Goal: Task Accomplishment & Management: Complete application form

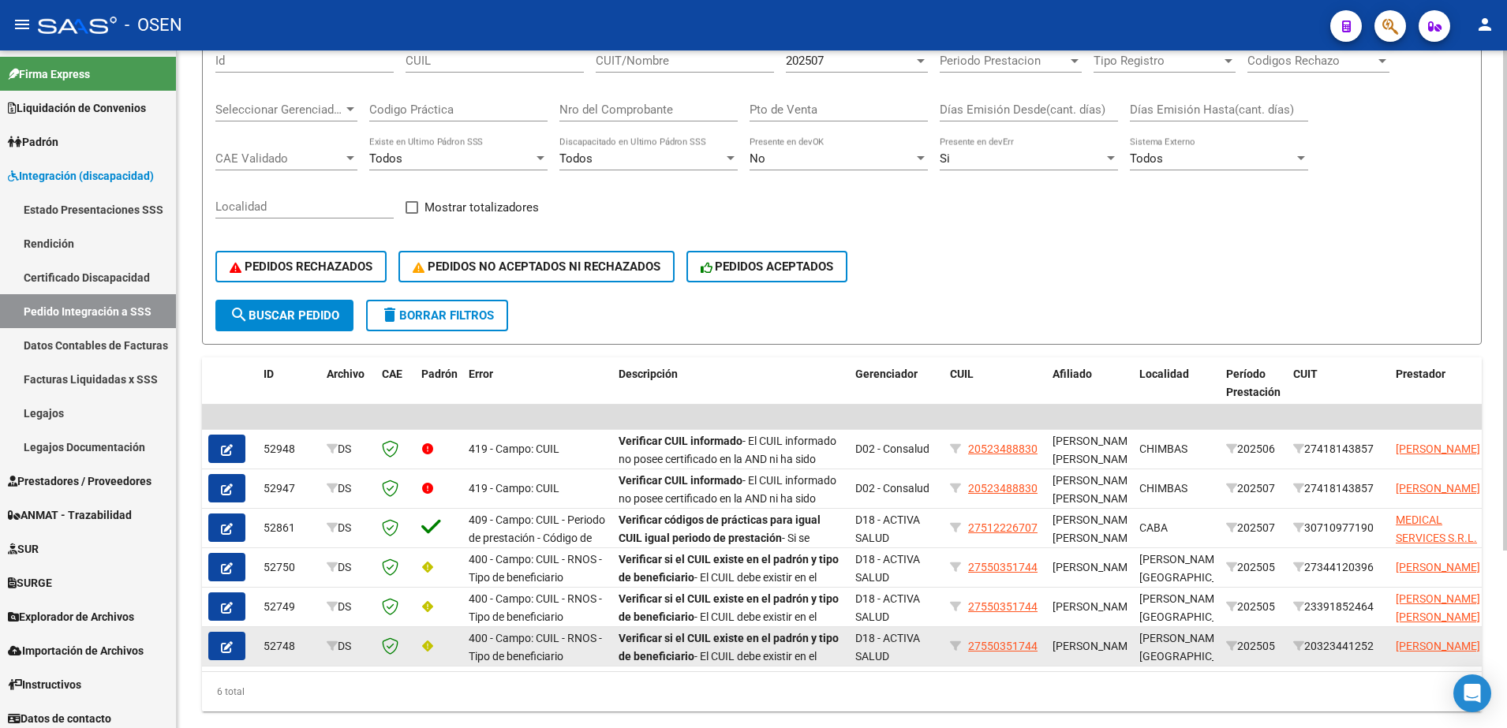
scroll to position [197, 0]
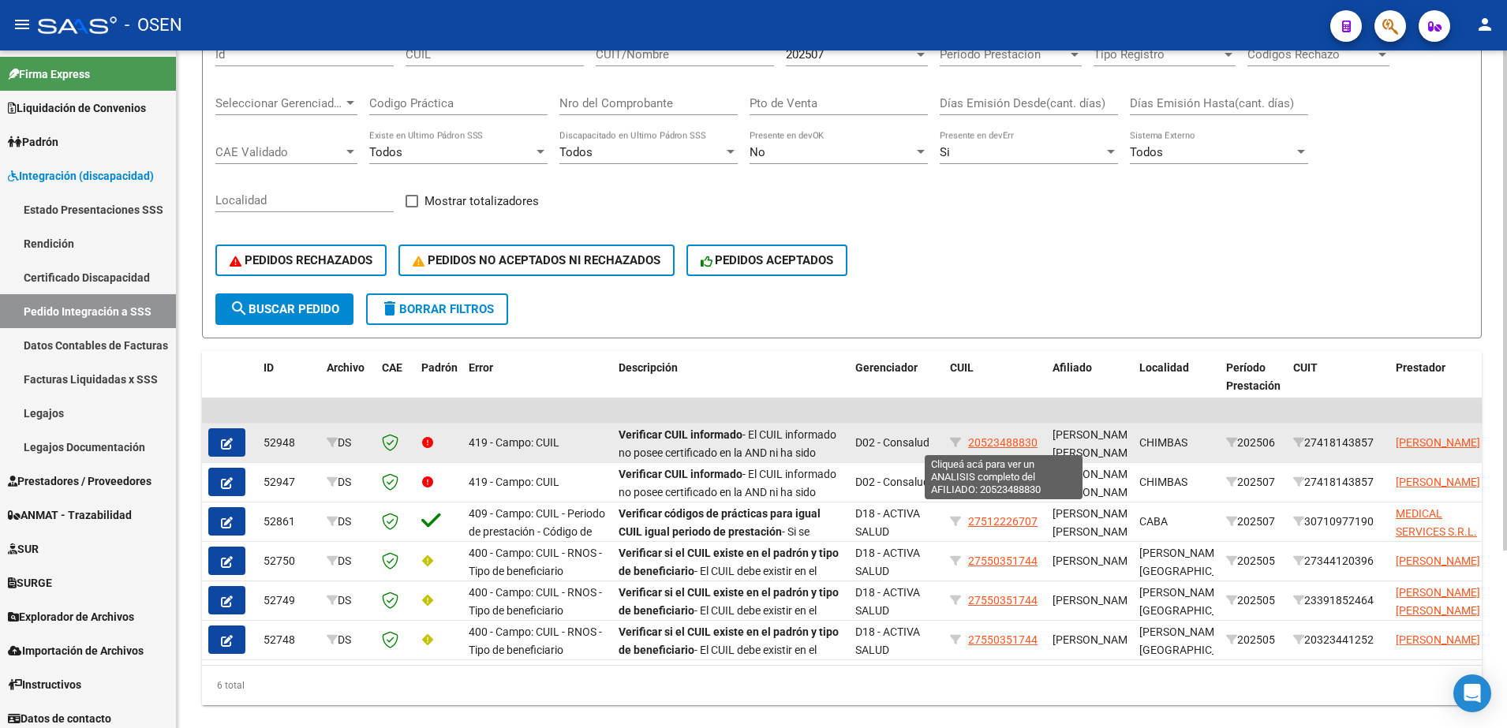
click at [1004, 443] on span "20523488830" at bounding box center [1002, 442] width 69 height 13
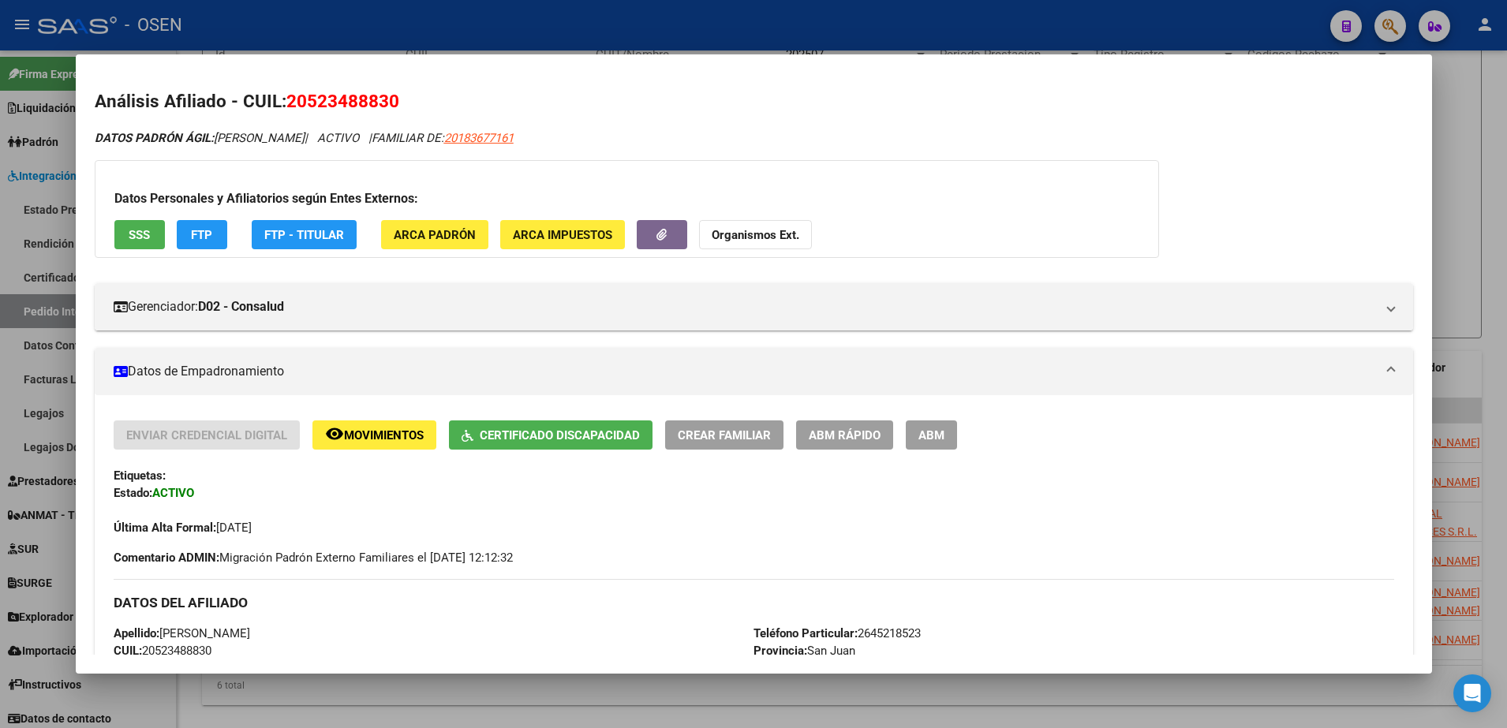
click at [566, 438] on span "Certificado Discapacidad" at bounding box center [560, 435] width 160 height 14
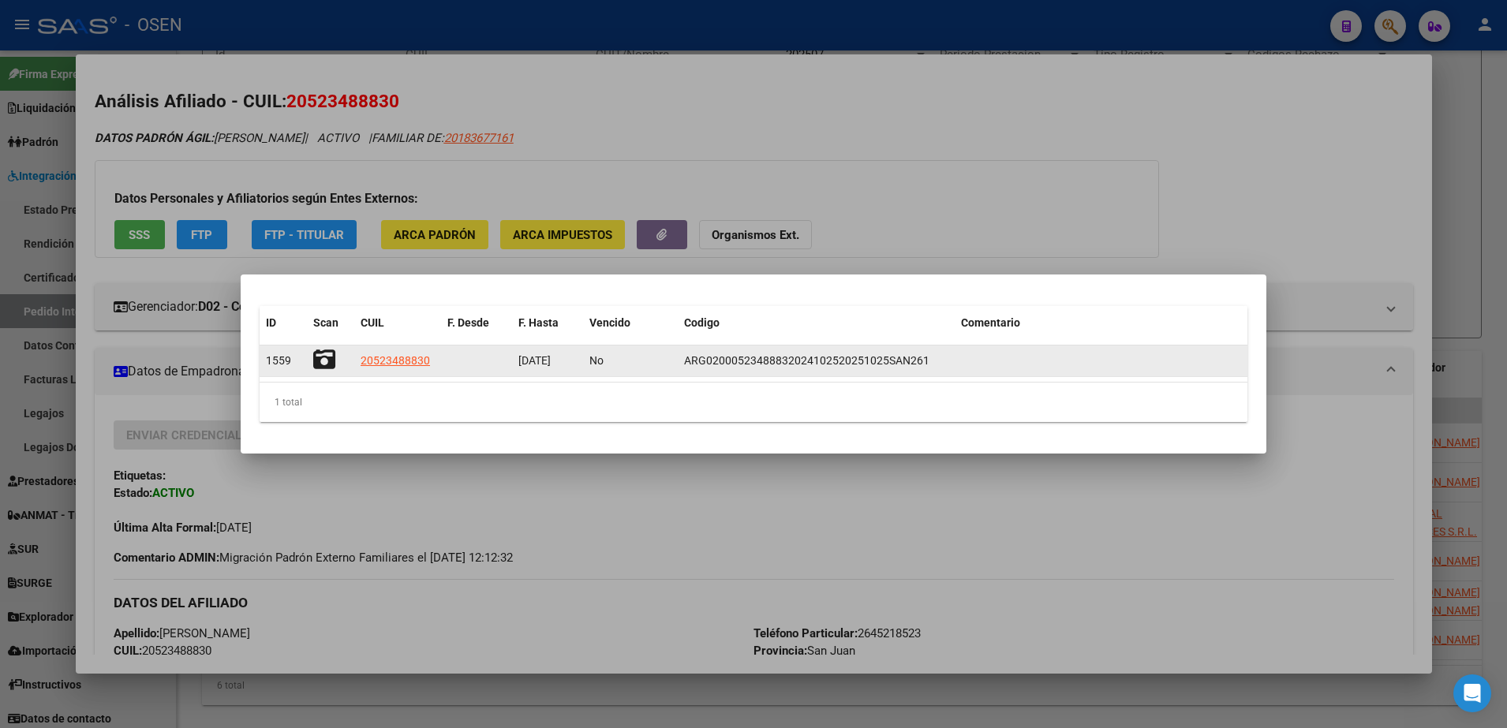
click at [323, 361] on icon at bounding box center [324, 360] width 22 height 22
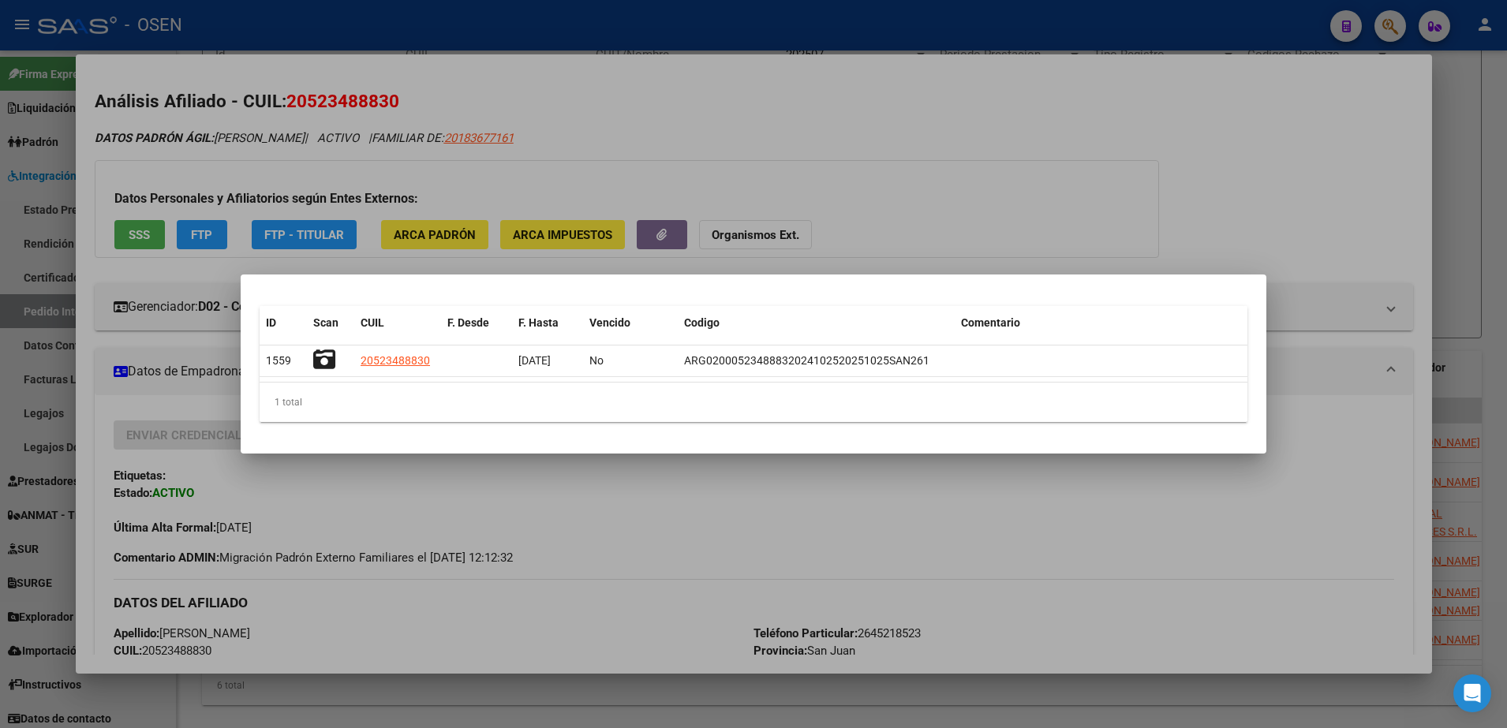
click at [184, 690] on div at bounding box center [753, 364] width 1507 height 728
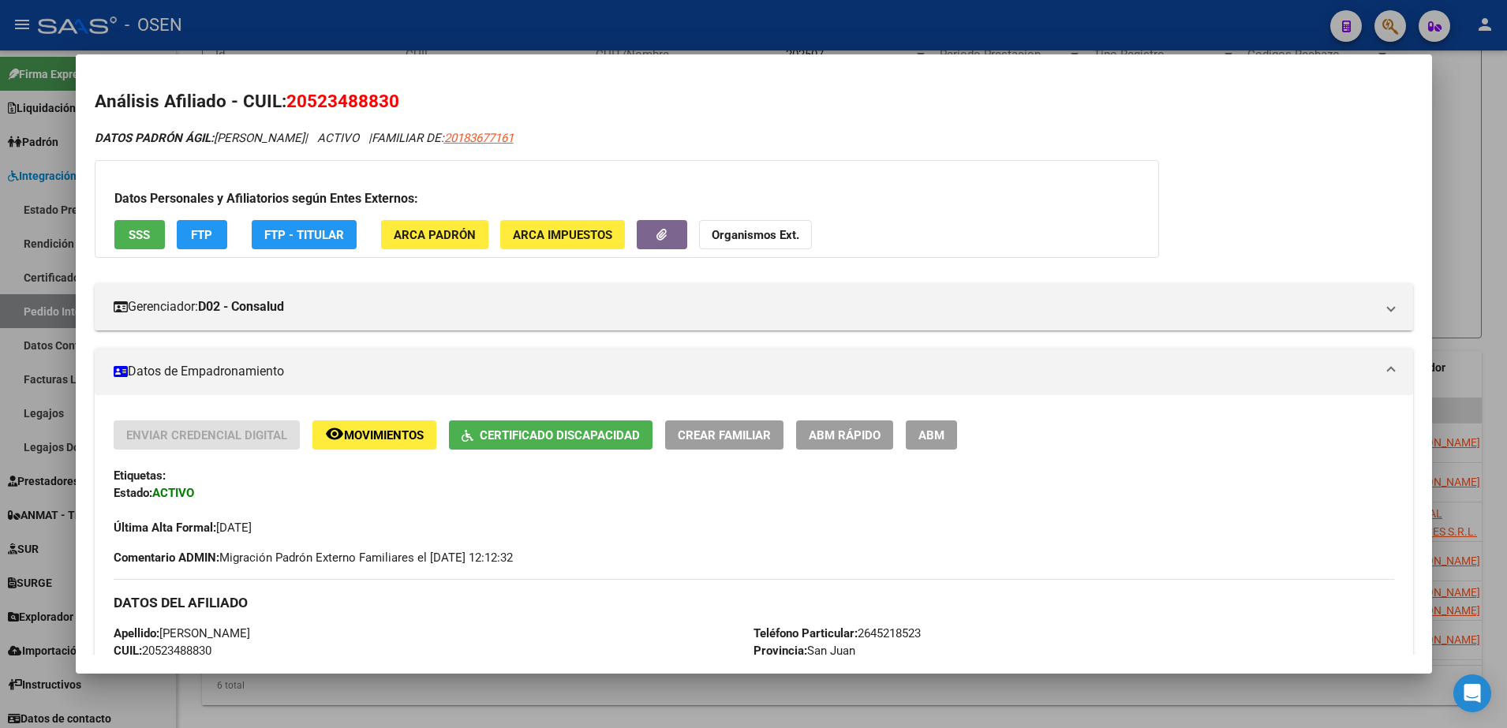
click at [185, 701] on div at bounding box center [753, 364] width 1507 height 728
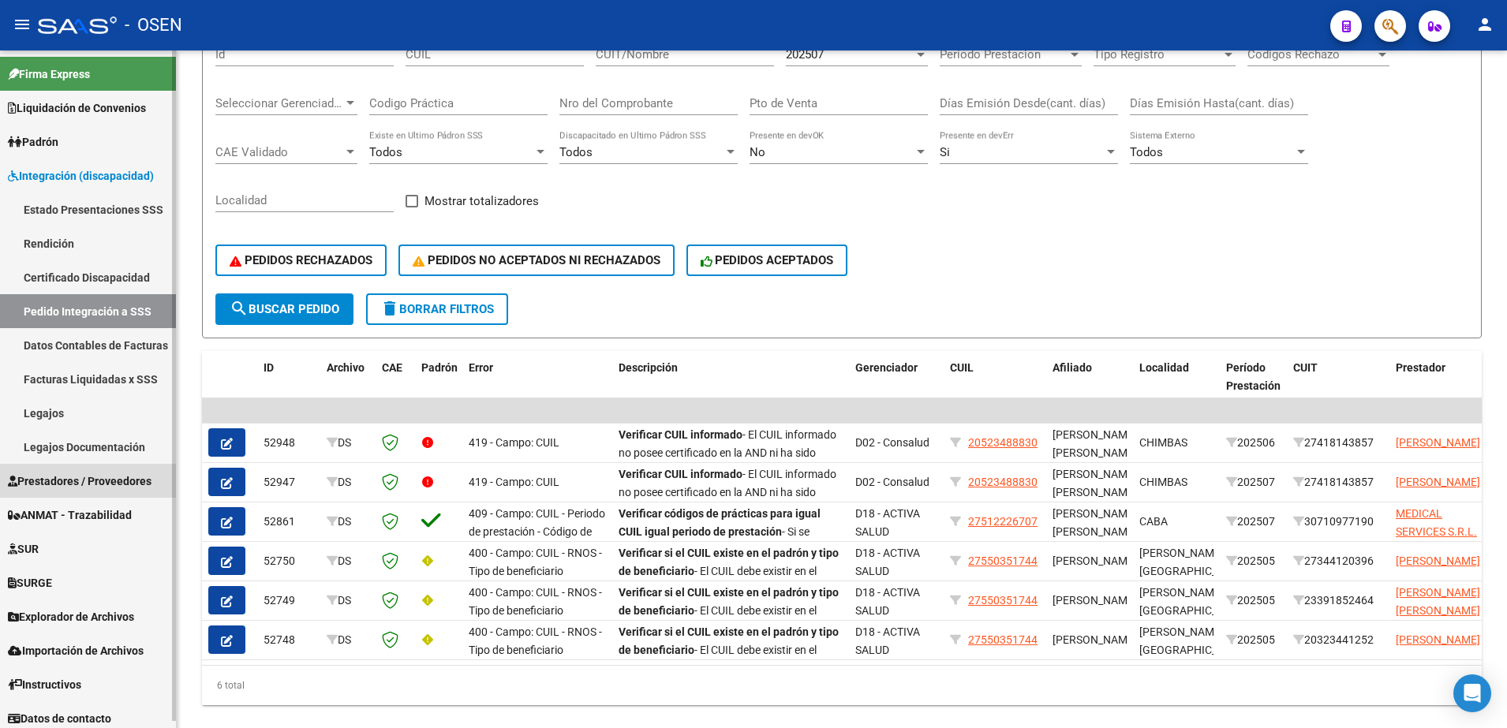
click at [95, 478] on span "Prestadores / Proveedores" at bounding box center [80, 481] width 144 height 17
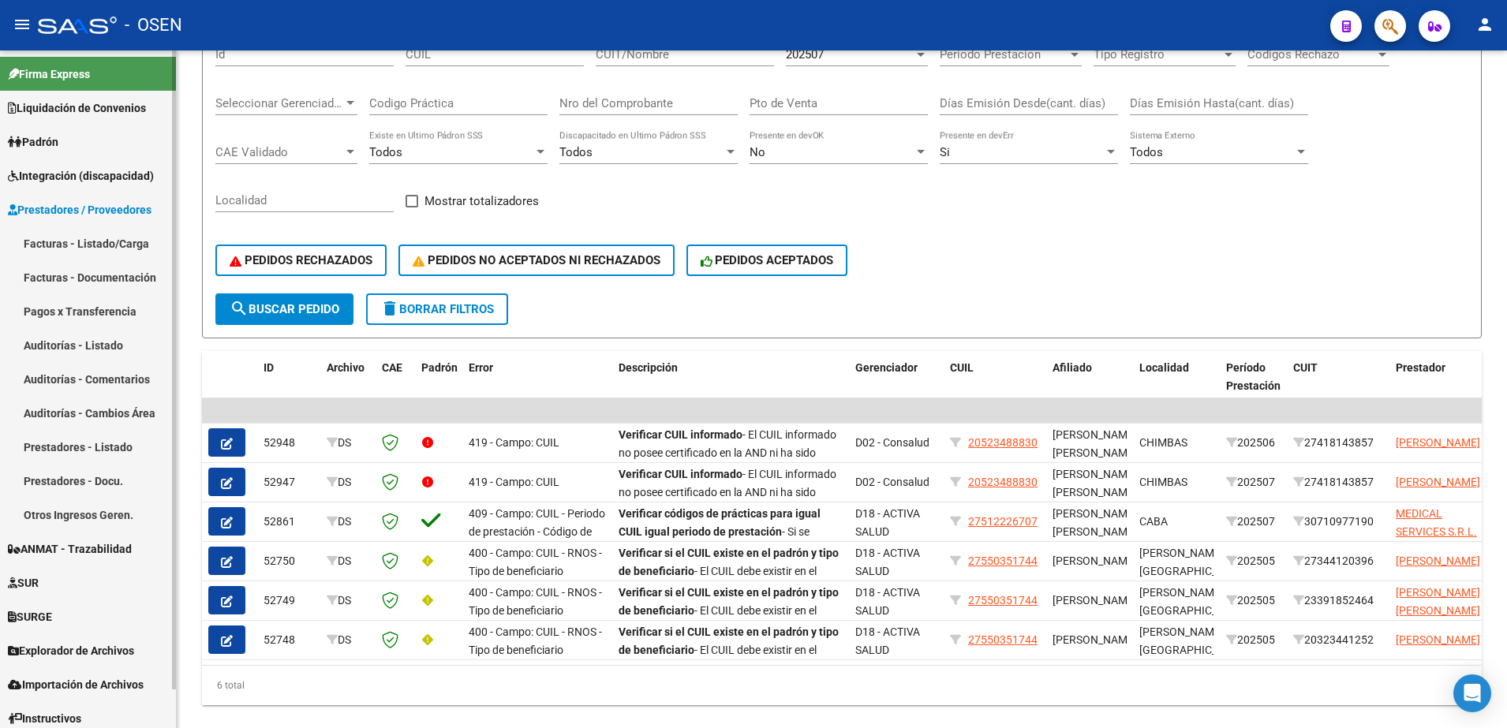
click at [101, 248] on link "Facturas - Listado/Carga" at bounding box center [88, 243] width 176 height 34
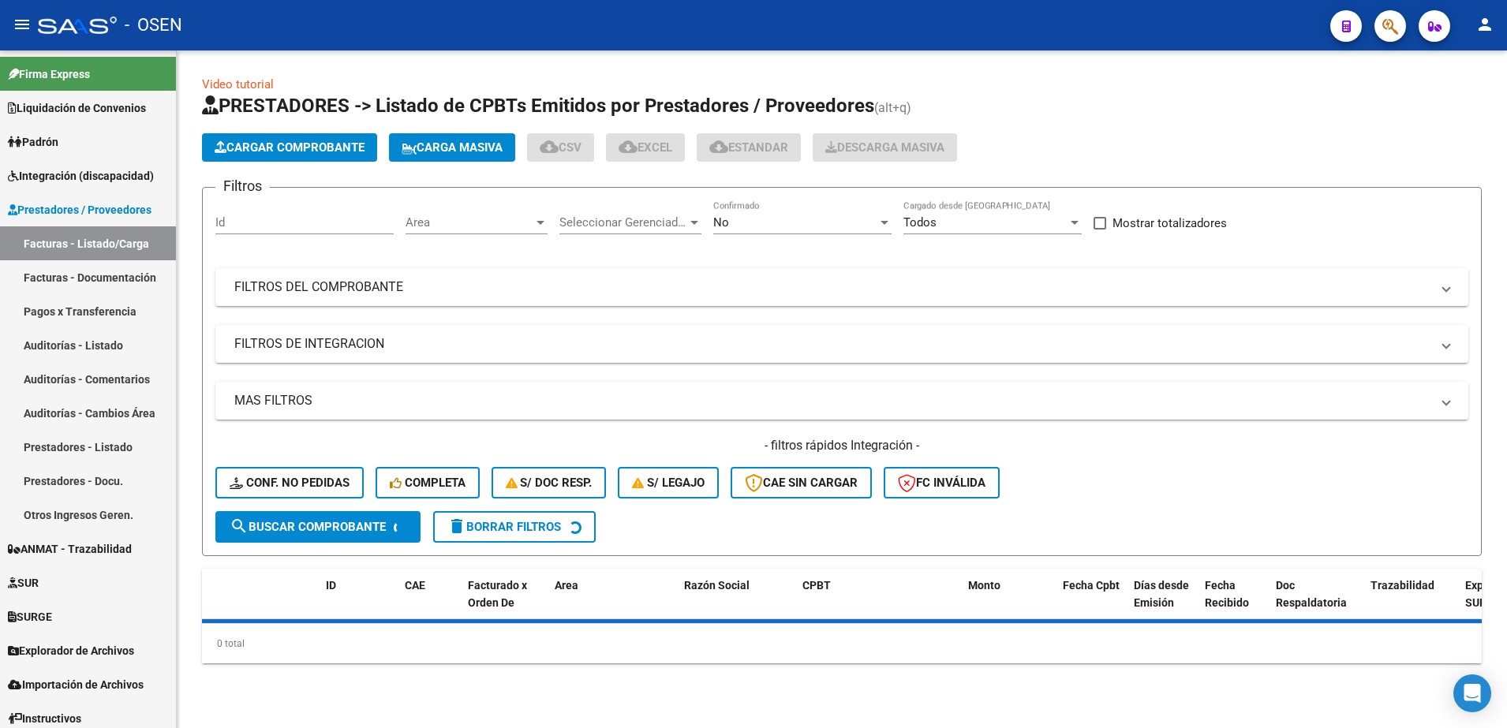
click at [745, 238] on div "No Confirmado" at bounding box center [802, 224] width 178 height 49
click at [742, 230] on div "No Confirmado" at bounding box center [802, 217] width 178 height 34
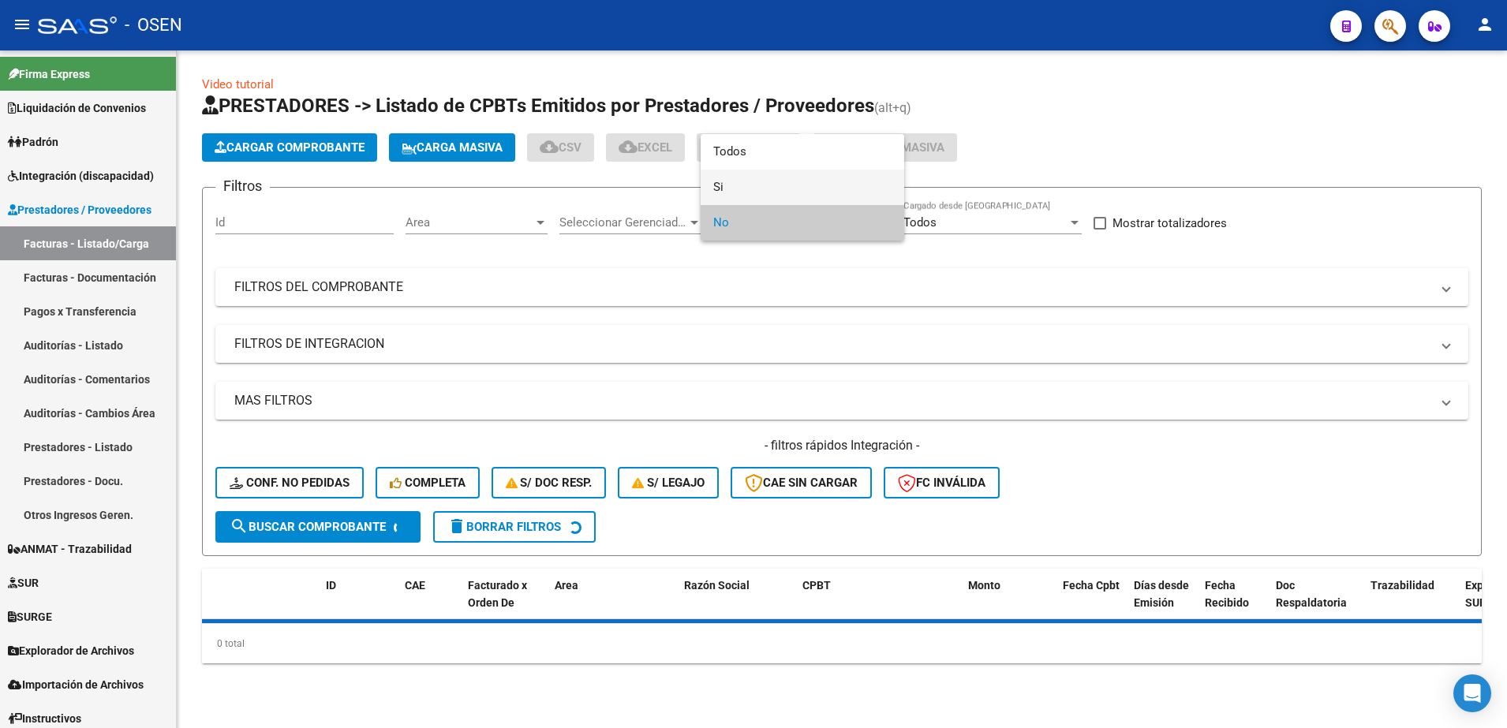
click at [741, 185] on span "Si" at bounding box center [802, 187] width 178 height 35
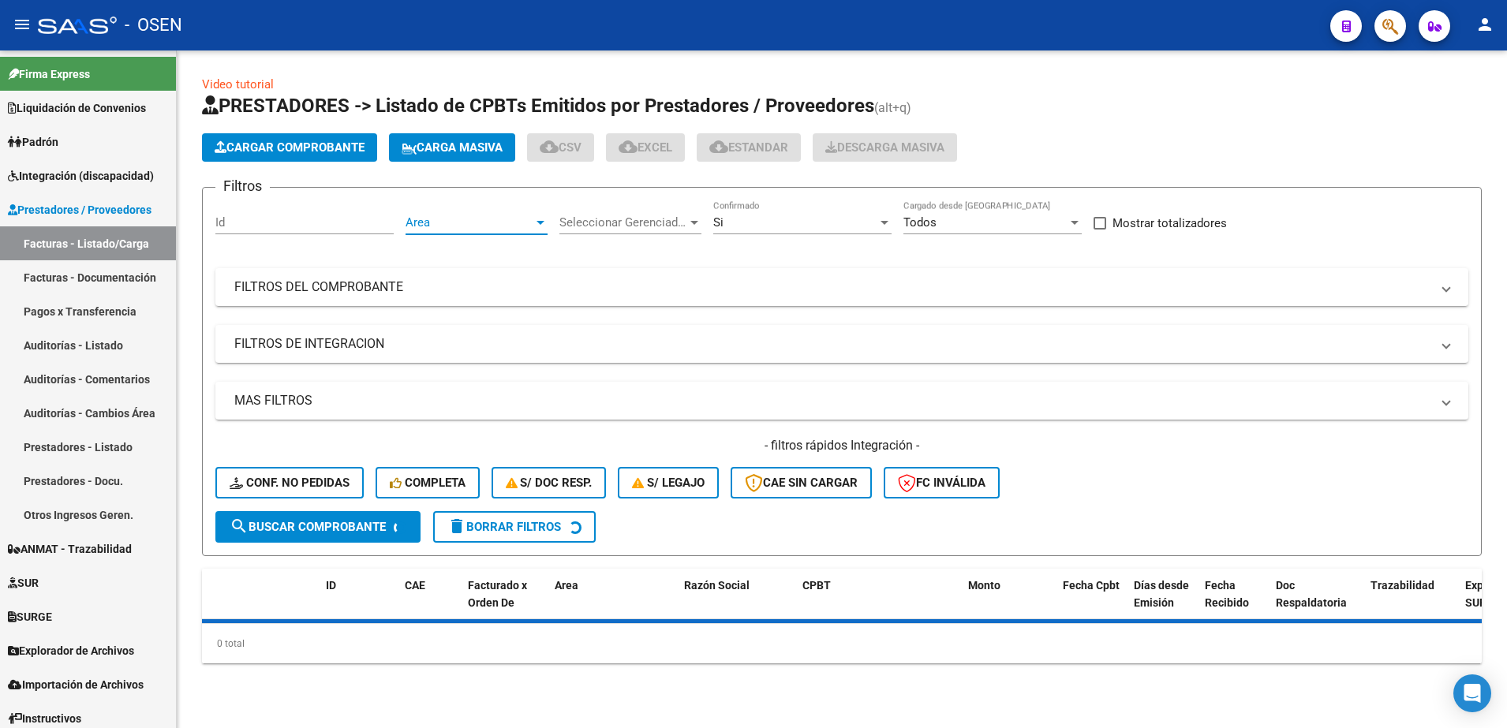
click at [493, 215] on span "Area" at bounding box center [469, 222] width 128 height 14
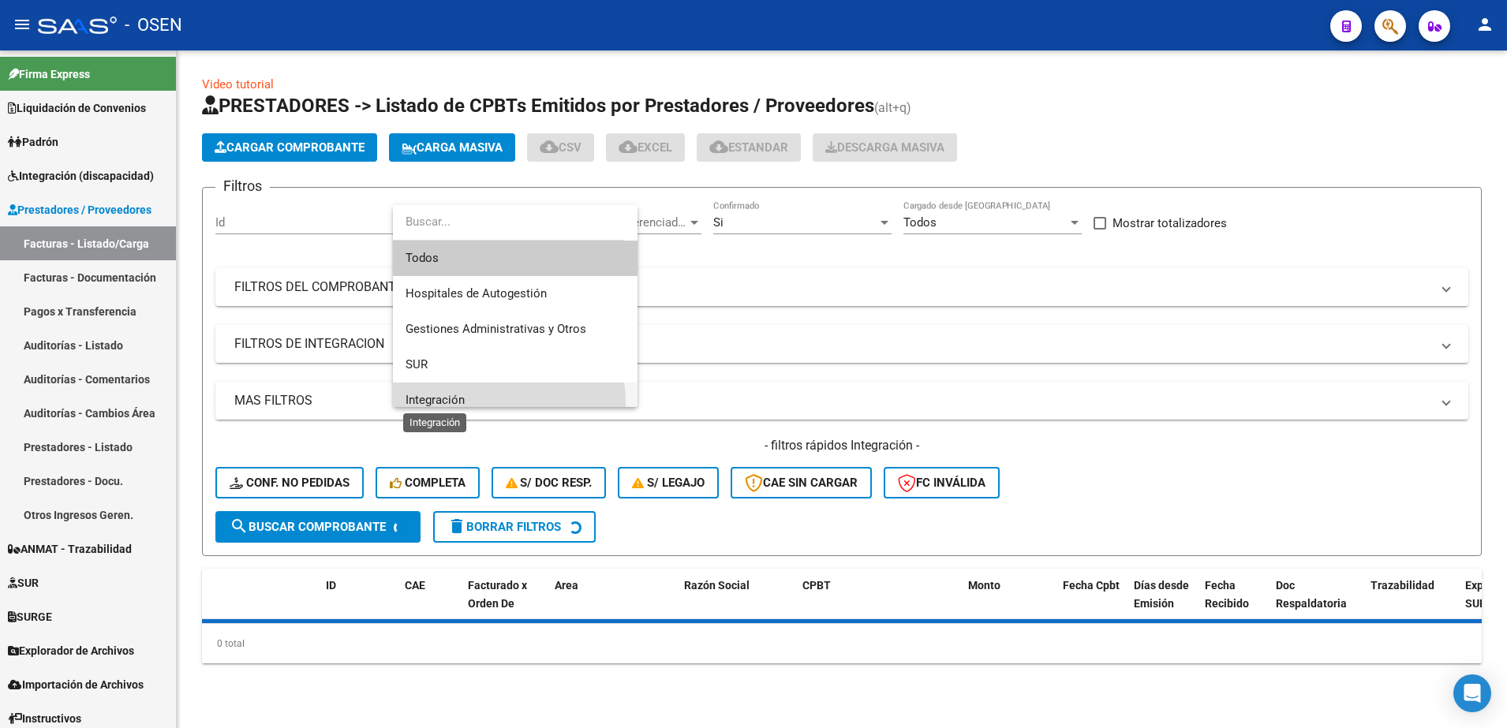
click at [443, 405] on span "Integración" at bounding box center [434, 400] width 59 height 14
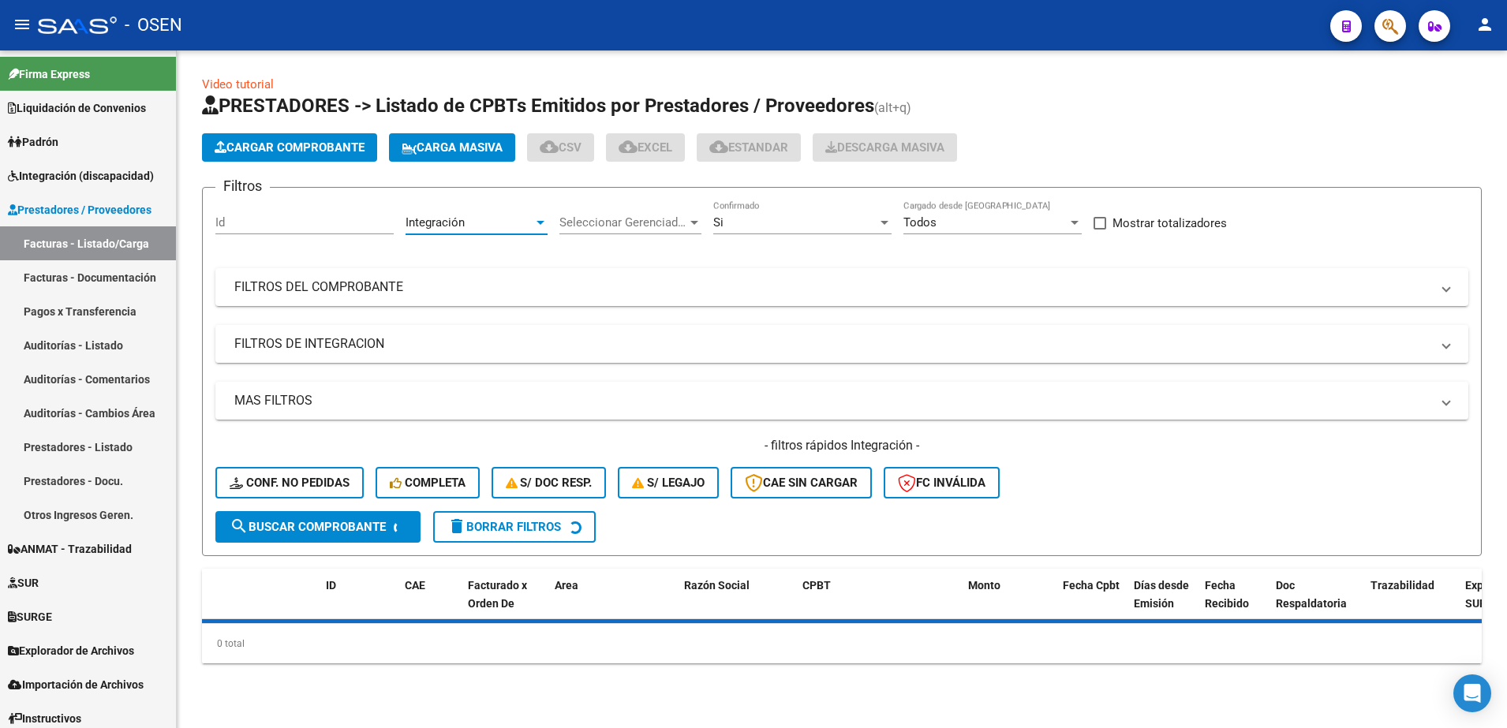
click at [308, 346] on mat-panel-title "FILTROS DE INTEGRACION" at bounding box center [832, 343] width 1196 height 17
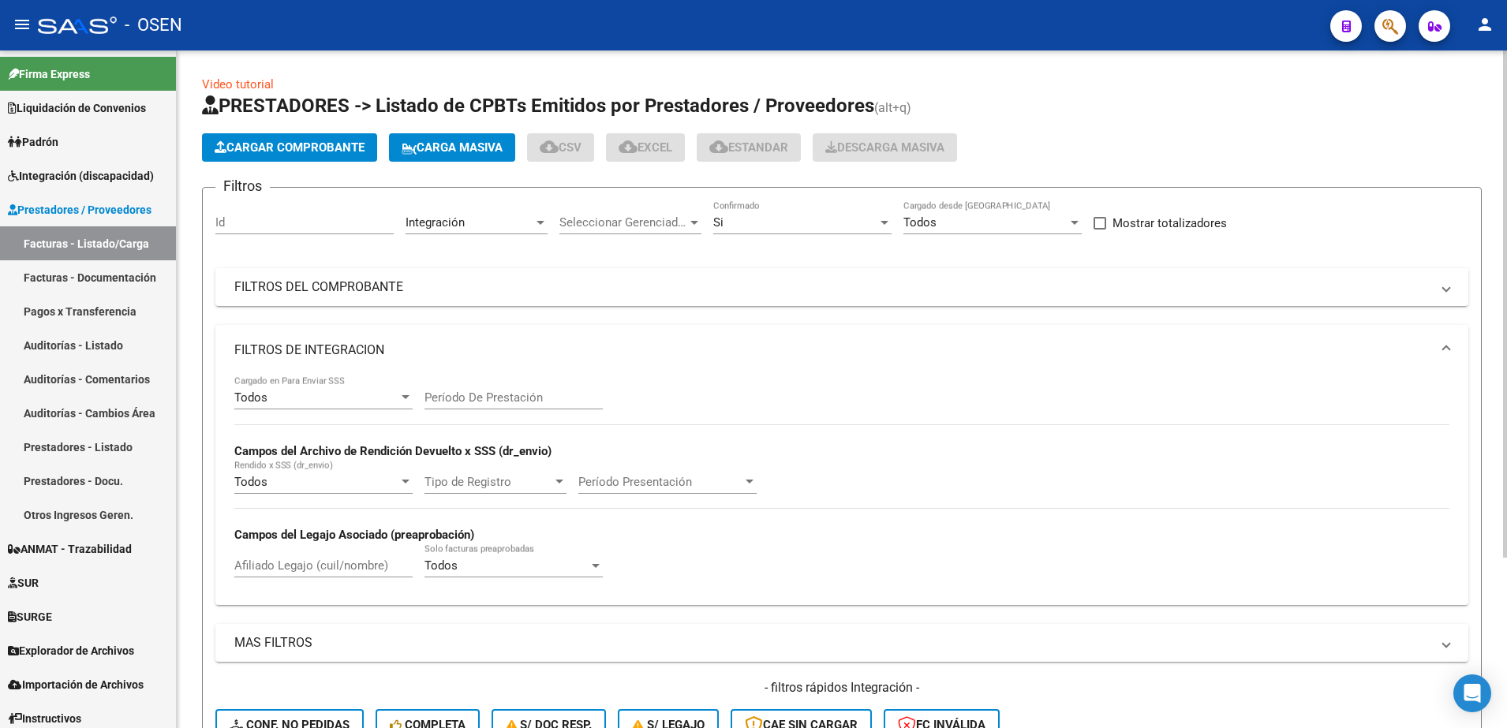
click at [271, 392] on div "Todos" at bounding box center [316, 397] width 164 height 14
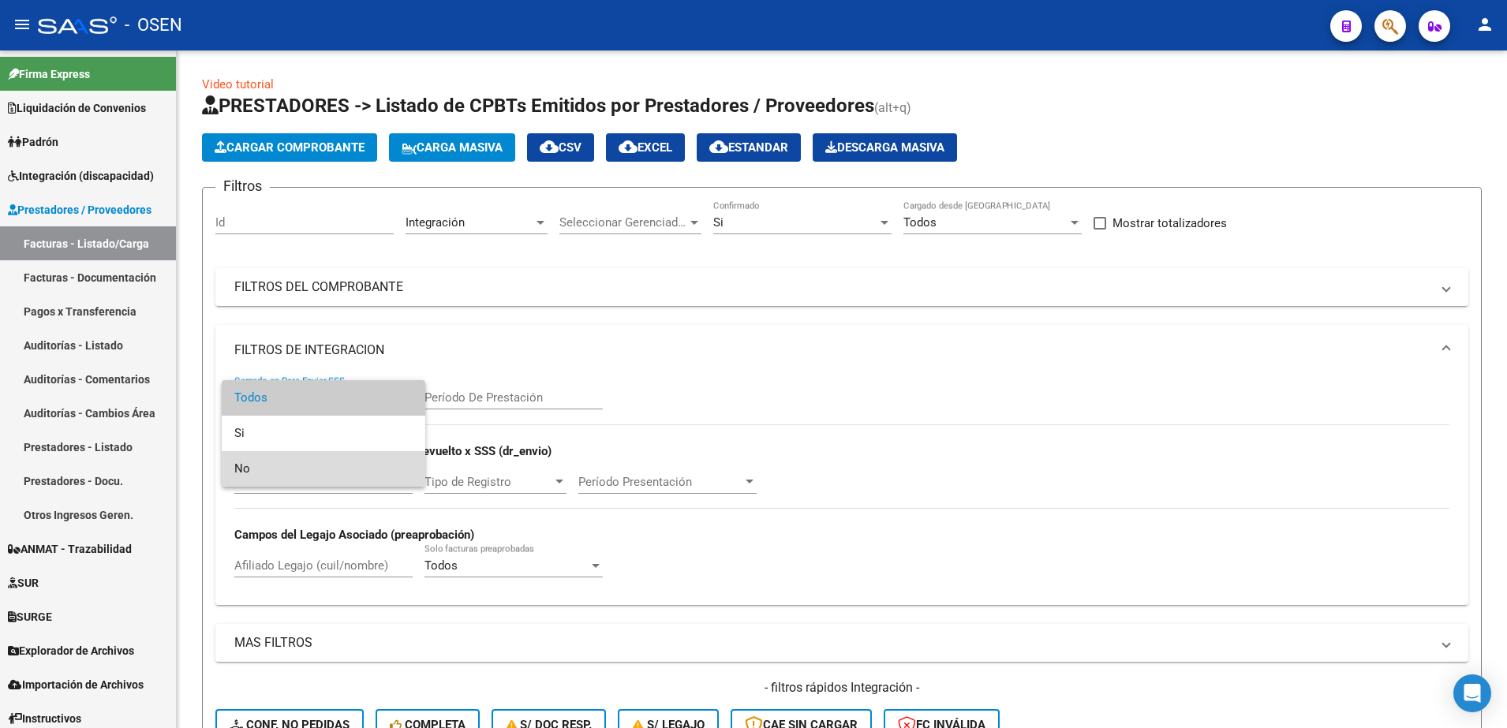
click at [267, 464] on span "No" at bounding box center [323, 468] width 178 height 35
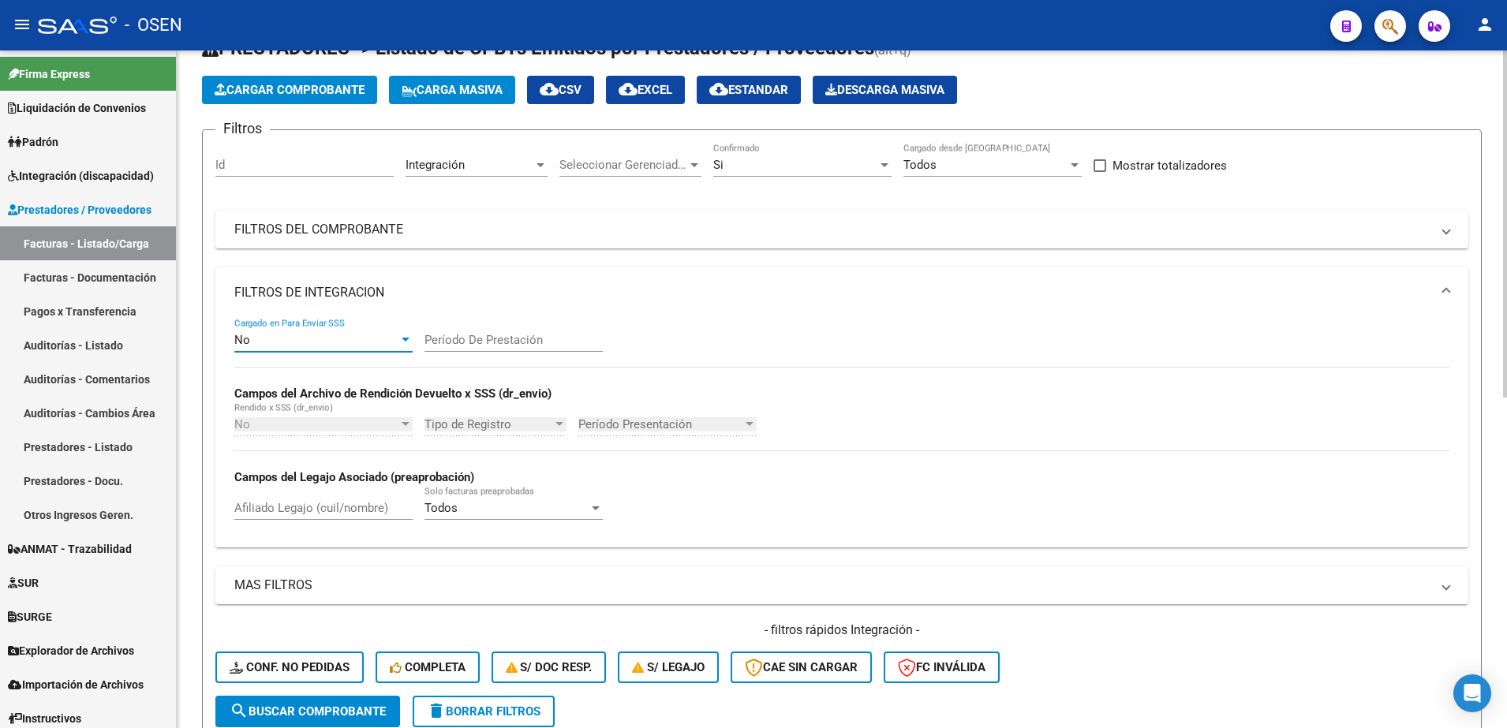
scroll to position [99, 0]
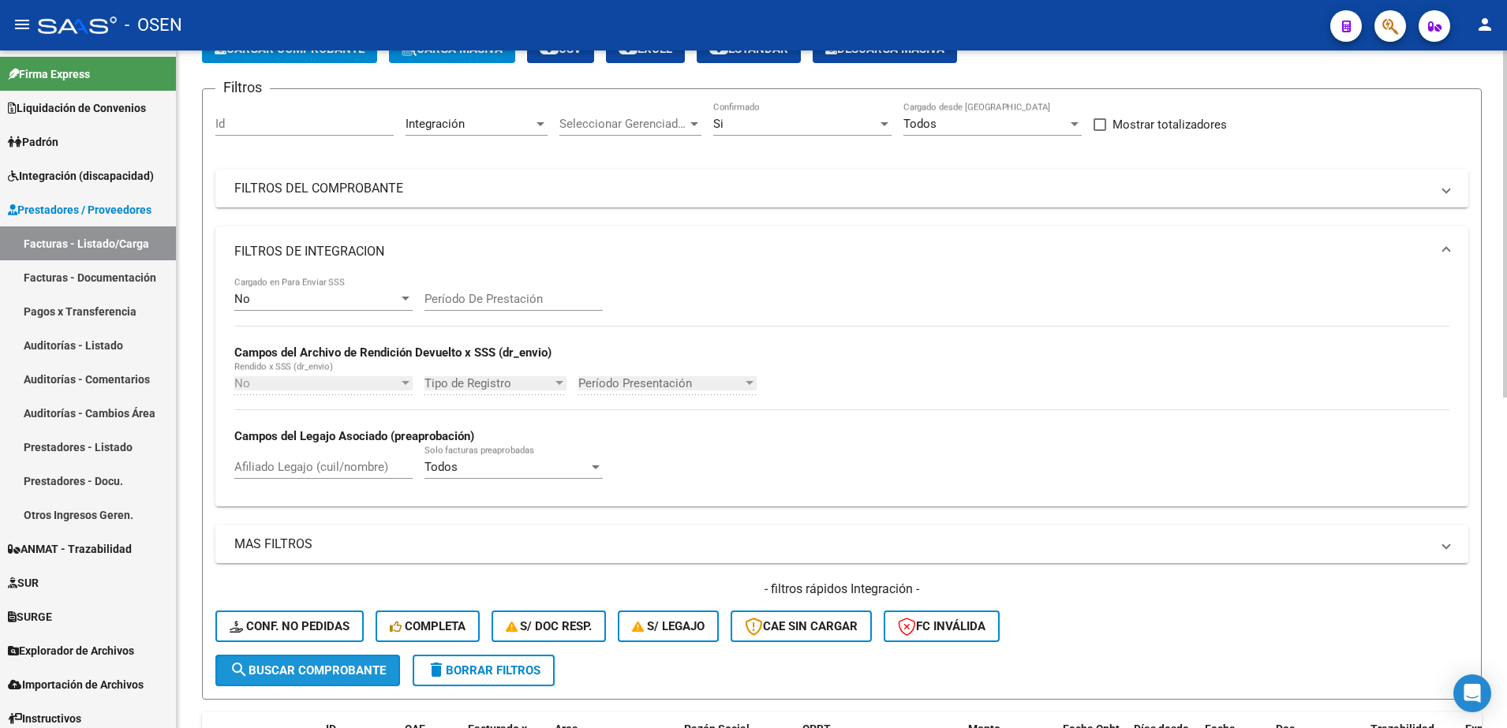
click at [364, 673] on span "search Buscar Comprobante" at bounding box center [308, 670] width 156 height 14
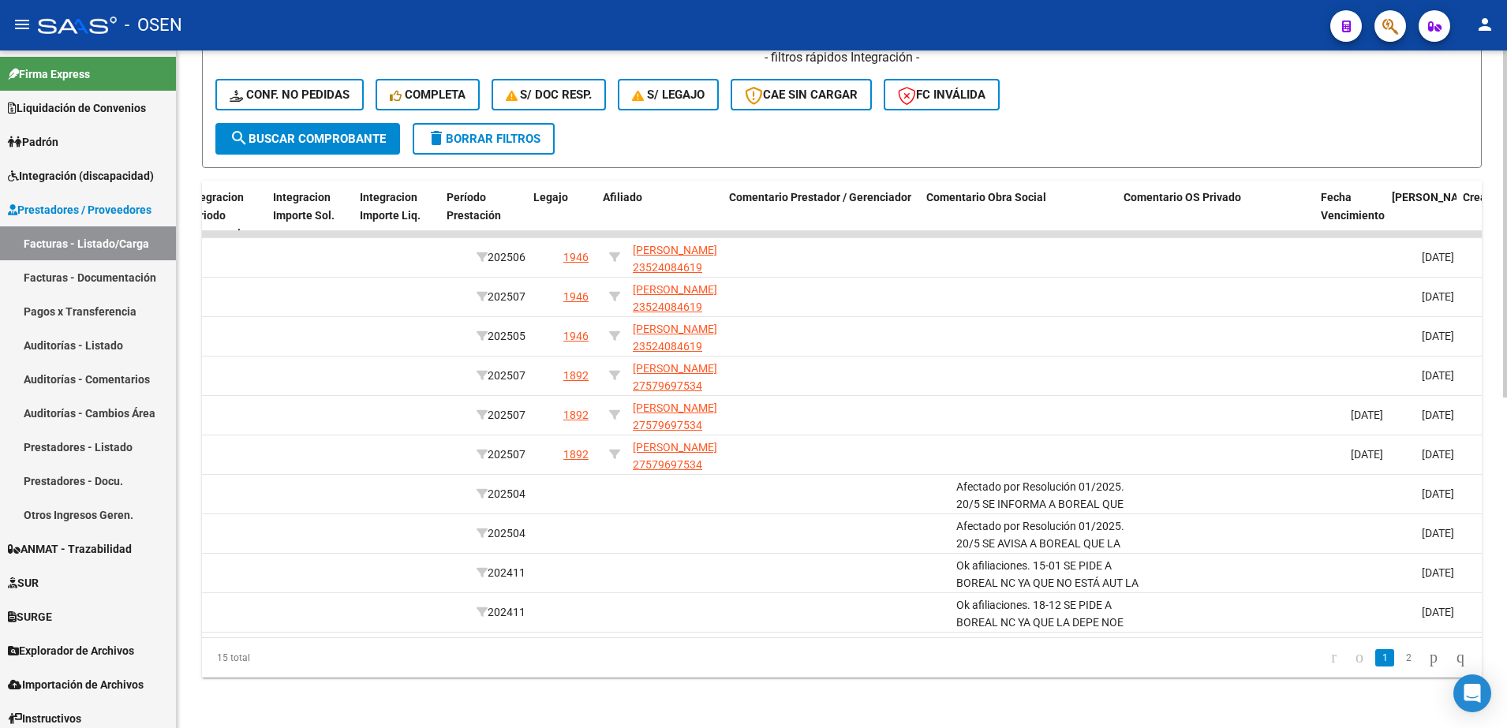
scroll to position [0, 1940]
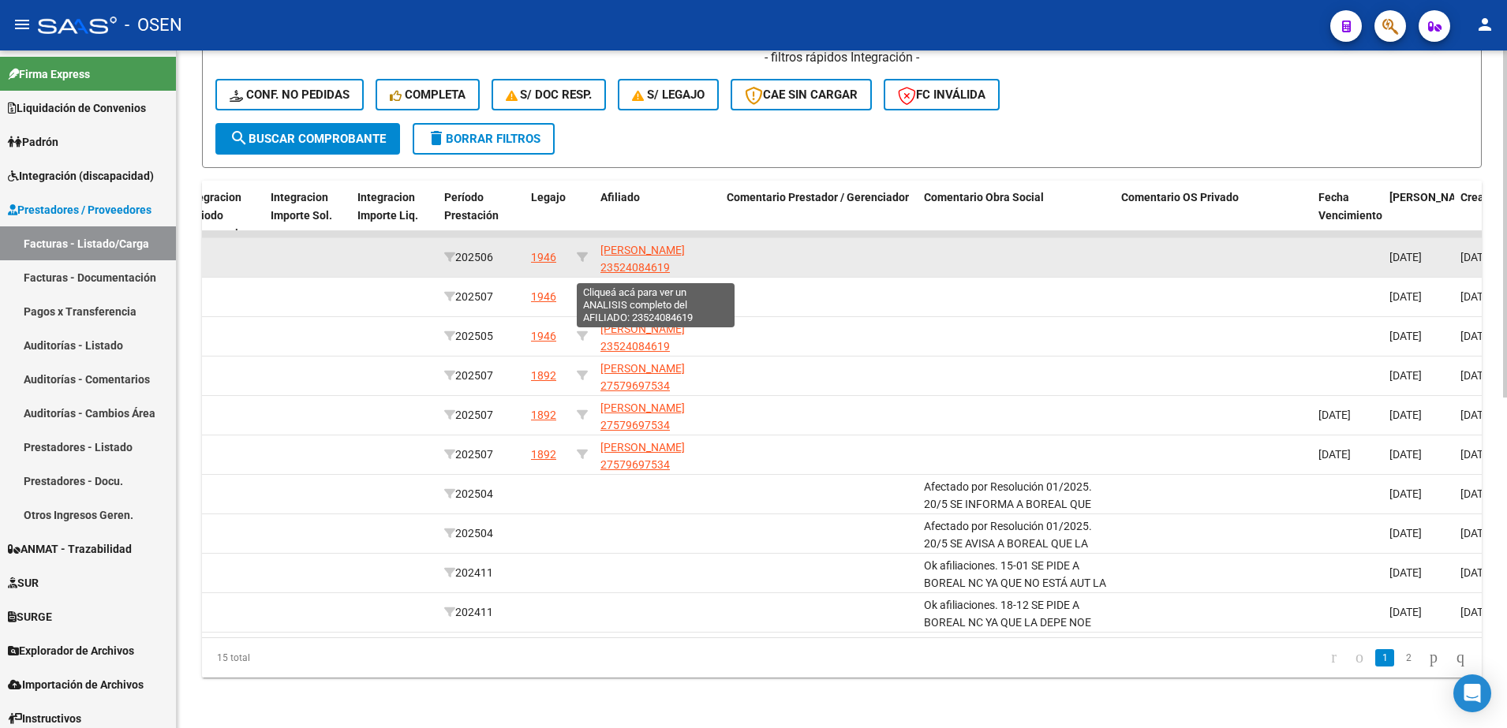
click at [667, 244] on span "[PERSON_NAME] 23524084619" at bounding box center [642, 259] width 84 height 31
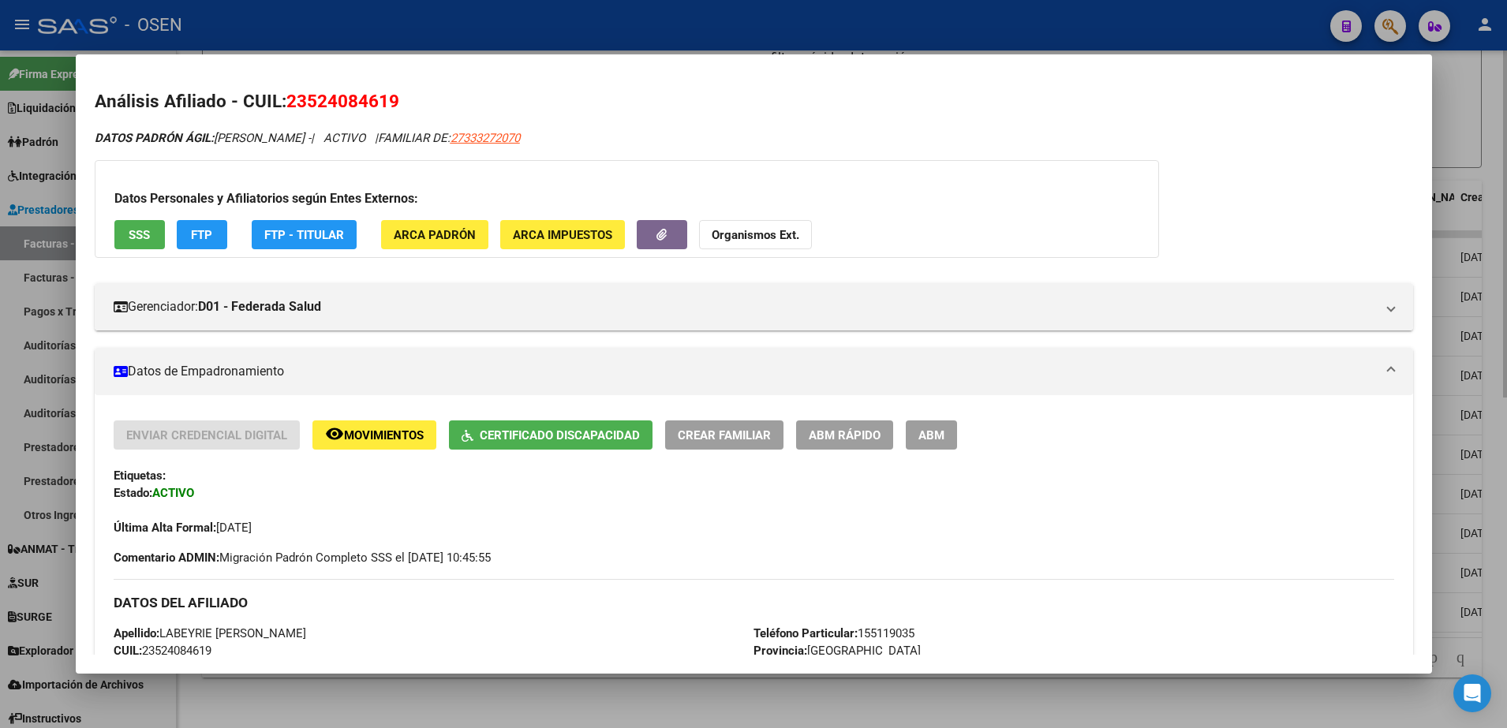
click at [449, 706] on div at bounding box center [753, 364] width 1507 height 728
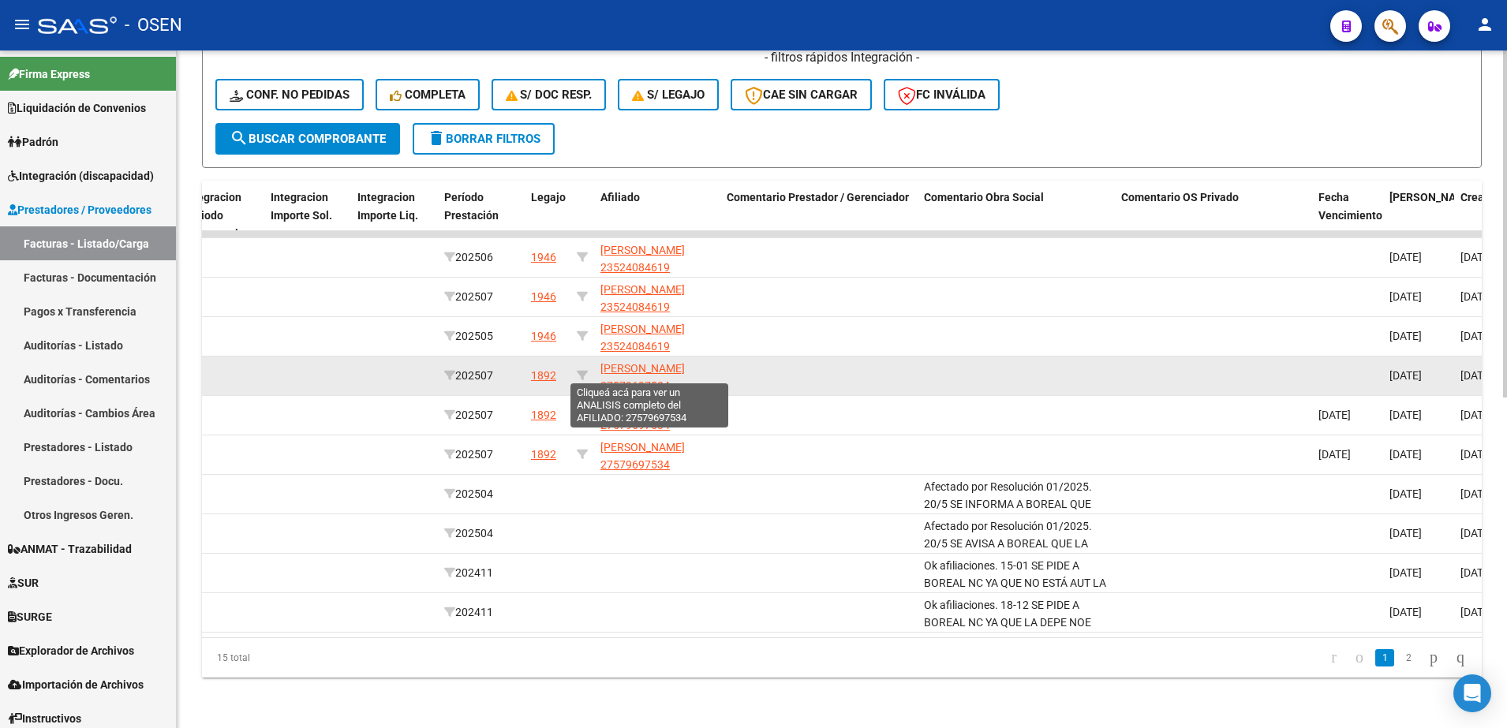
click at [625, 362] on span "[PERSON_NAME] 27579697534" at bounding box center [642, 377] width 84 height 31
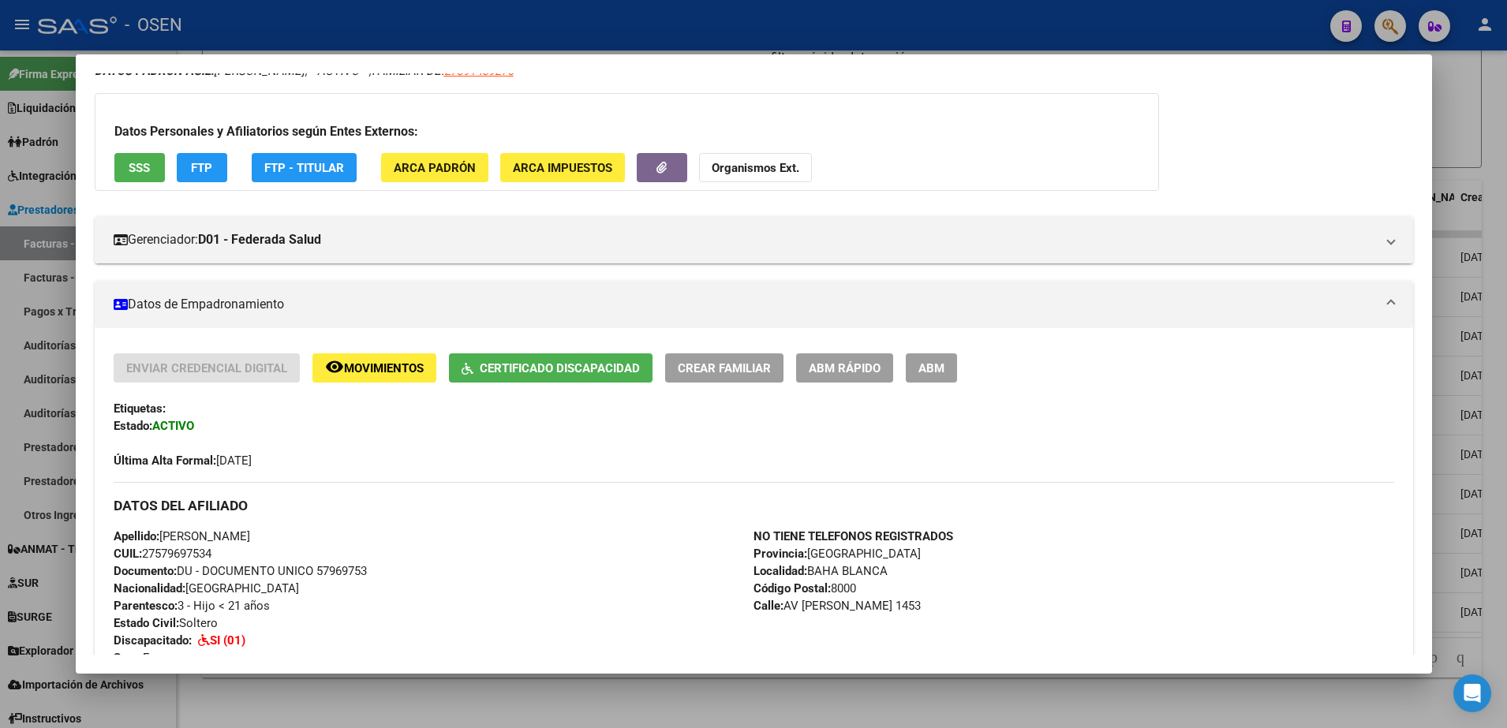
scroll to position [99, 0]
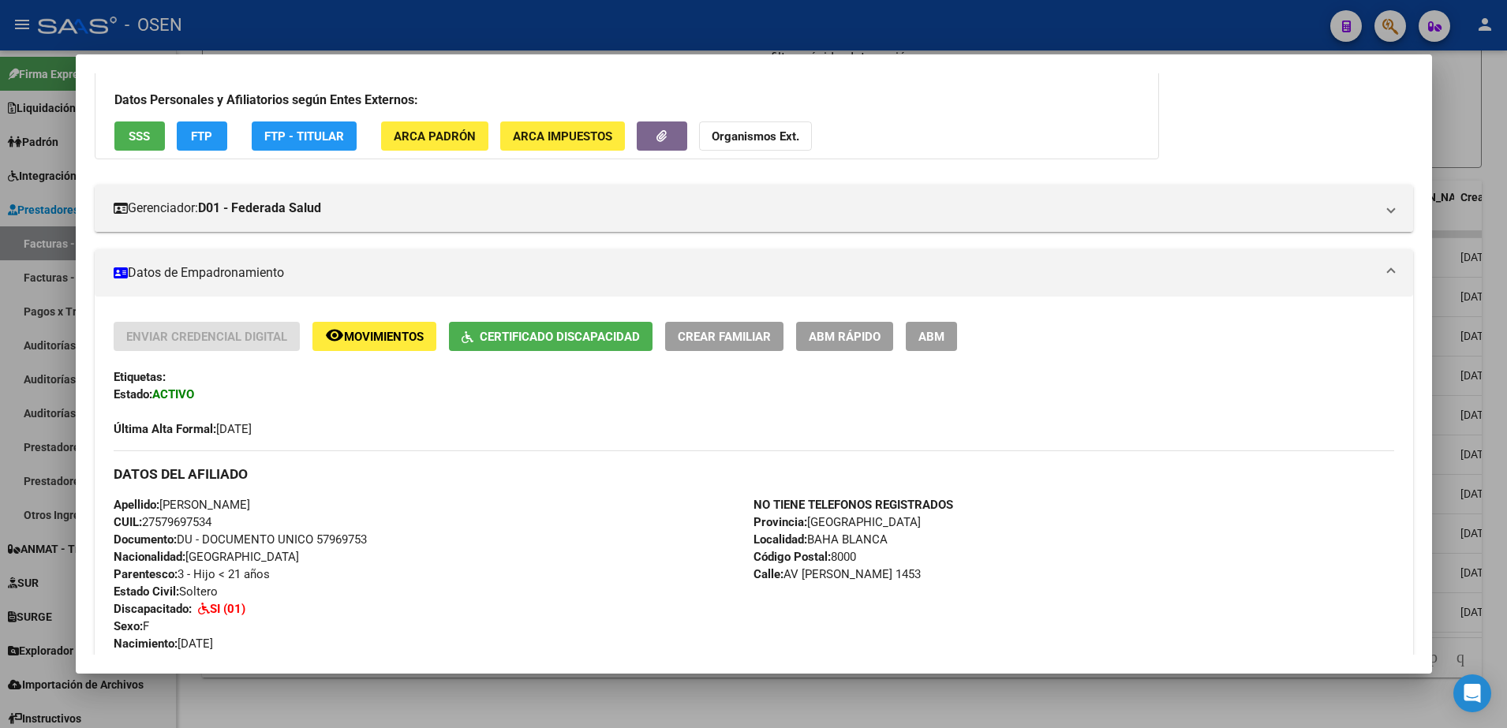
click at [552, 711] on div at bounding box center [753, 364] width 1507 height 728
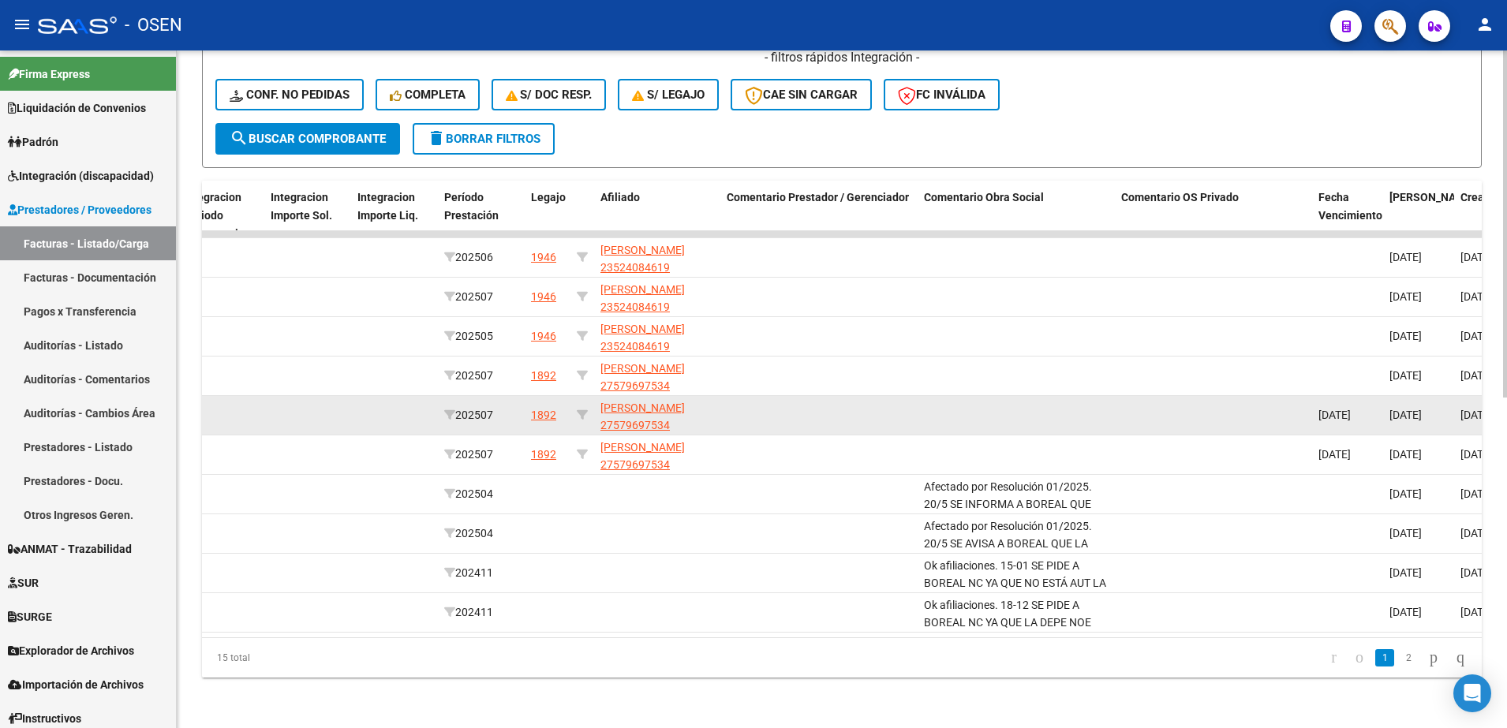
click at [633, 399] on app-link-go-to "[PERSON_NAME] 27579697534" at bounding box center [657, 417] width 114 height 36
click at [643, 402] on span "[PERSON_NAME] 27579697534" at bounding box center [642, 417] width 84 height 31
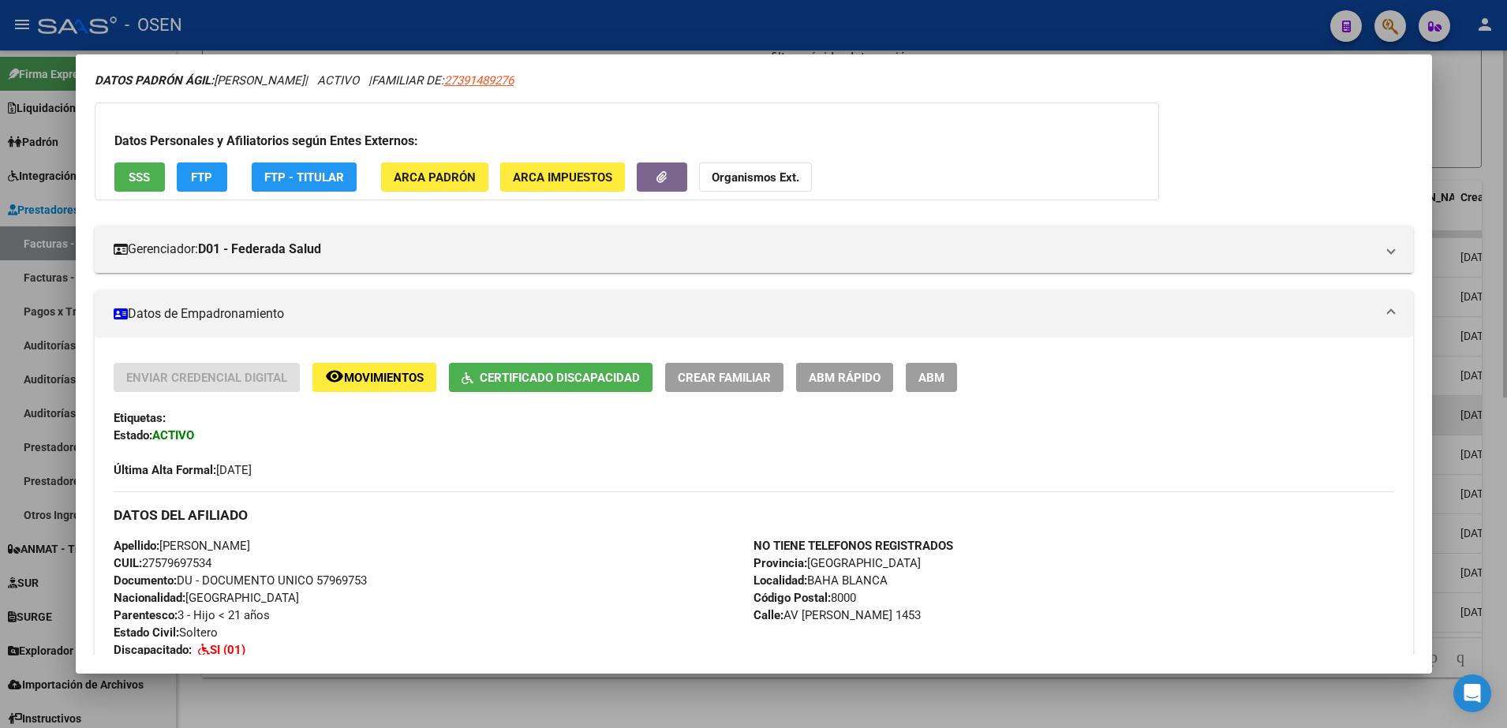
scroll to position [0, 0]
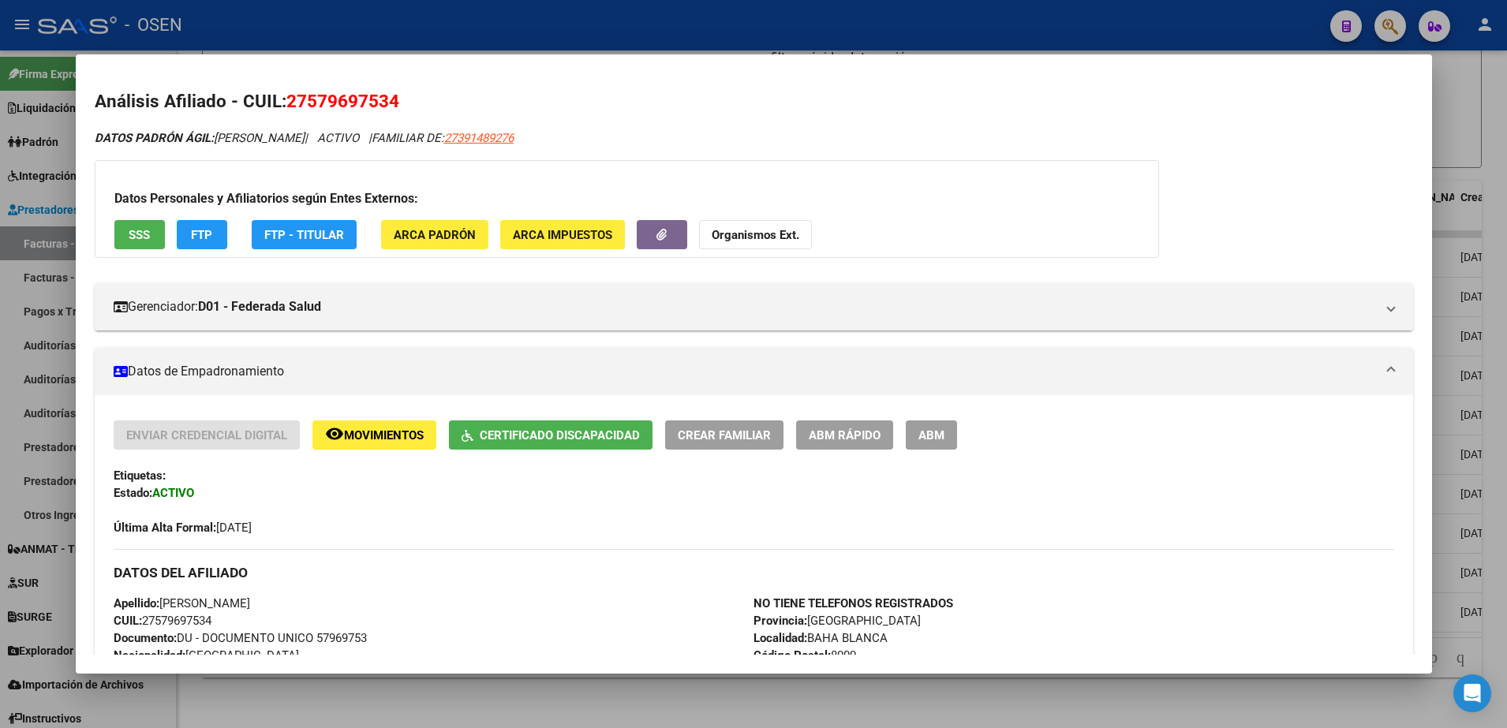
click at [139, 235] on span "SSS" at bounding box center [139, 235] width 21 height 14
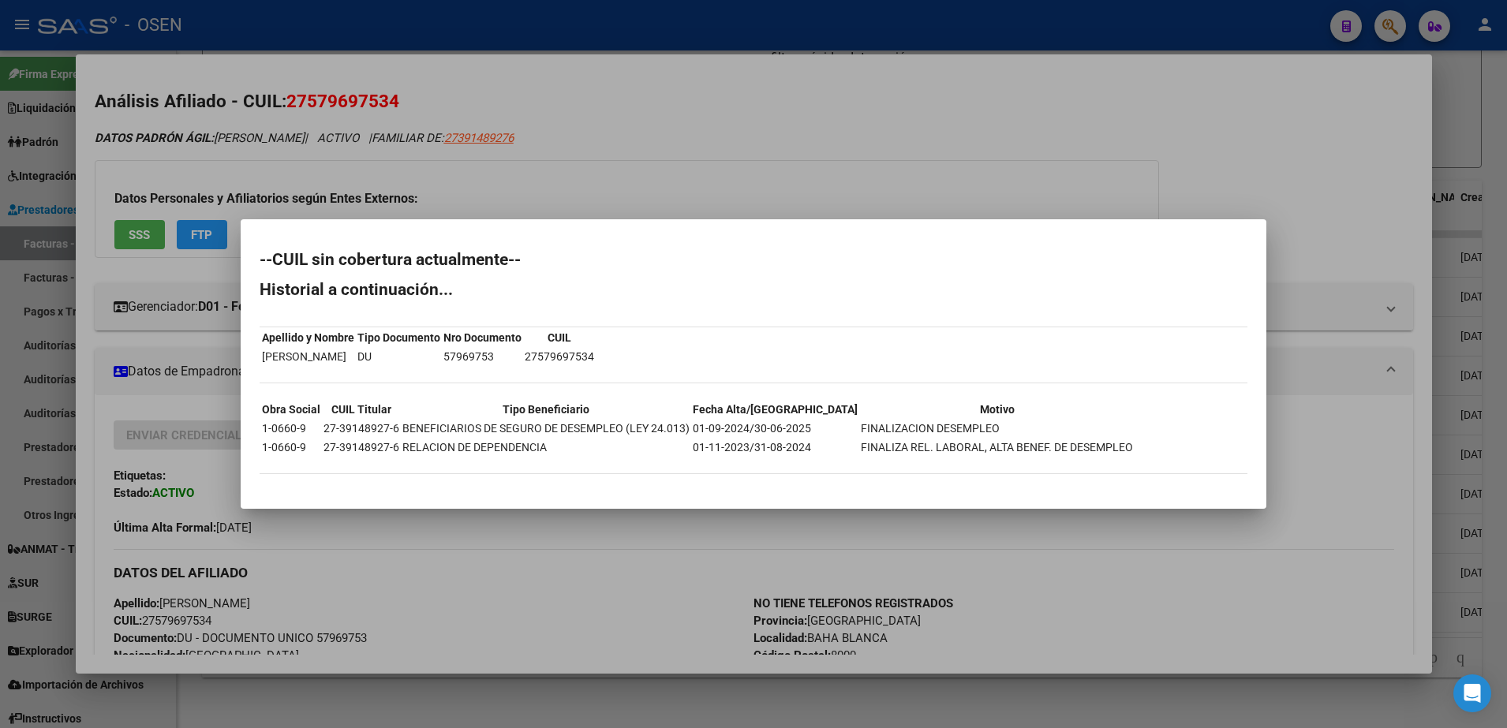
click at [575, 610] on div at bounding box center [753, 364] width 1507 height 728
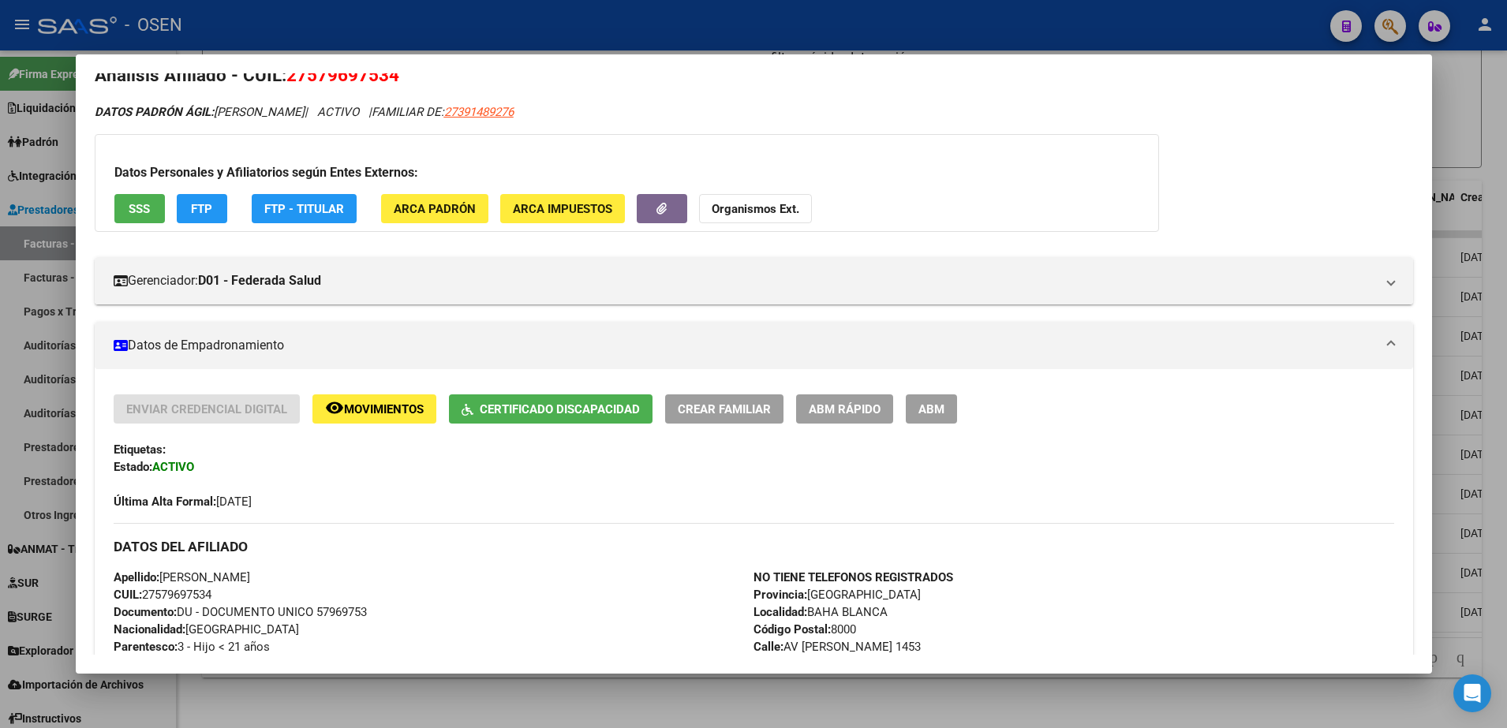
scroll to position [99, 0]
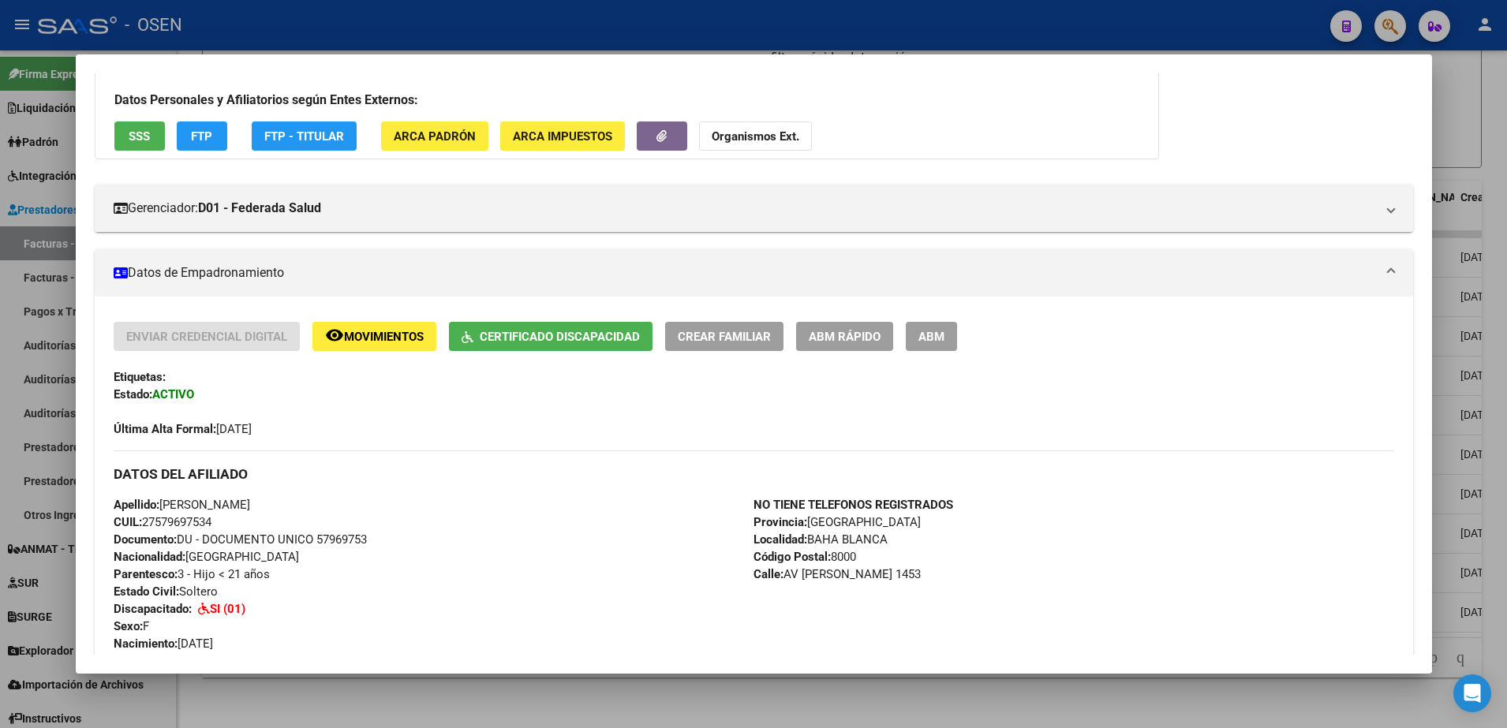
click at [352, 315] on div "Enviar Credencial Digital remove_red_eye Movimientos Certificado Discapacidad C…" at bounding box center [754, 639] width 1318 height 685
click at [355, 329] on span "remove_red_eye Movimientos" at bounding box center [374, 336] width 99 height 14
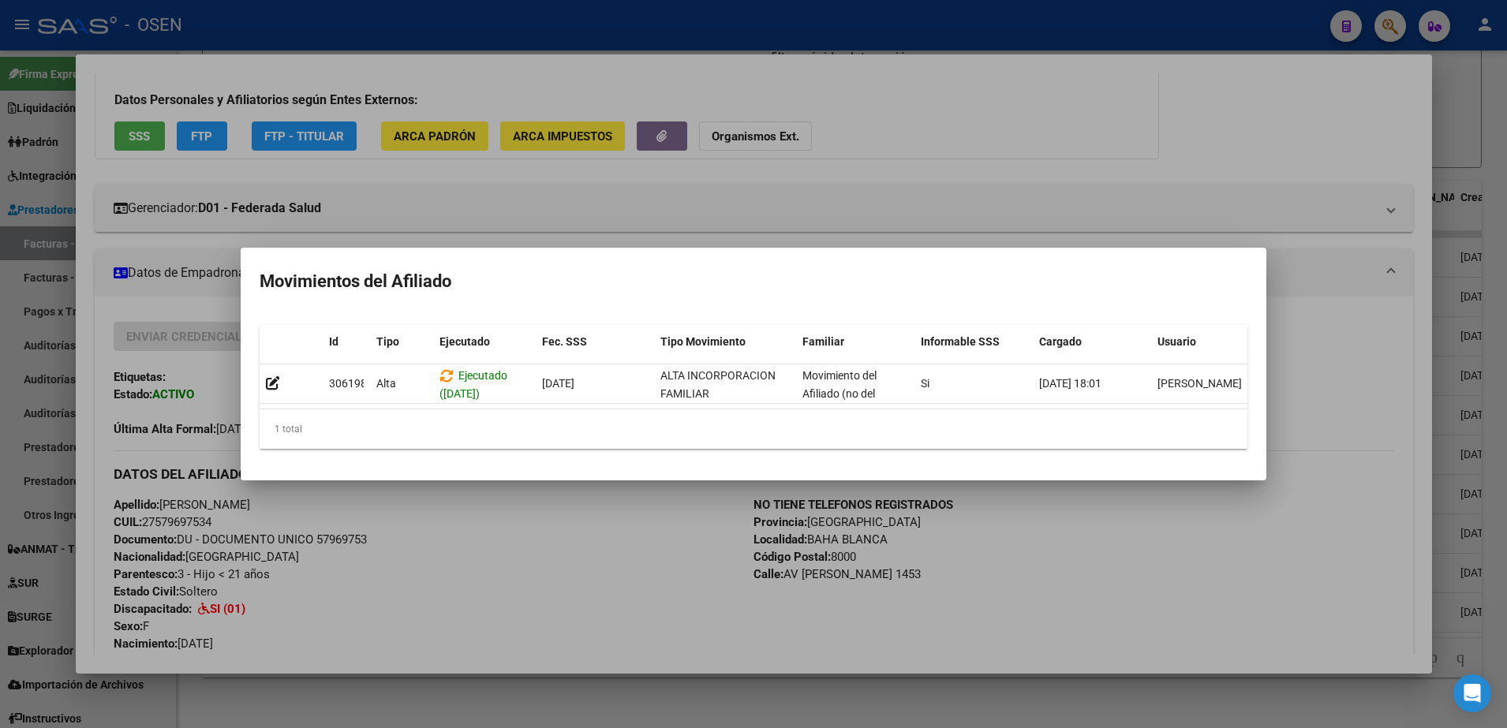
click at [663, 600] on div at bounding box center [753, 364] width 1507 height 728
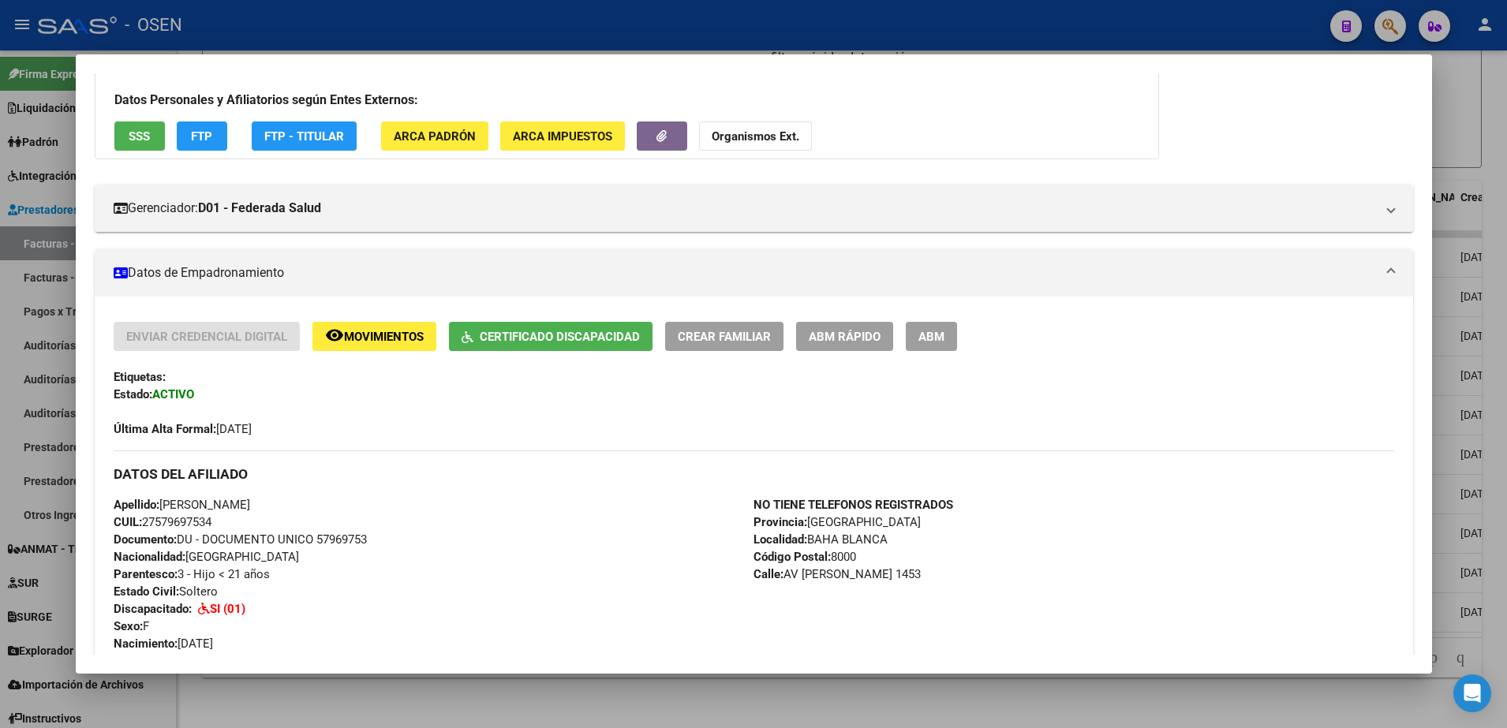
click at [702, 712] on div at bounding box center [753, 364] width 1507 height 728
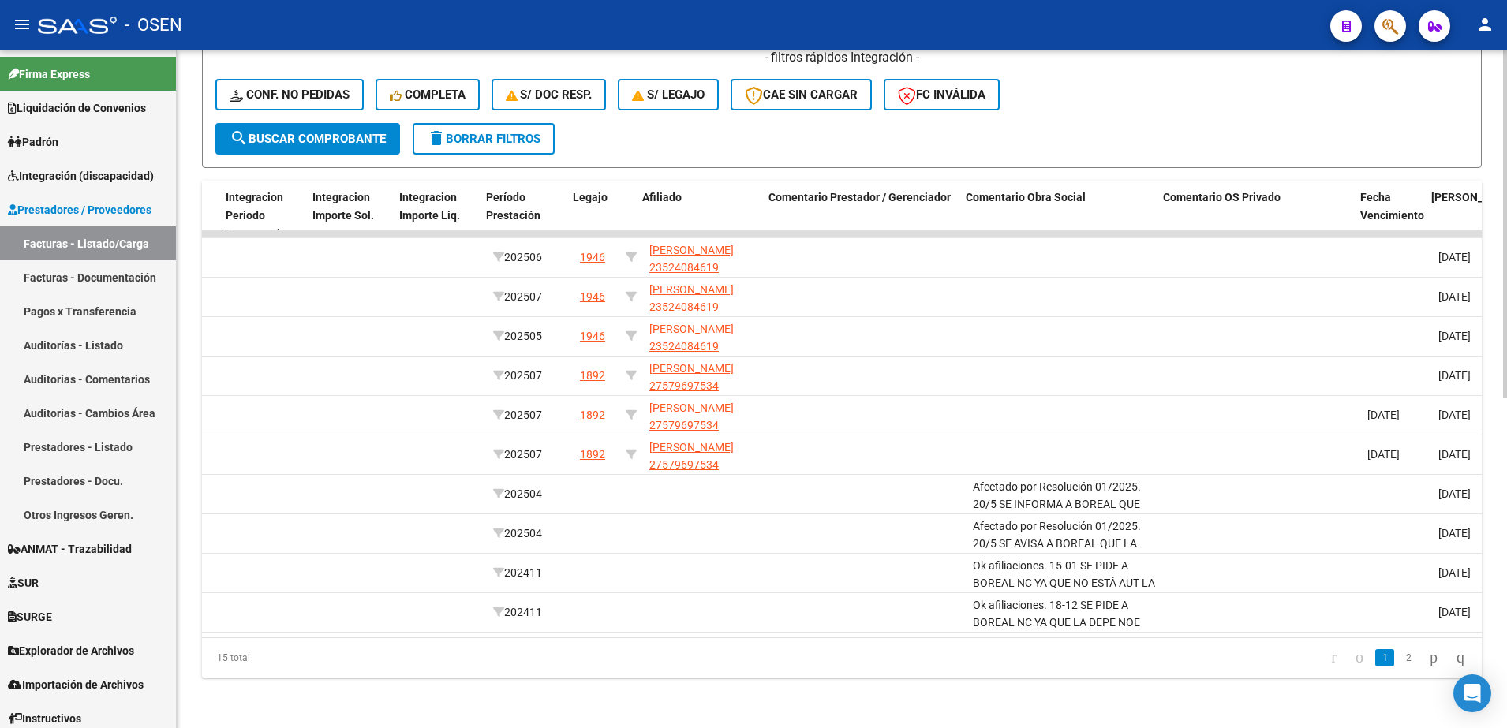
scroll to position [0, 1884]
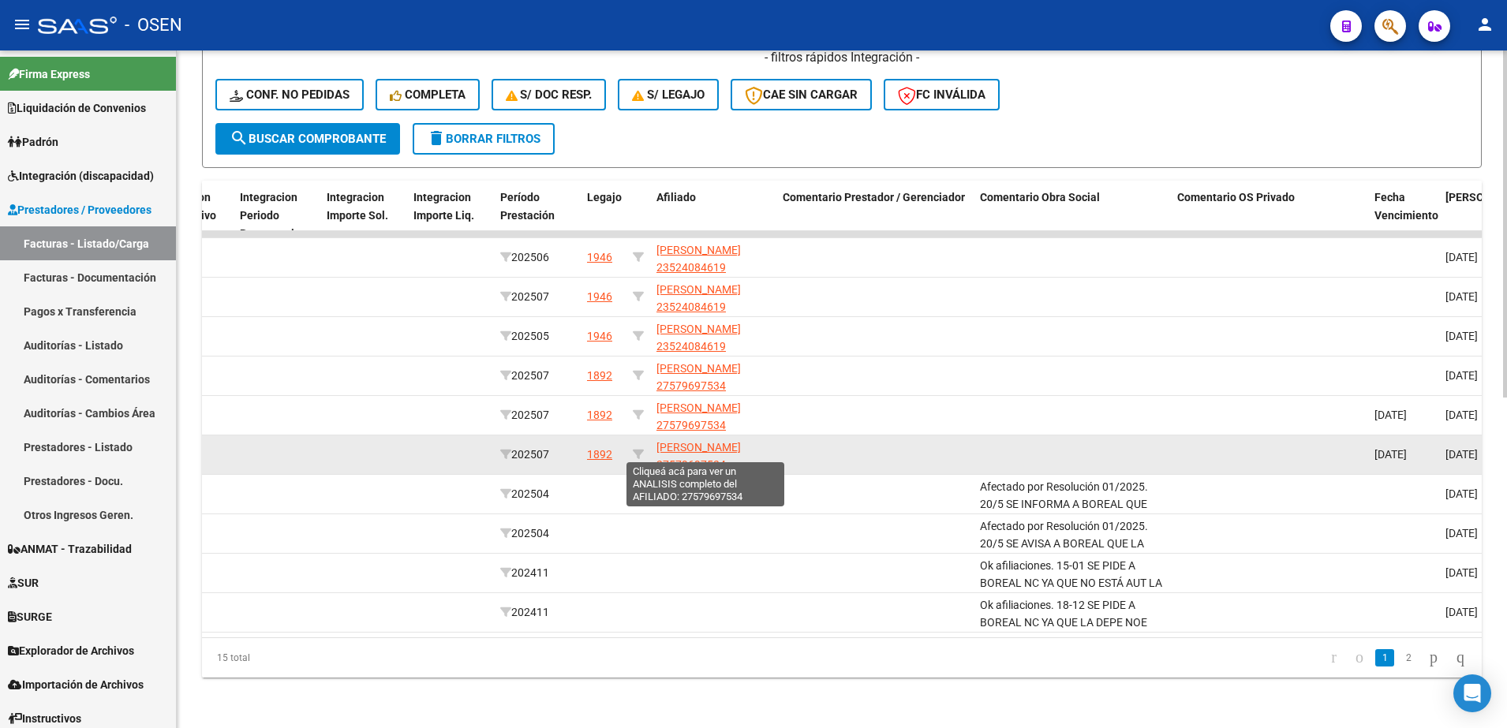
click at [669, 443] on span "[PERSON_NAME] 27579697534" at bounding box center [698, 456] width 84 height 31
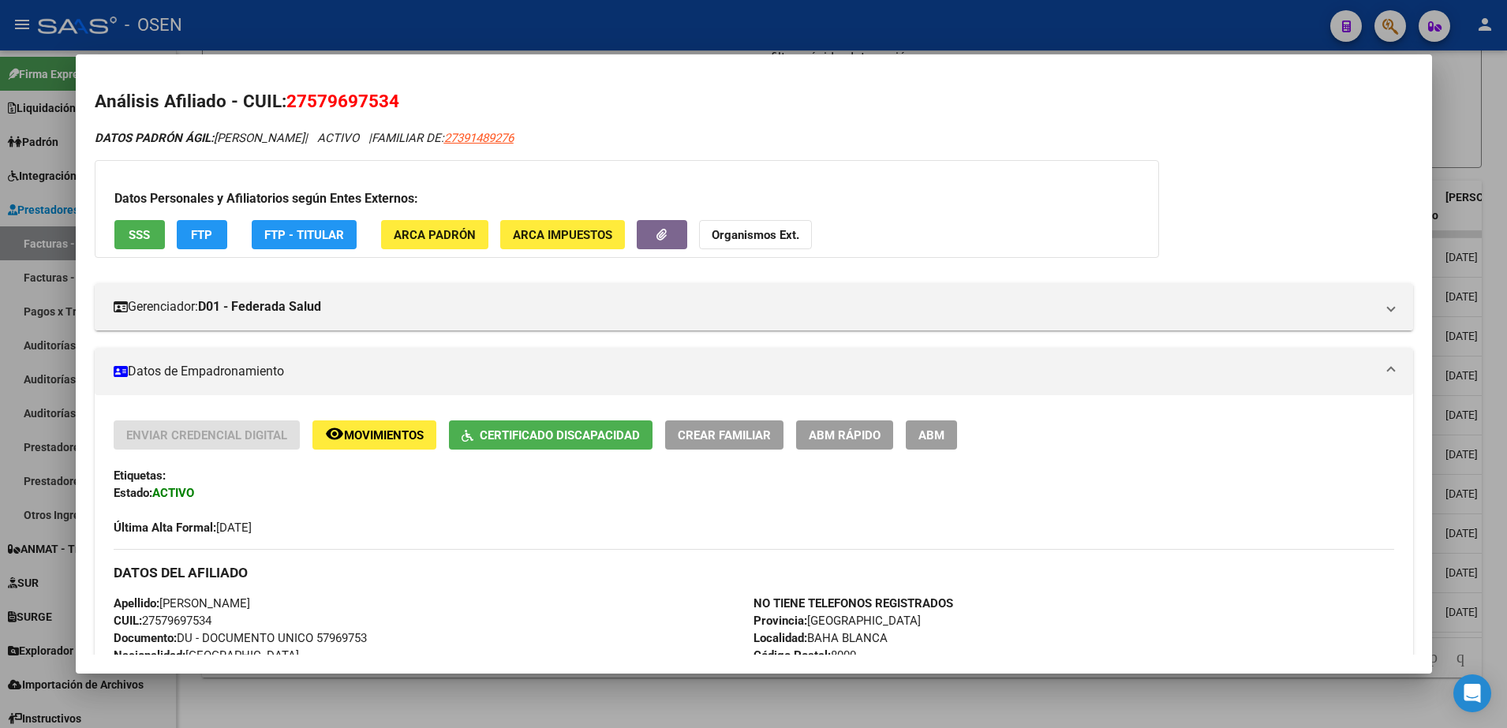
scroll to position [99, 0]
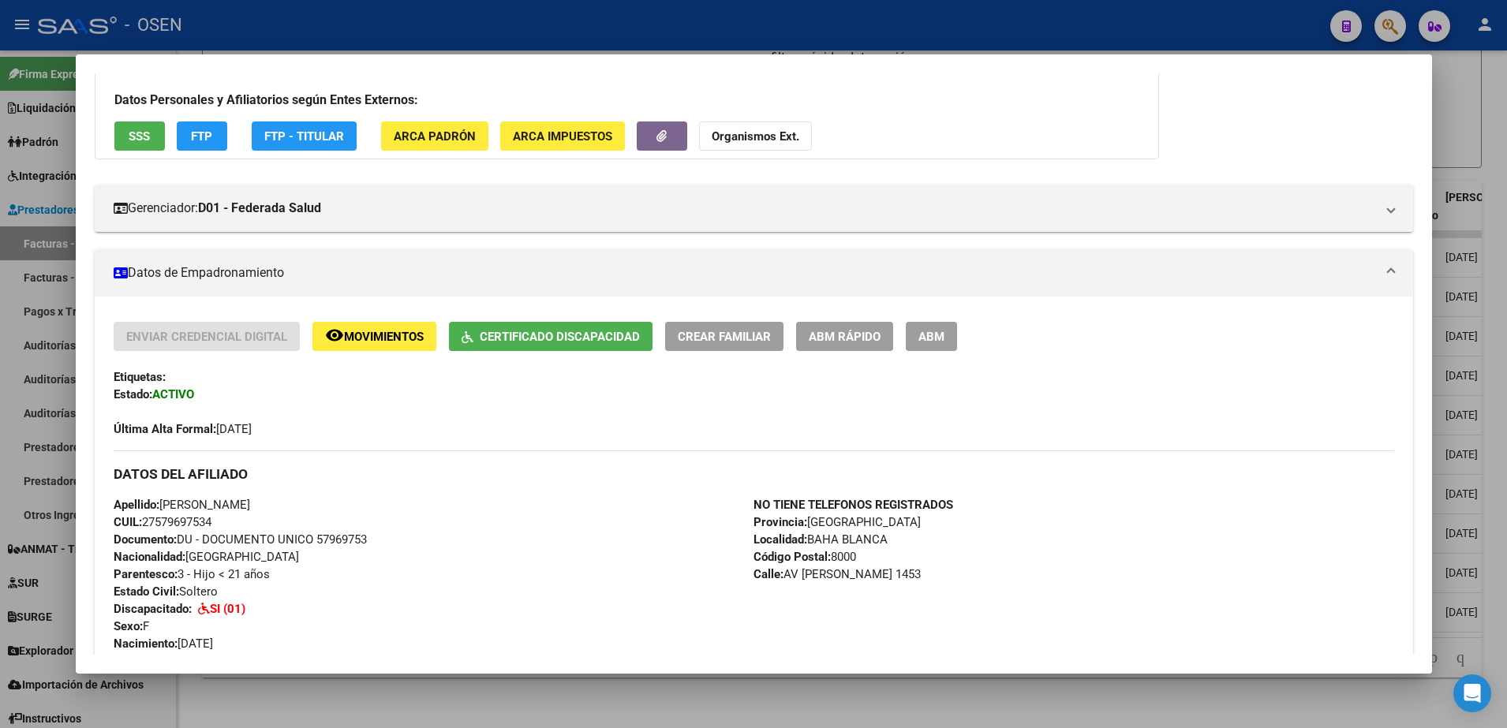
click at [627, 704] on div at bounding box center [753, 364] width 1507 height 728
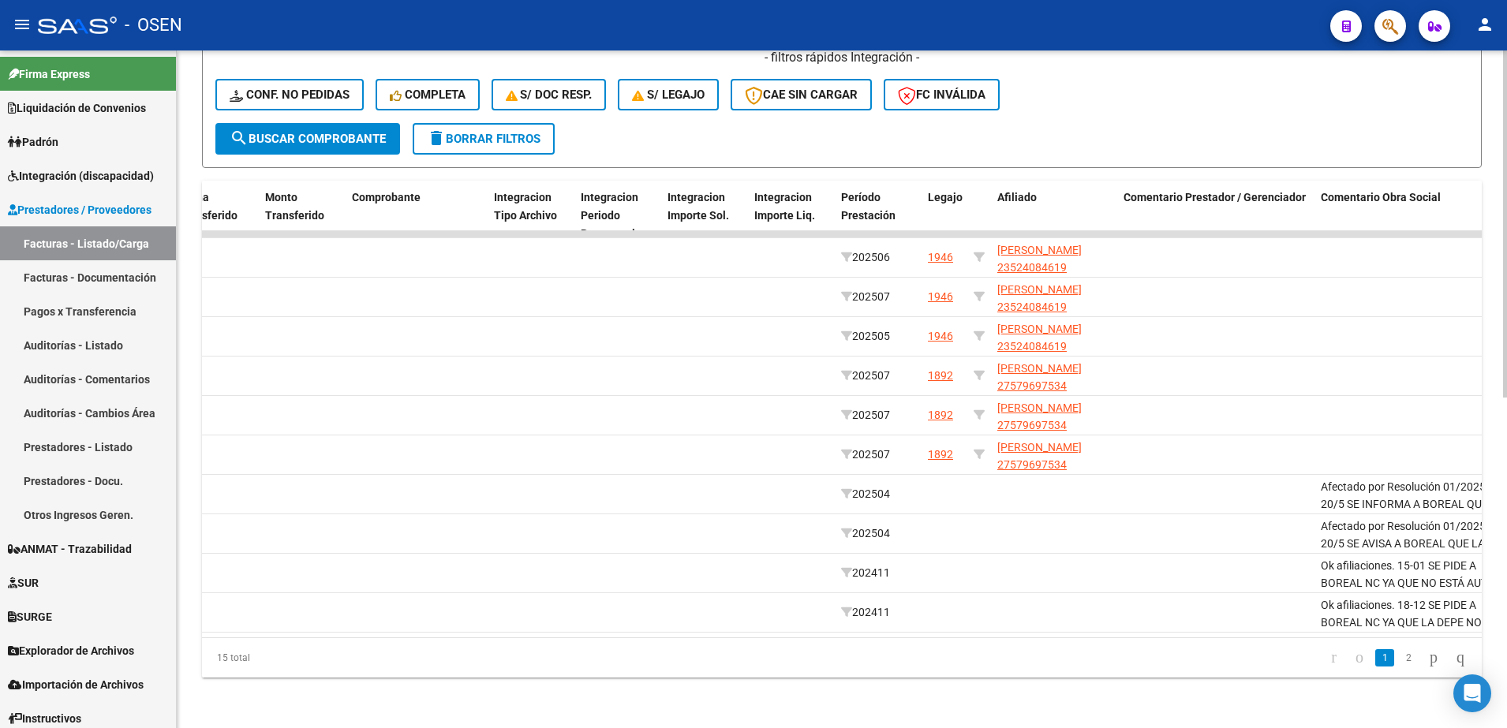
scroll to position [0, 1548]
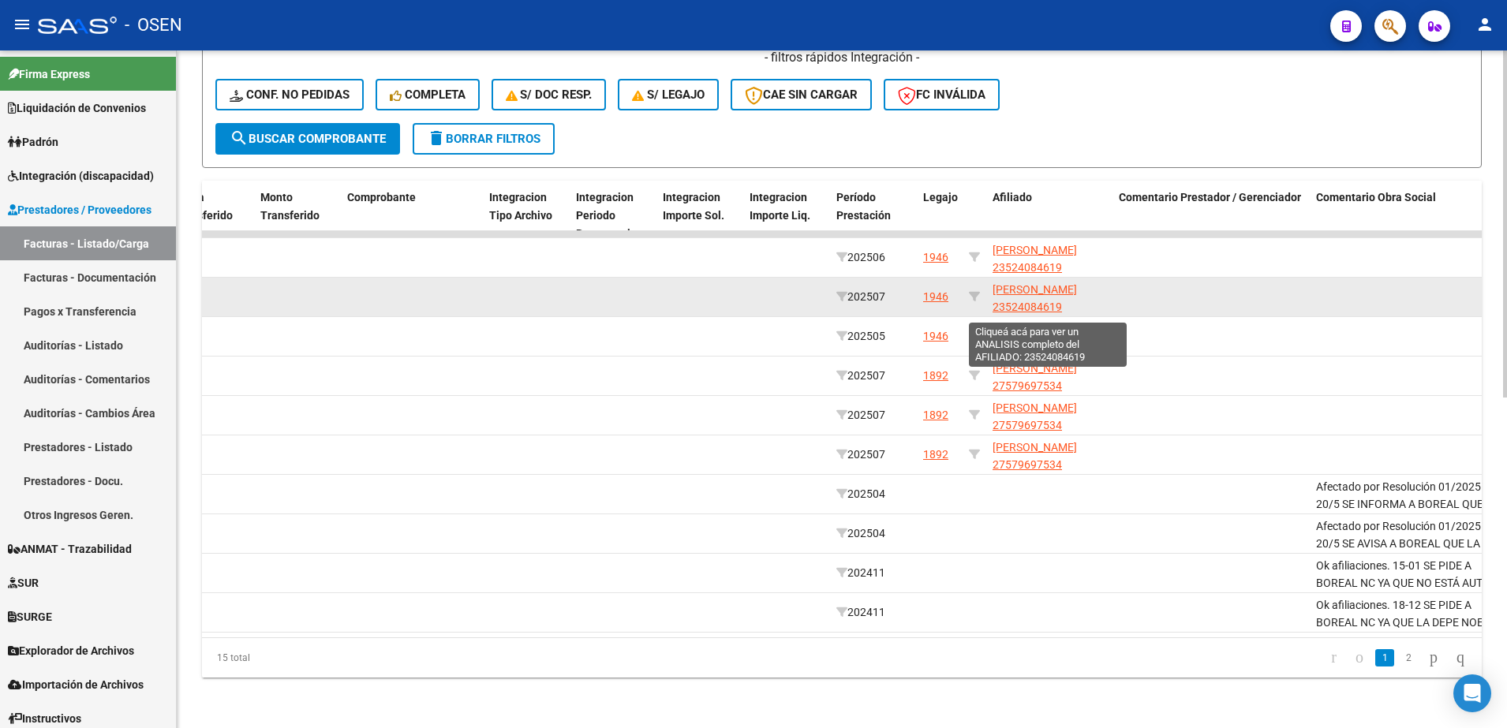
click at [1044, 294] on span "[PERSON_NAME] 23524084619" at bounding box center [1034, 298] width 84 height 31
type textarea "23524084619"
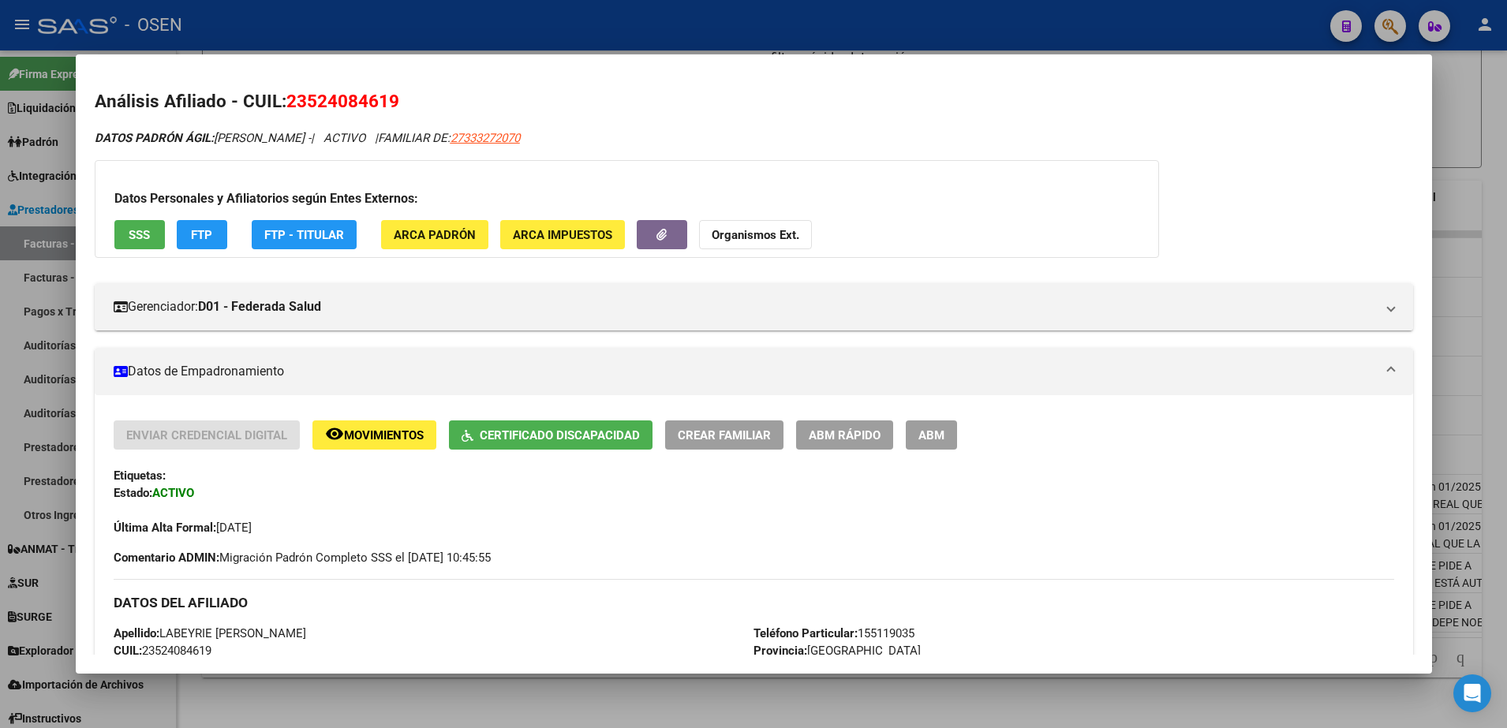
click at [136, 230] on span "SSS" at bounding box center [139, 235] width 21 height 14
click at [140, 252] on div "Datos Personales y Afiliatorios según Entes Externos: SSS FTP FTP - Titular ARC…" at bounding box center [627, 209] width 1064 height 98
click at [143, 238] on span "SSS" at bounding box center [139, 235] width 21 height 14
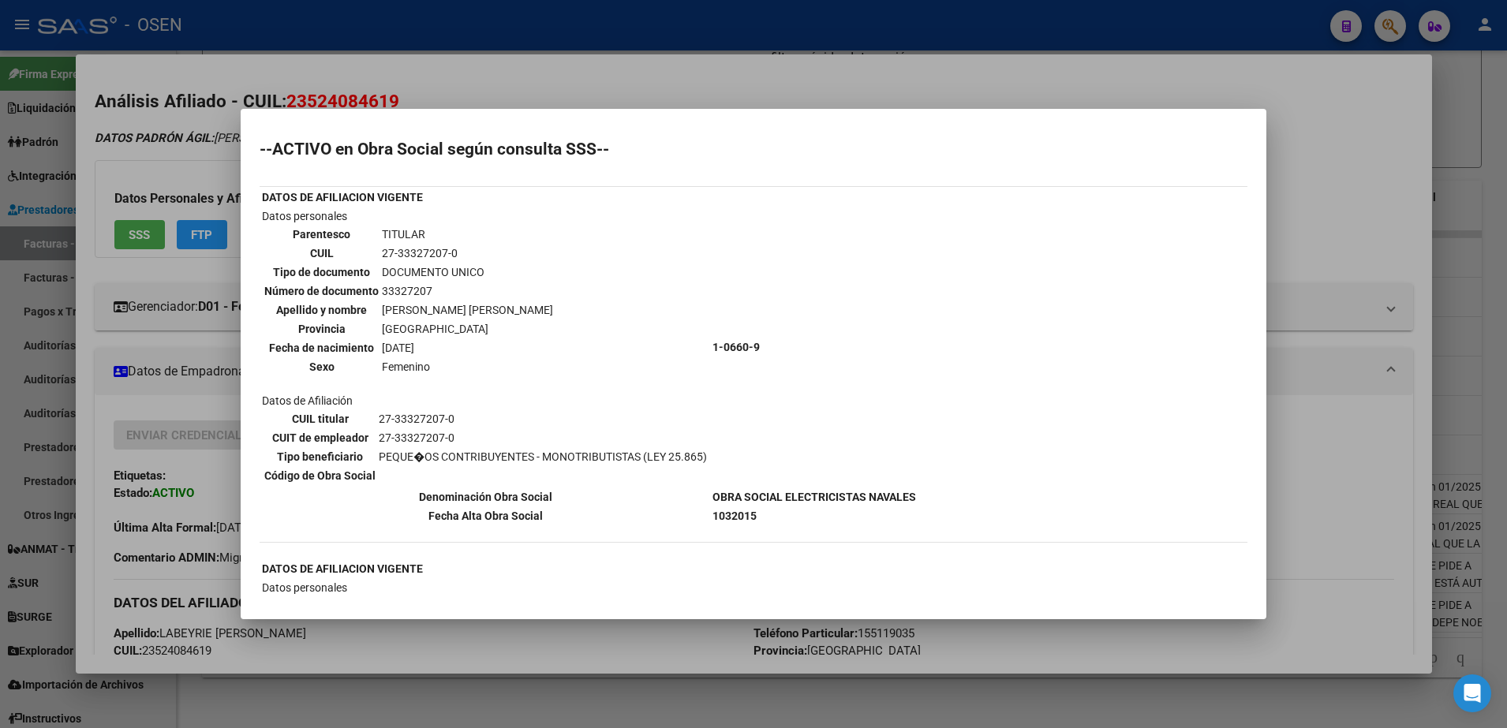
click at [701, 687] on div at bounding box center [753, 364] width 1507 height 728
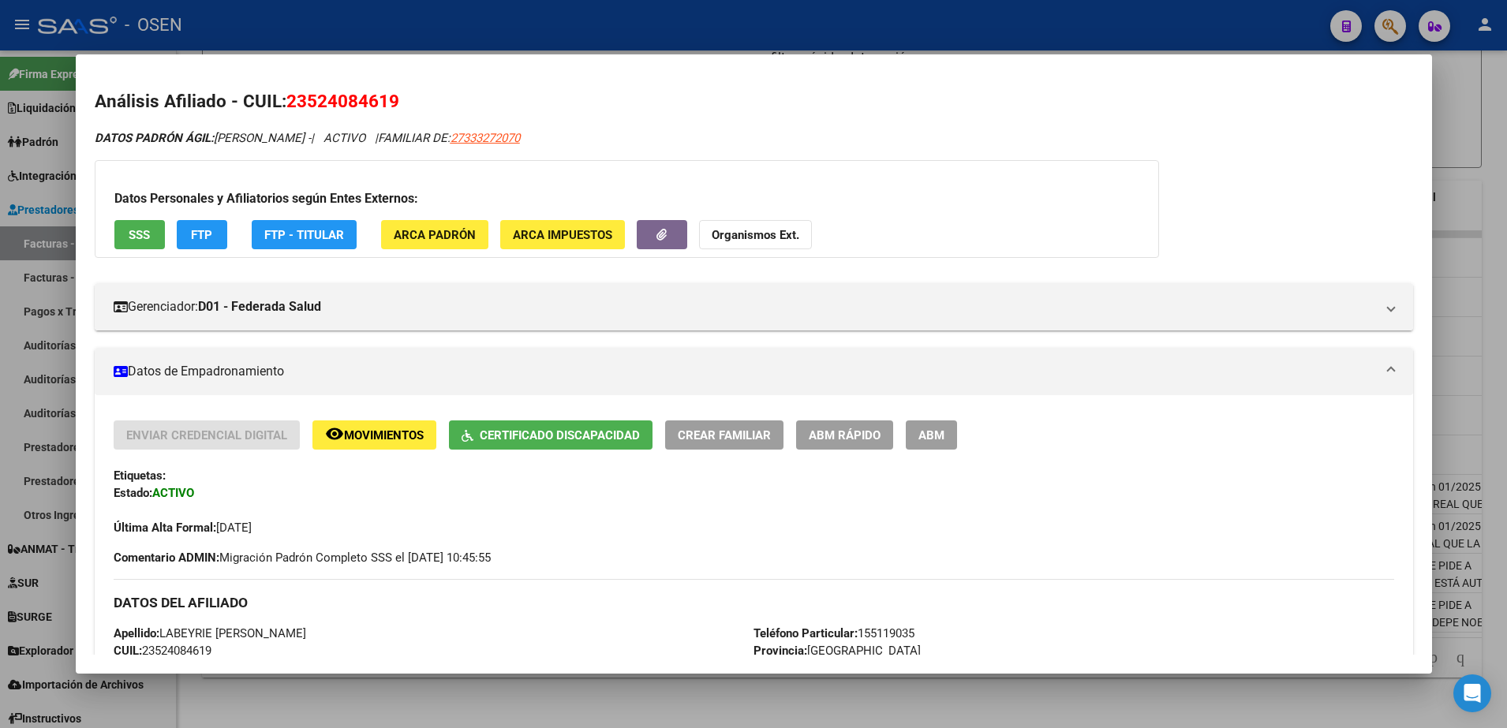
click at [690, 693] on div at bounding box center [753, 364] width 1507 height 728
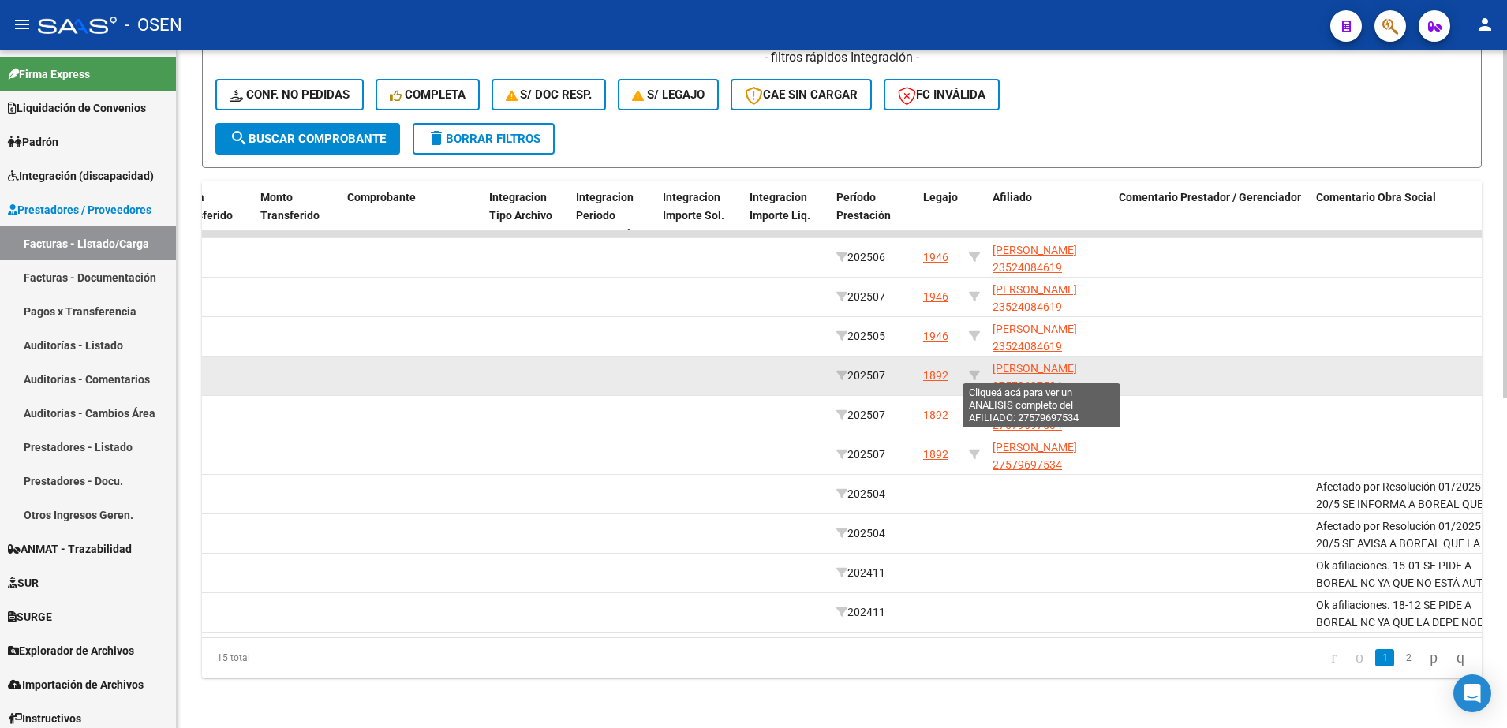
drag, startPoint x: 1074, startPoint y: 377, endPoint x: 995, endPoint y: 370, distance: 80.0
click at [995, 370] on app-link-go-to "[PERSON_NAME] 27579697534" at bounding box center [1049, 378] width 114 height 36
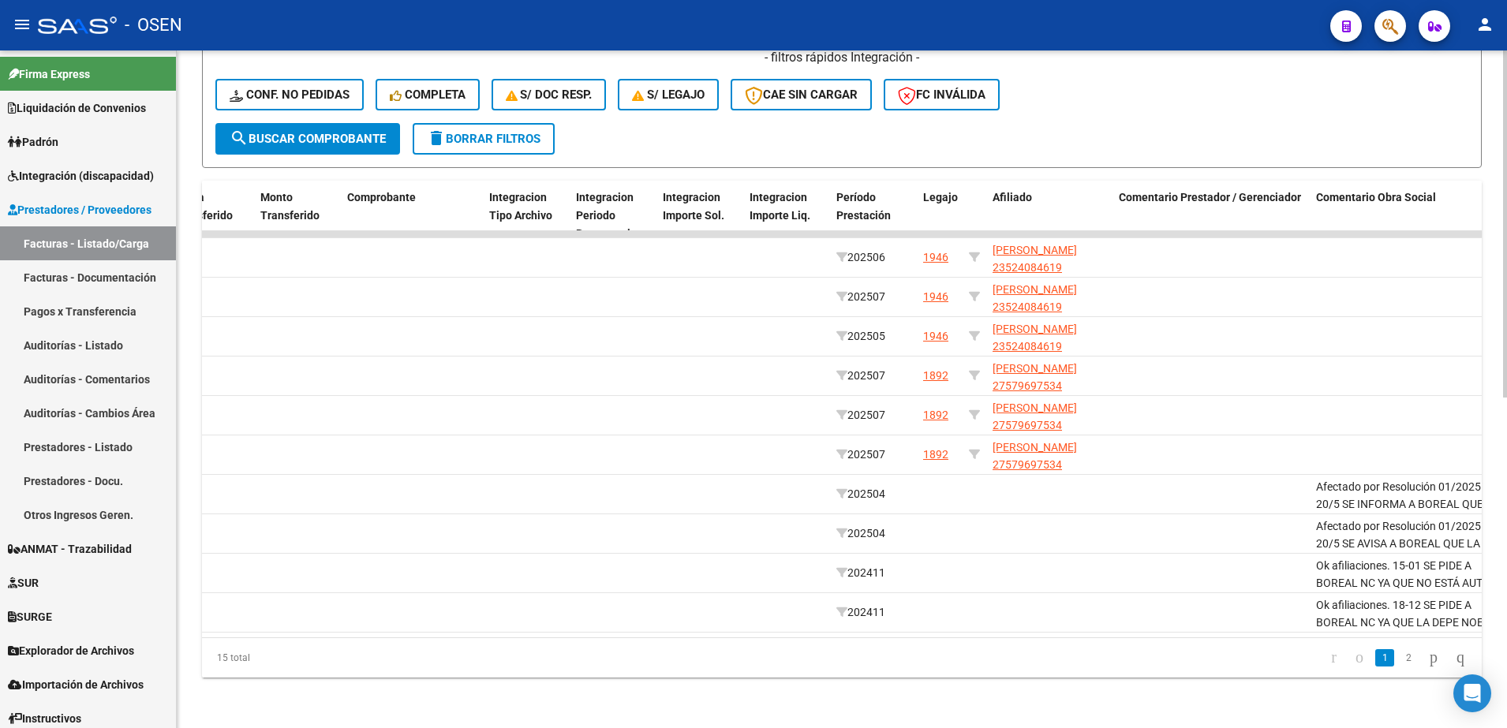
copy span "27579697534"
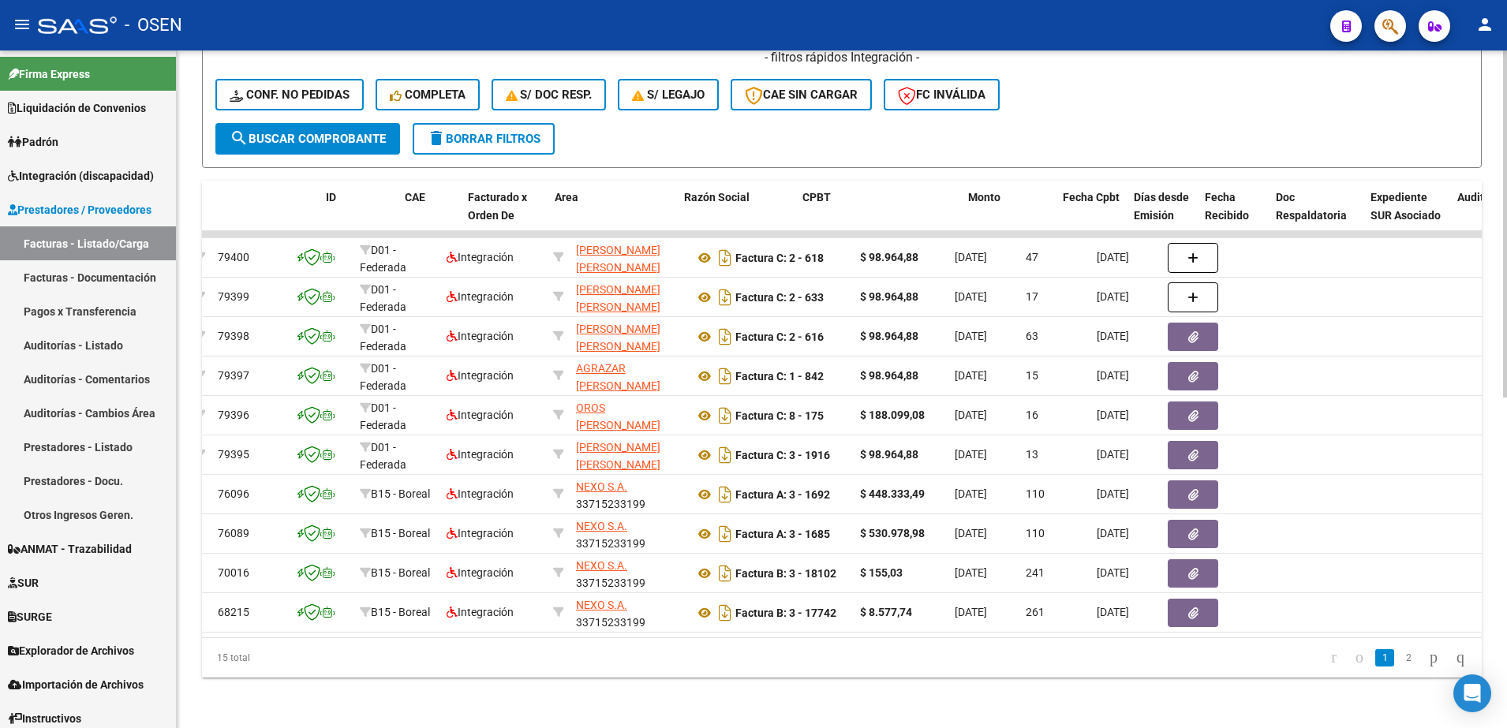
scroll to position [0, 0]
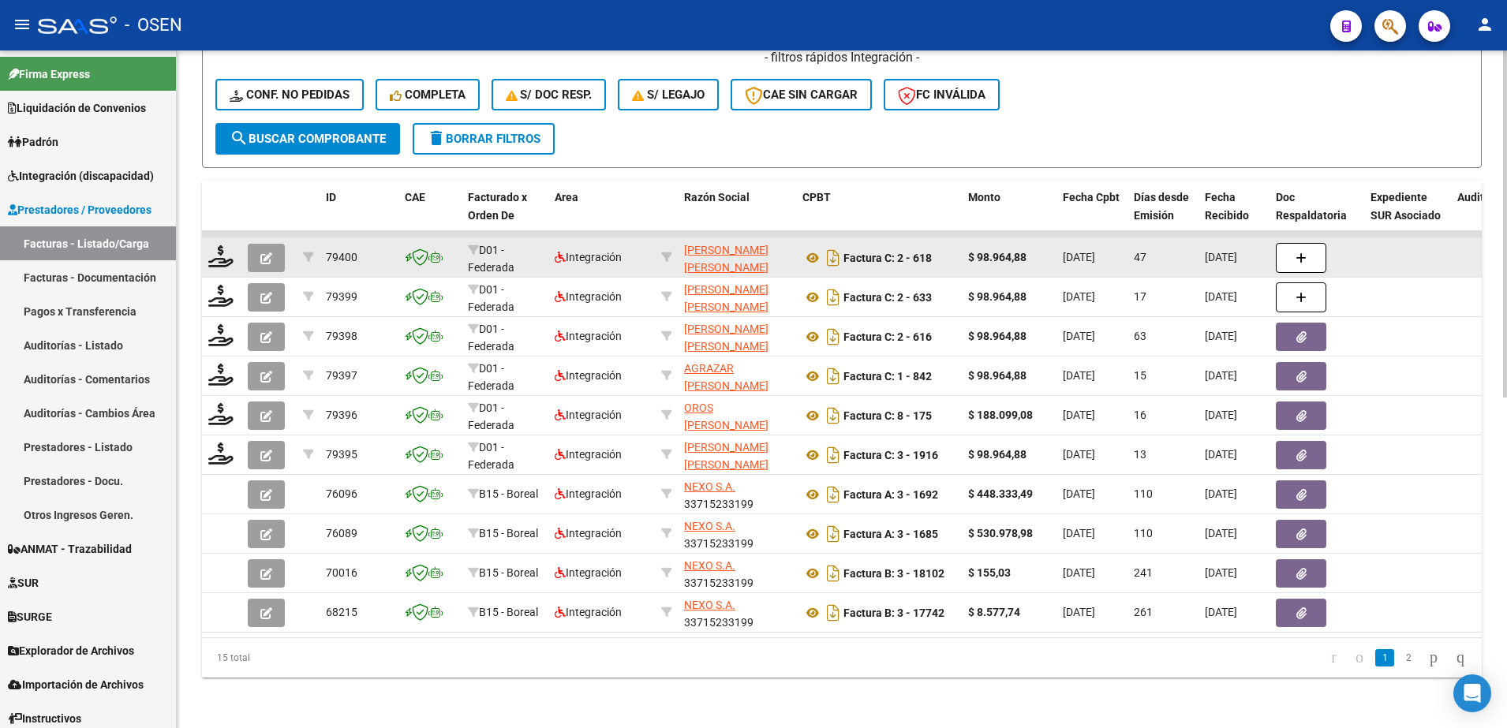
click at [215, 257] on datatable-body-cell at bounding box center [221, 257] width 39 height 39
click at [213, 251] on icon at bounding box center [220, 256] width 25 height 22
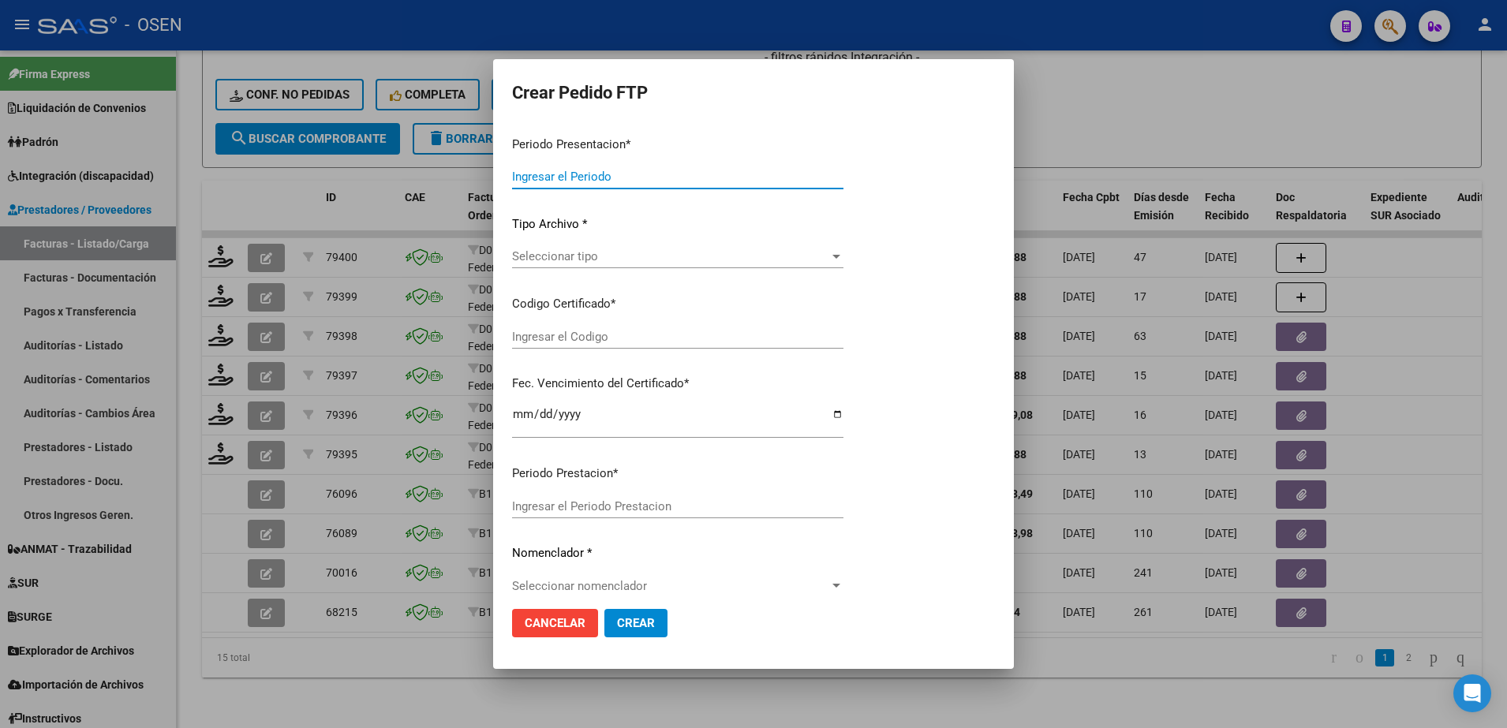
type input "202507"
type input "202506"
type input "$ 98.964,88"
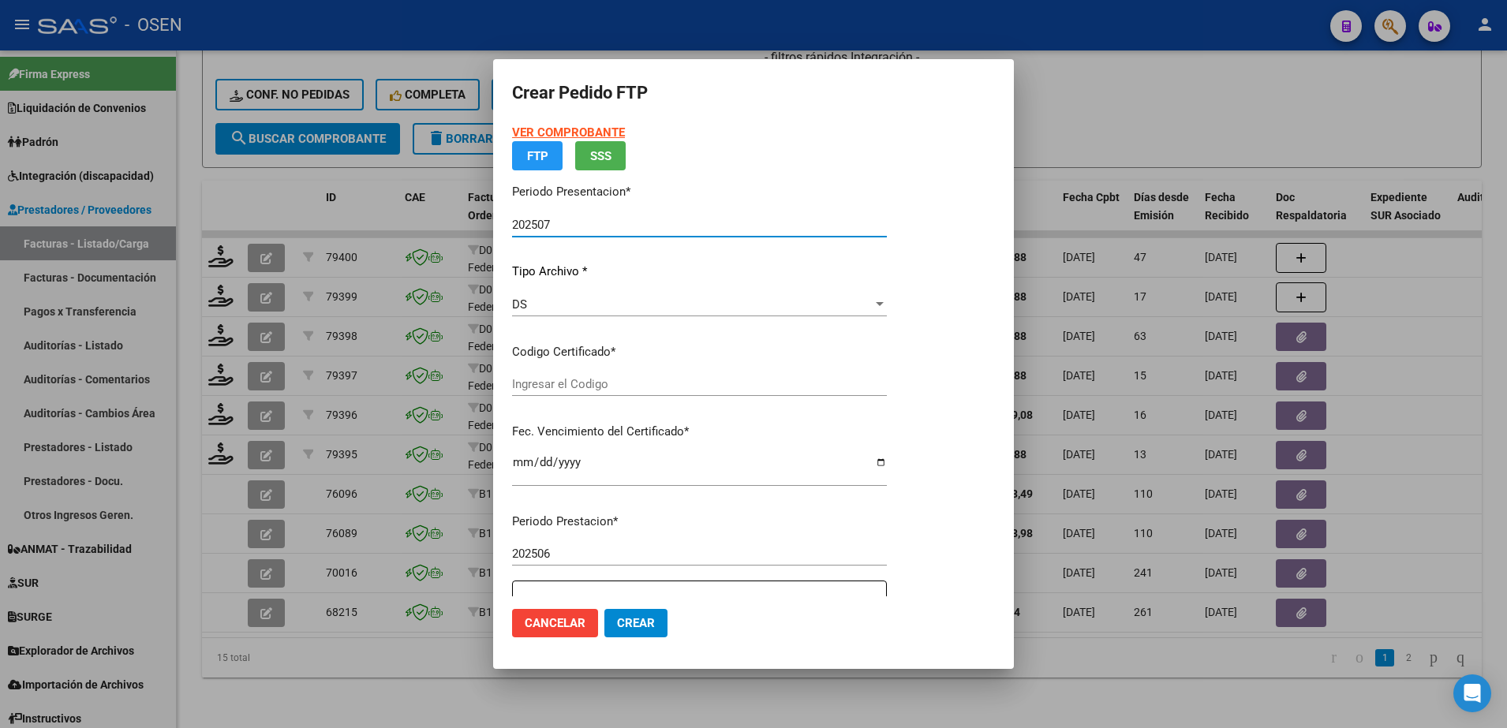
type input "ARG02000524084612022120120271201BS387"
type input "[DATE]"
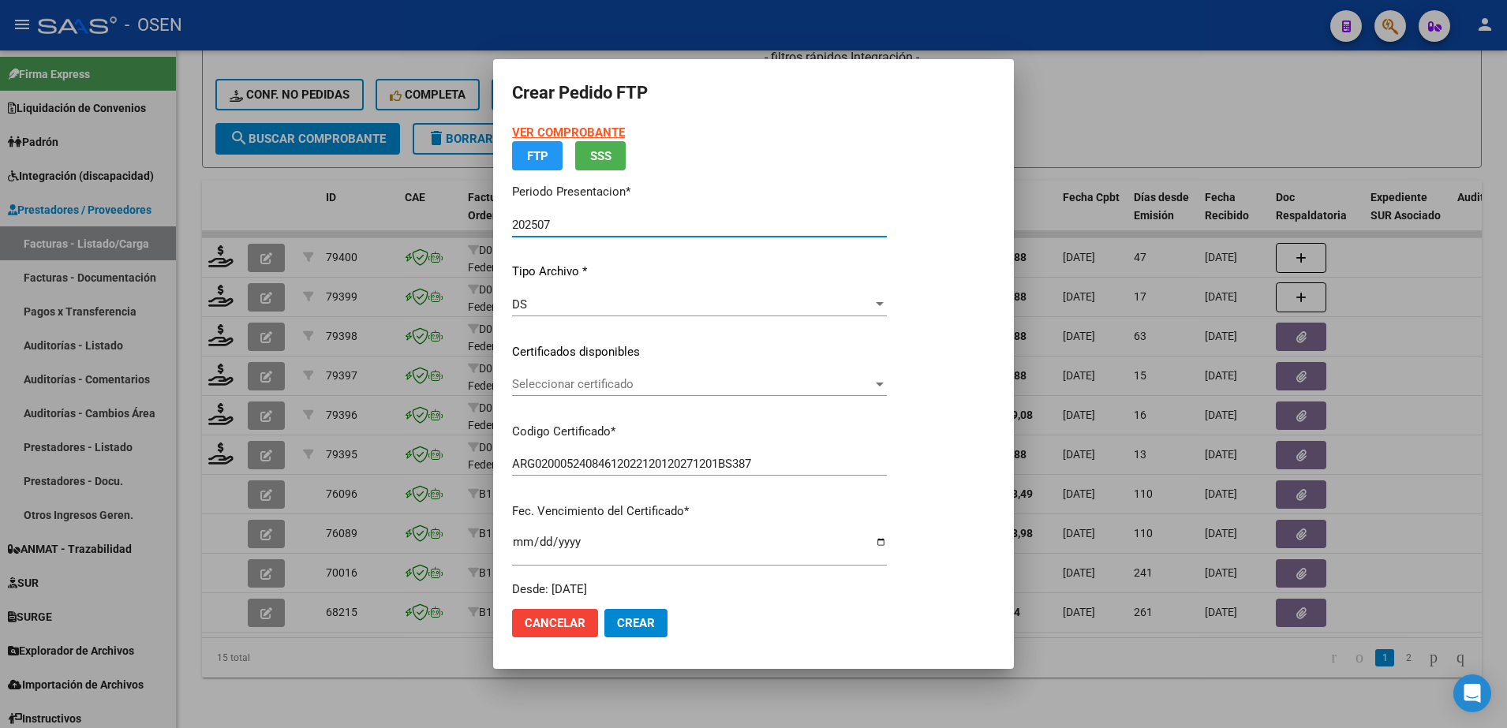
click at [619, 383] on span "Seleccionar certificado" at bounding box center [692, 384] width 360 height 14
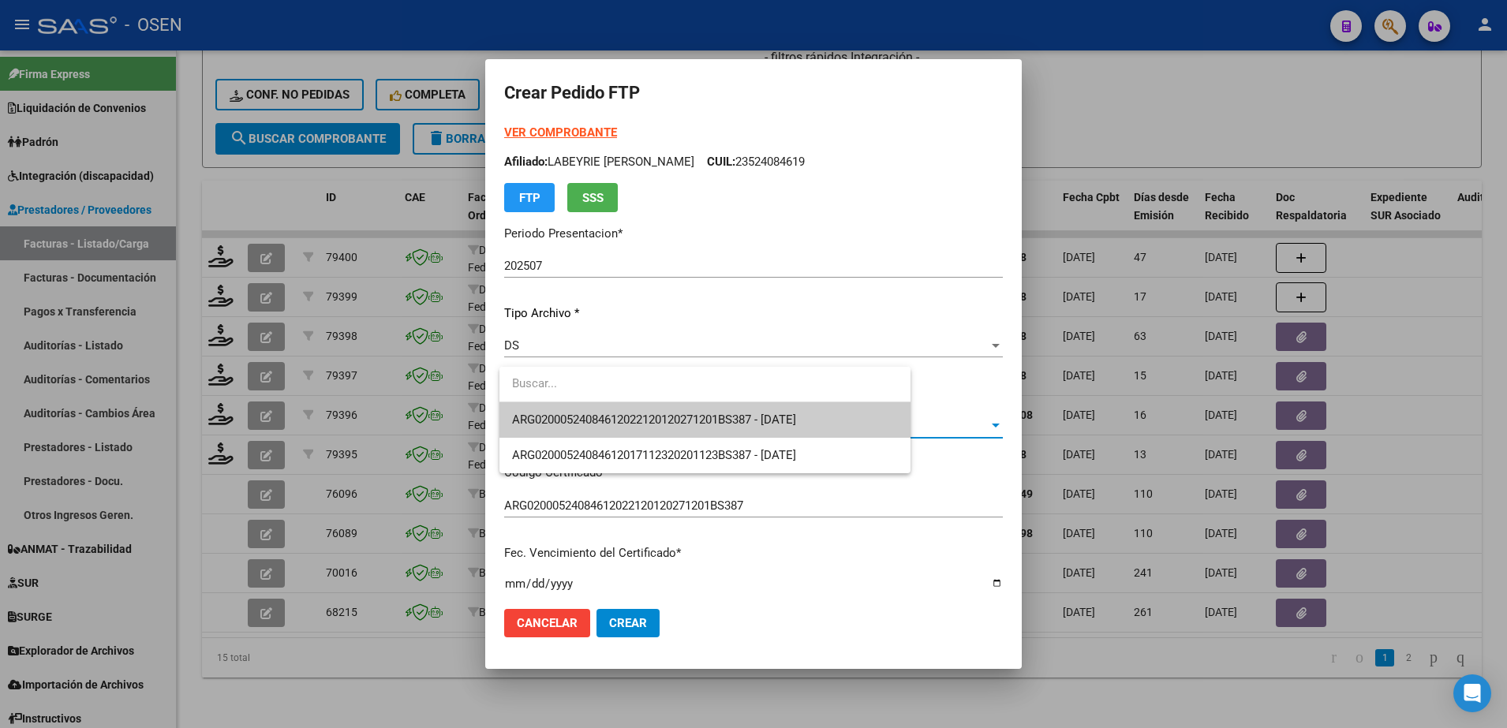
click at [621, 410] on span "ARG02000524084612022120120271201BS387 - [DATE]" at bounding box center [705, 419] width 386 height 35
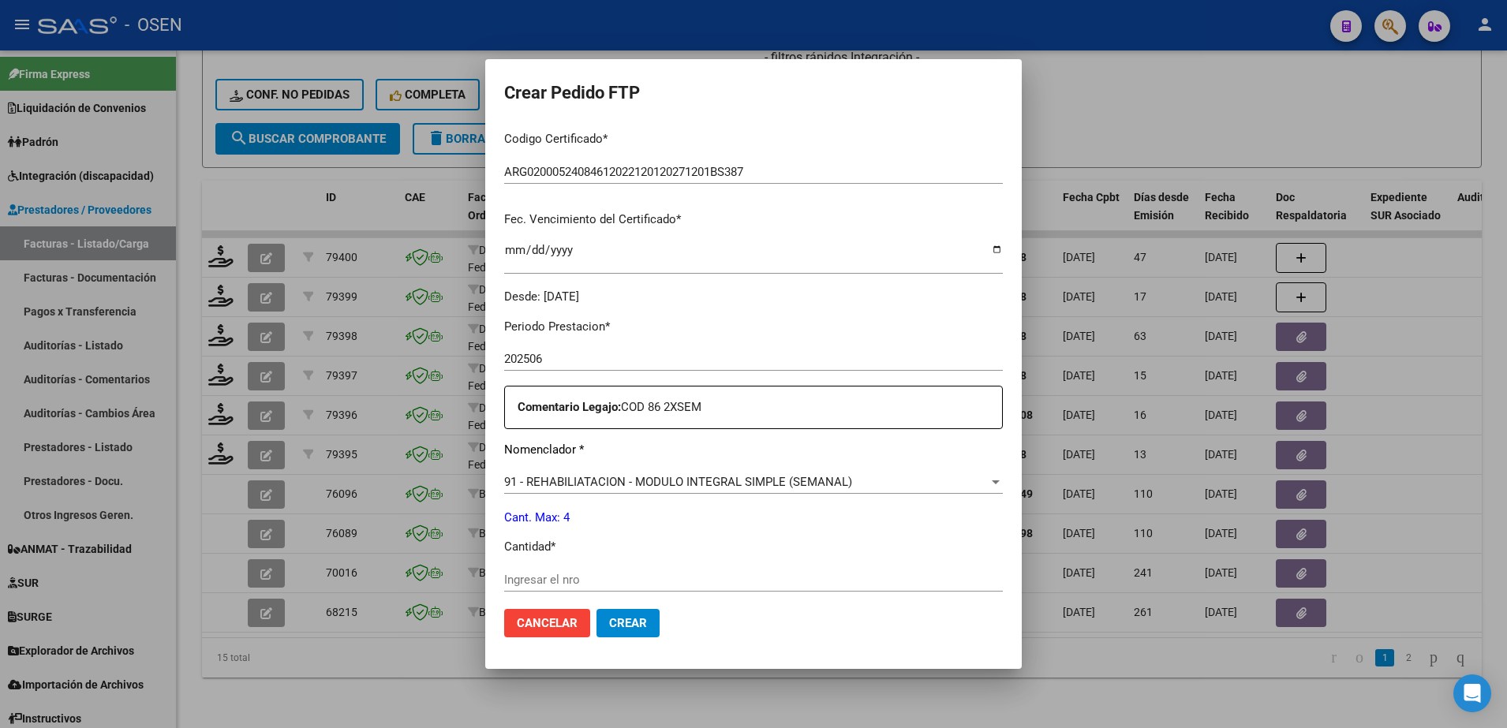
scroll to position [394, 0]
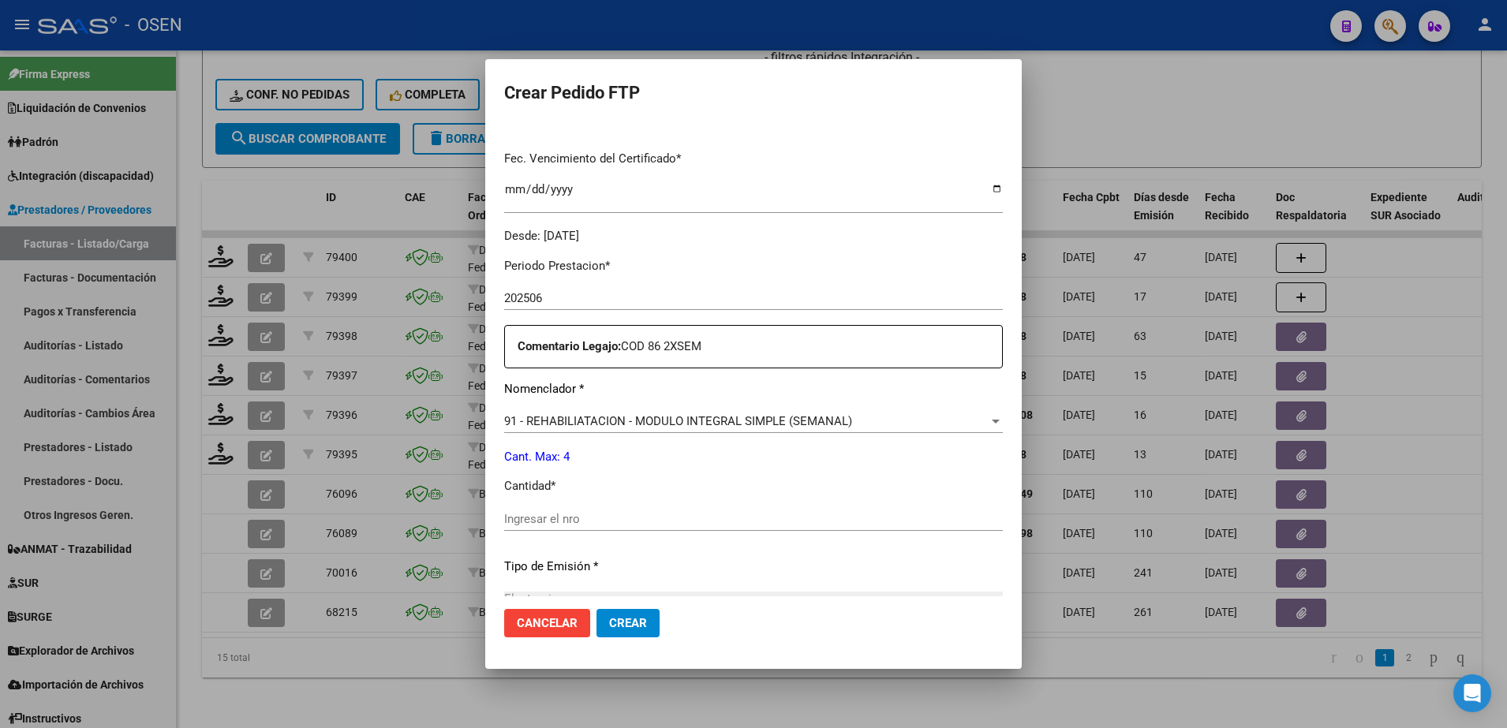
click at [568, 521] on input "Ingresar el nro" at bounding box center [753, 519] width 499 height 14
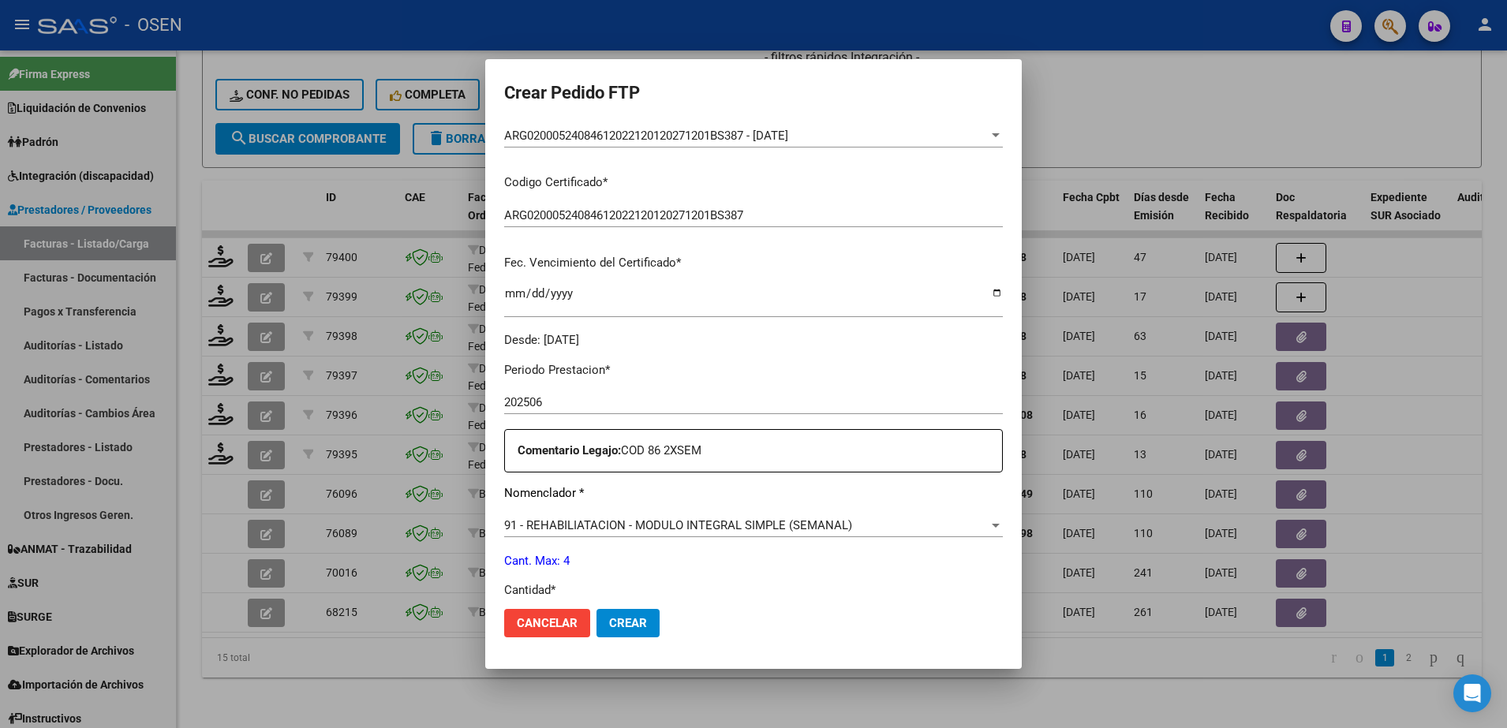
scroll to position [296, 0]
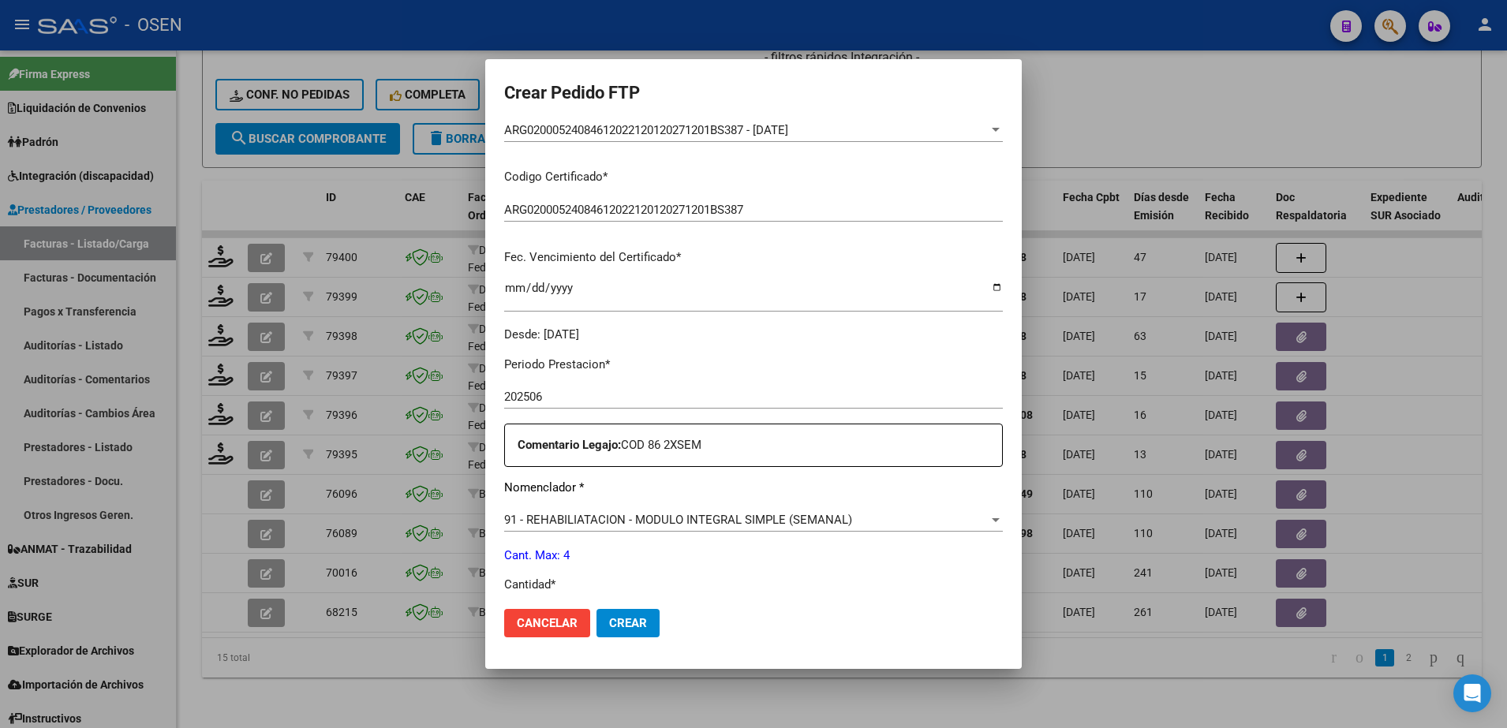
type input "4"
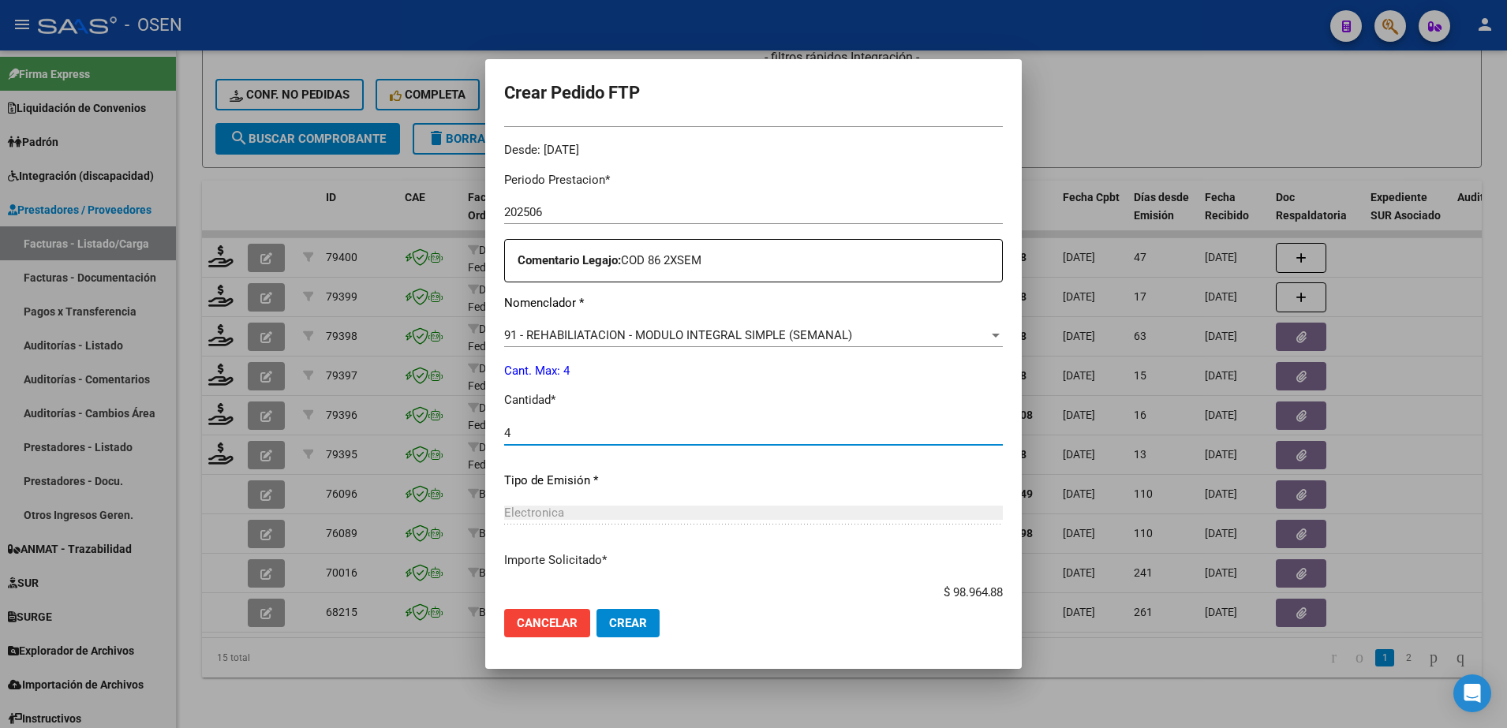
scroll to position [493, 0]
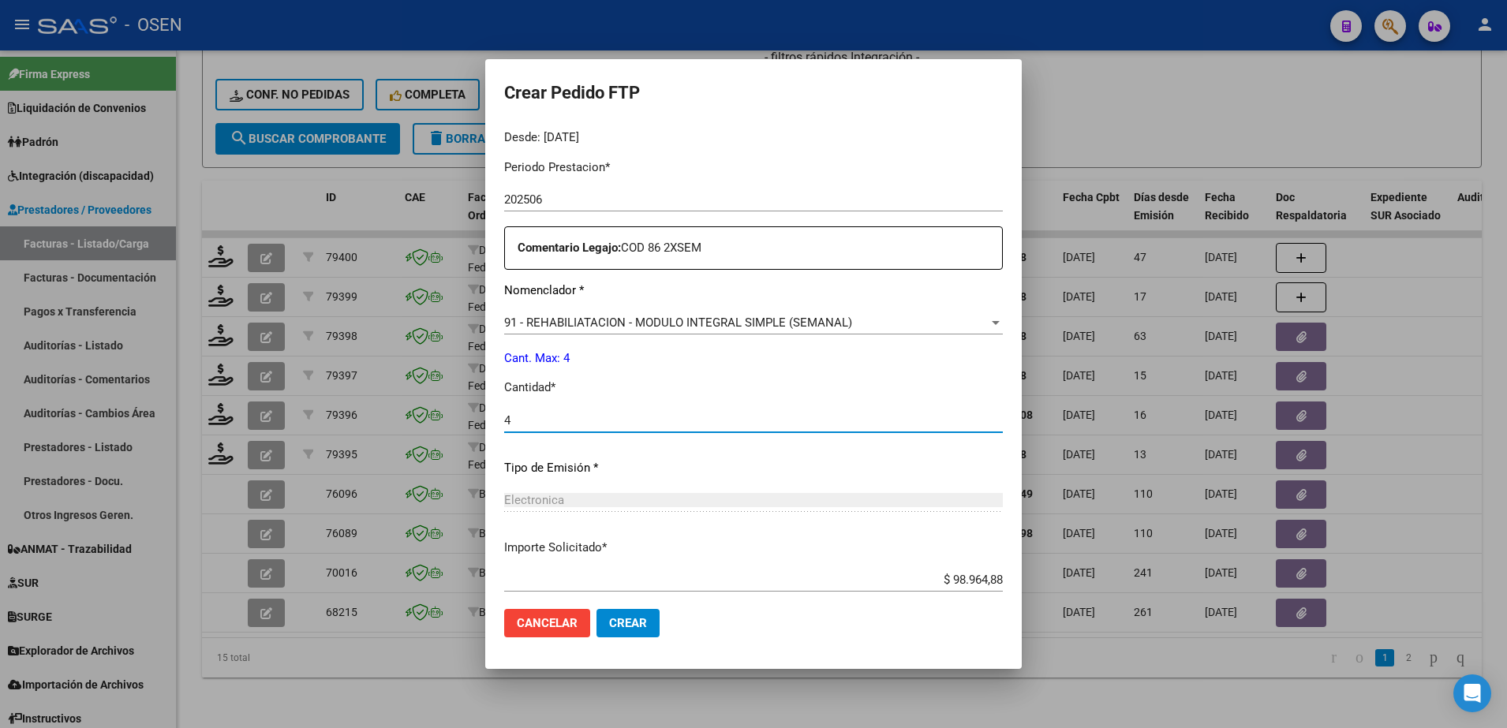
click at [609, 628] on span "Crear" at bounding box center [628, 623] width 38 height 14
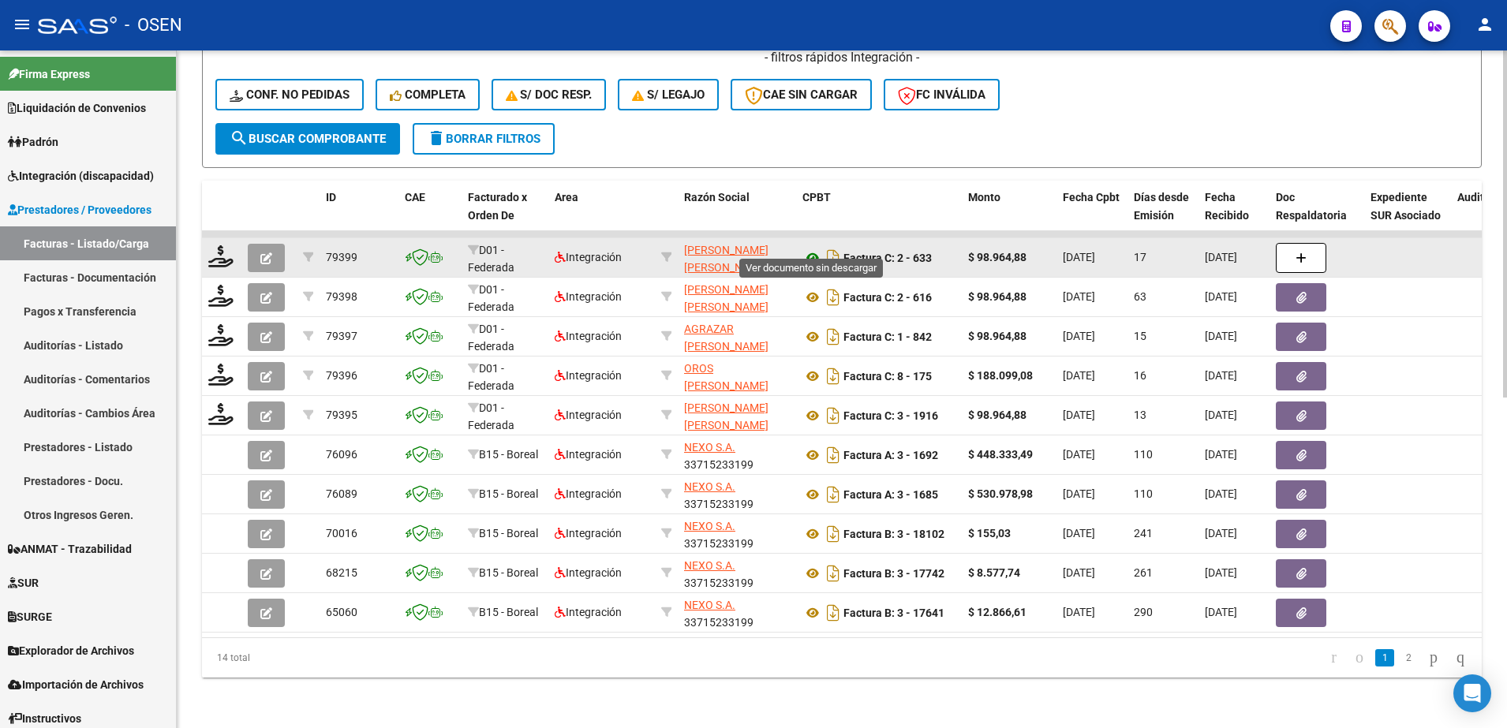
click at [812, 248] on icon at bounding box center [812, 257] width 21 height 19
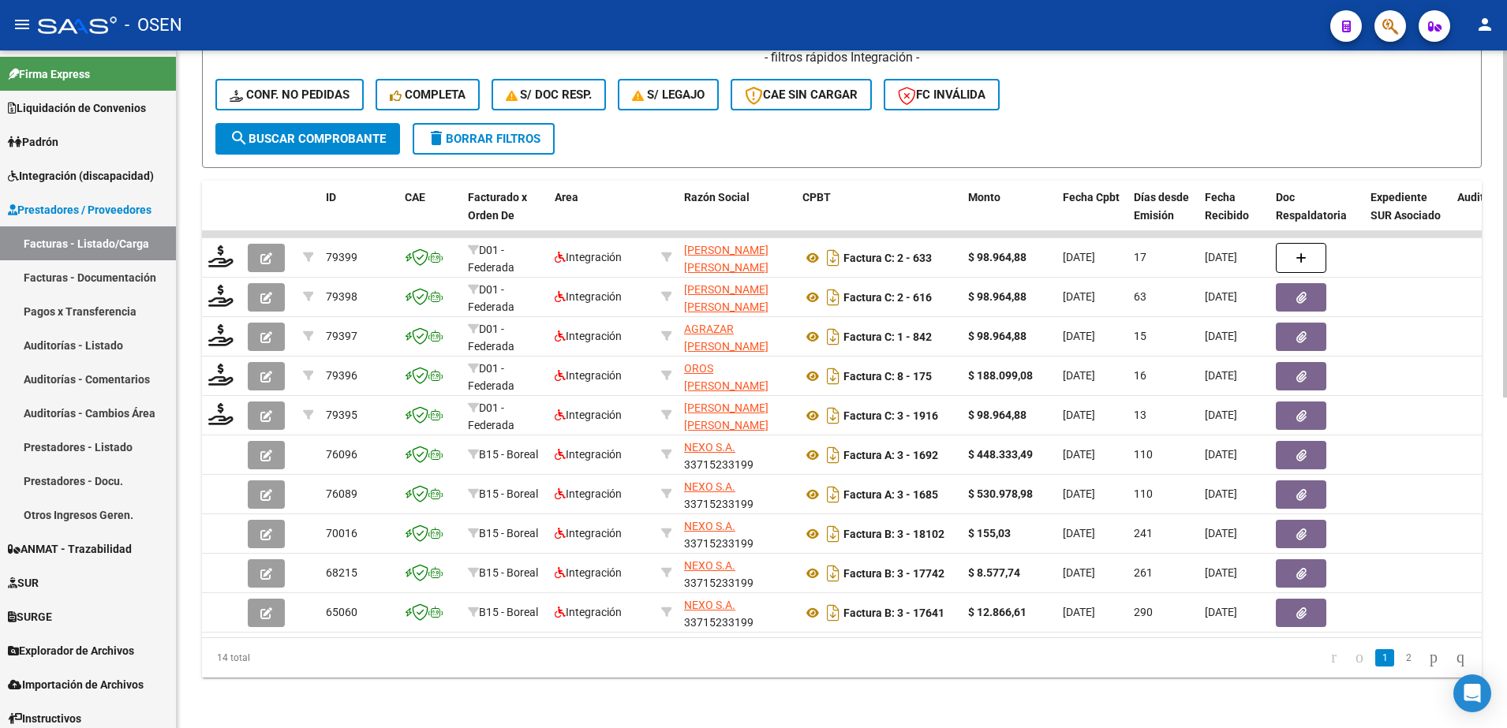
click at [624, 637] on datatable-body "79399 D01 - Federada Salud Integración [PERSON_NAME] [PERSON_NAME] 20324509551 …" at bounding box center [841, 434] width 1279 height 406
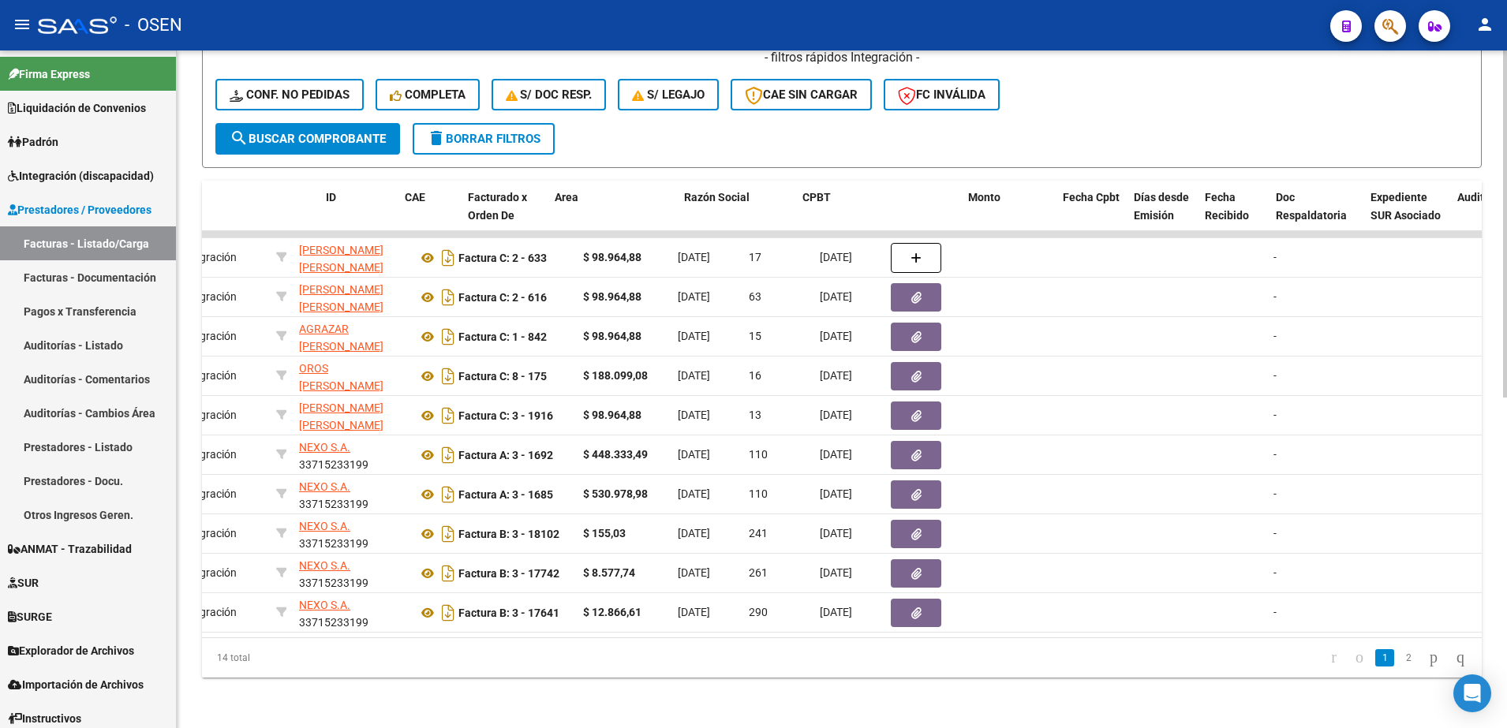
scroll to position [0, 0]
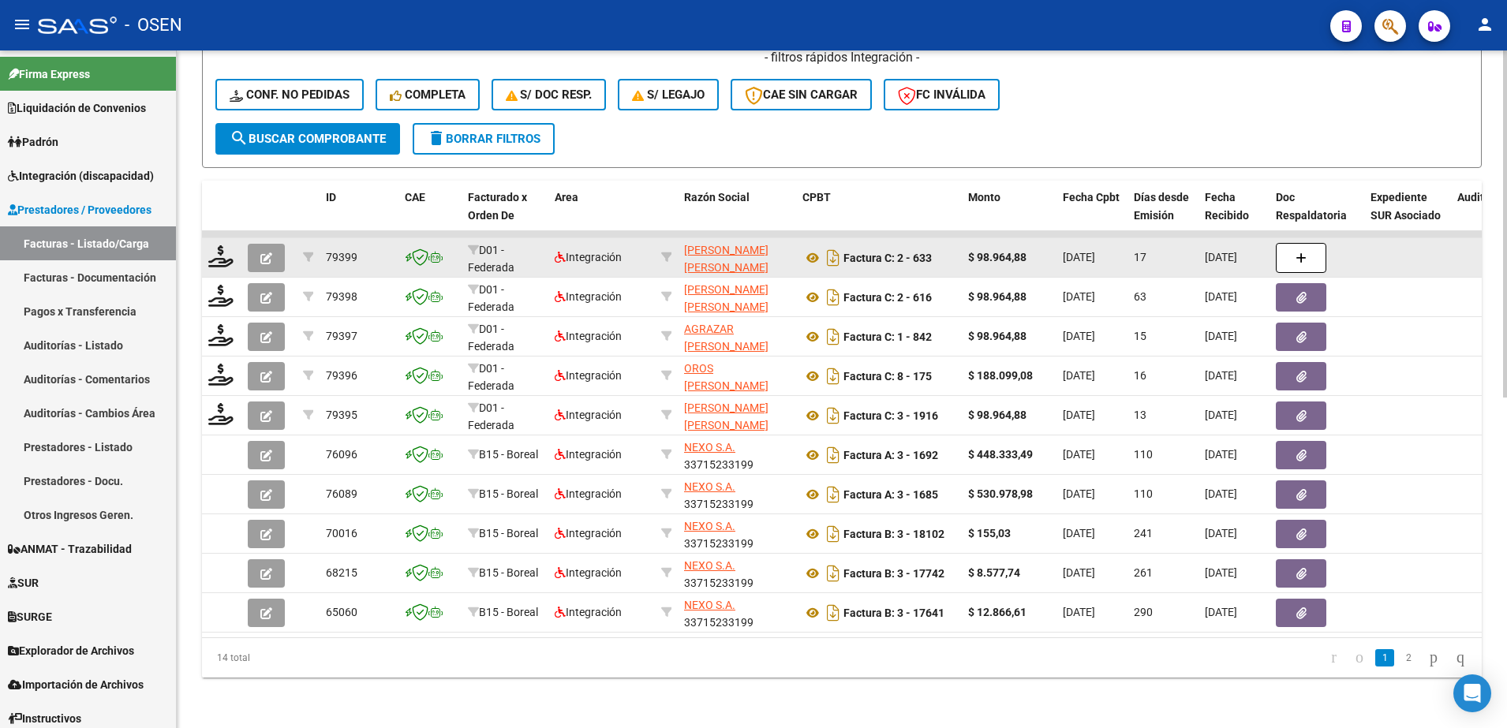
click at [267, 252] on icon "button" at bounding box center [266, 258] width 12 height 12
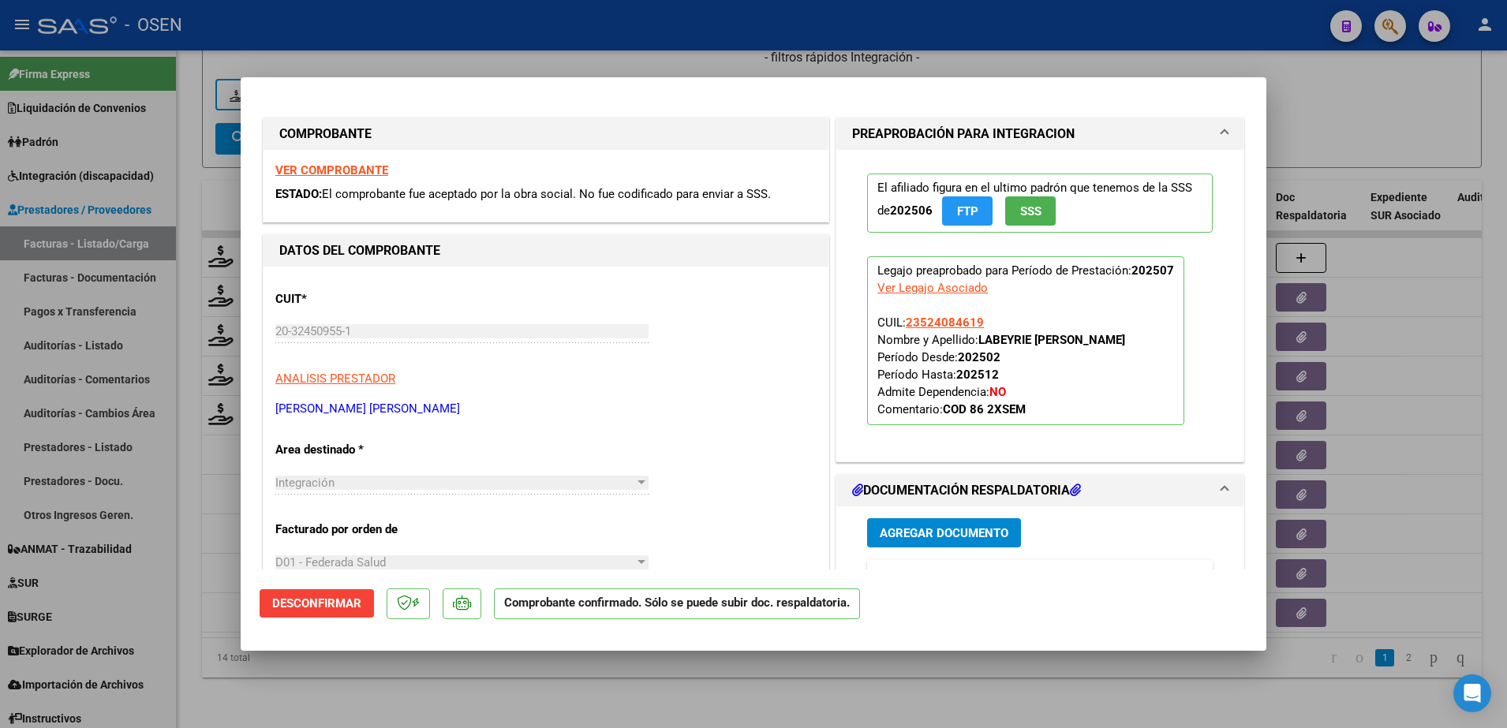
click at [956, 135] on h1 "PREAPROBACIÓN PARA INTEGRACION" at bounding box center [963, 134] width 222 height 19
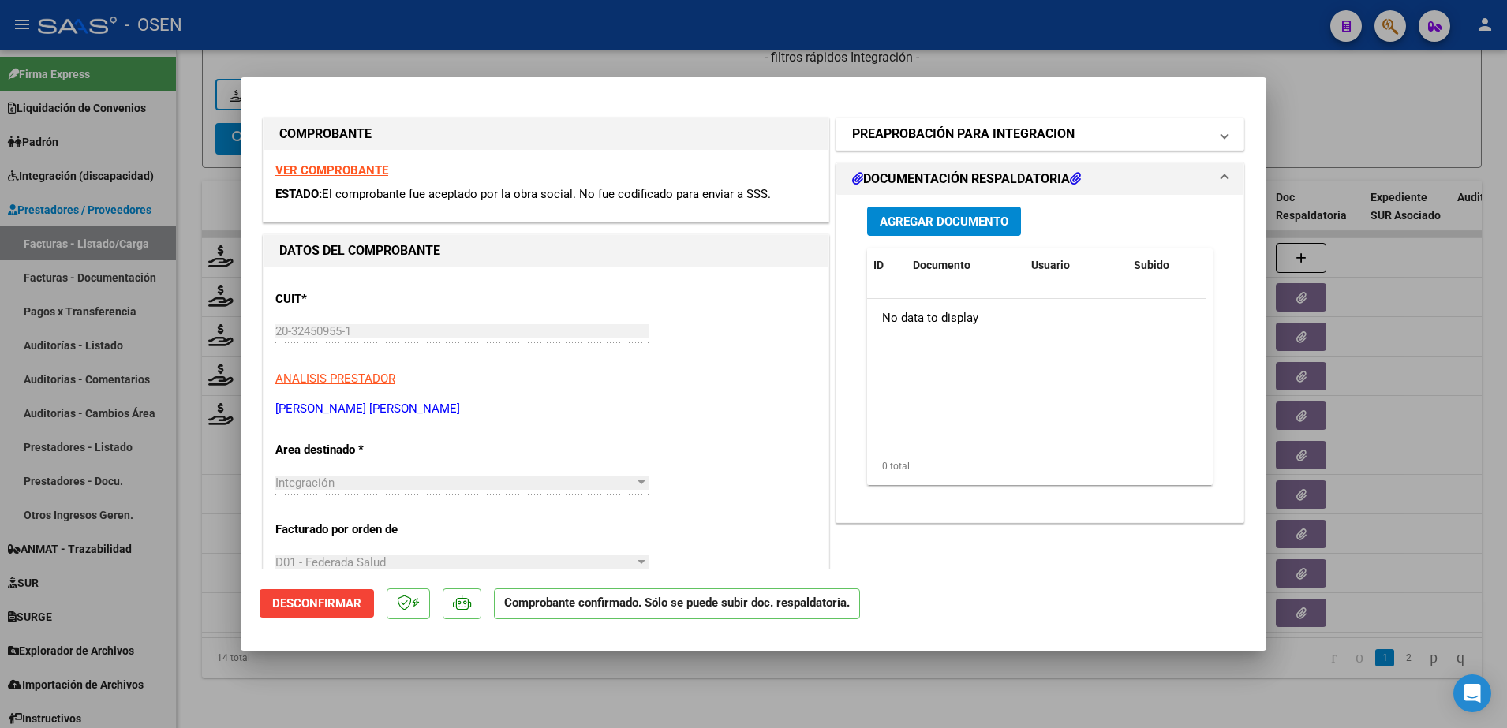
click at [956, 135] on h1 "PREAPROBACIÓN PARA INTEGRACION" at bounding box center [963, 134] width 222 height 19
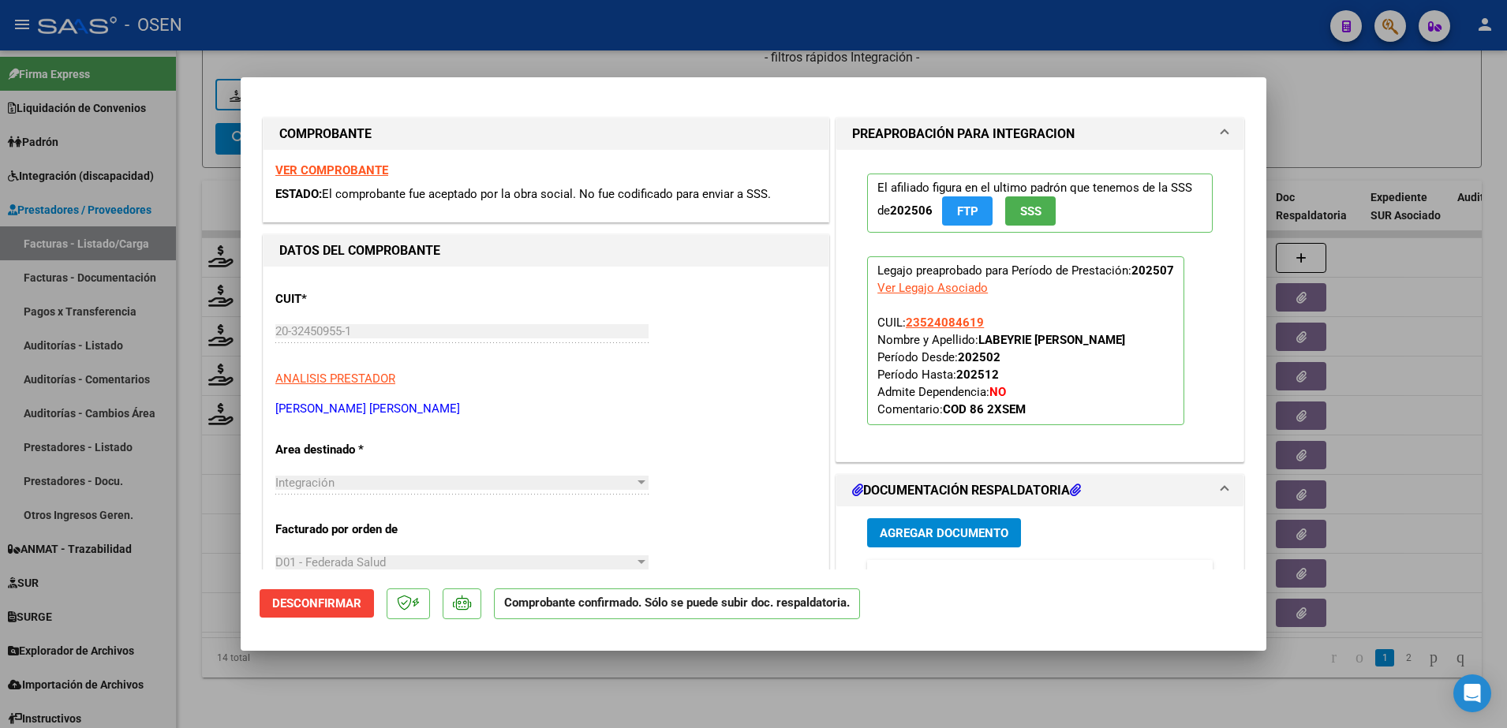
click at [426, 700] on div at bounding box center [753, 364] width 1507 height 728
type input "$ 0,00"
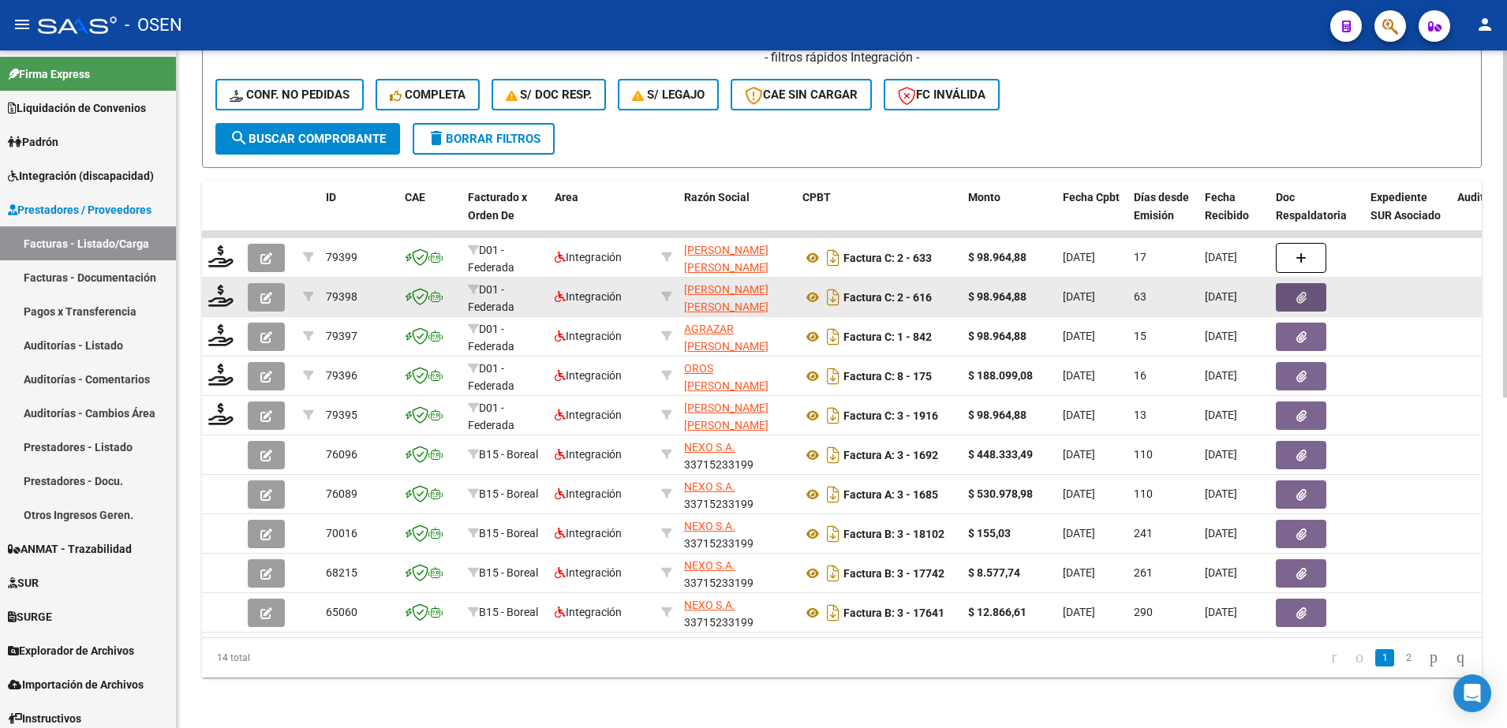
click at [1298, 292] on icon "button" at bounding box center [1301, 298] width 10 height 12
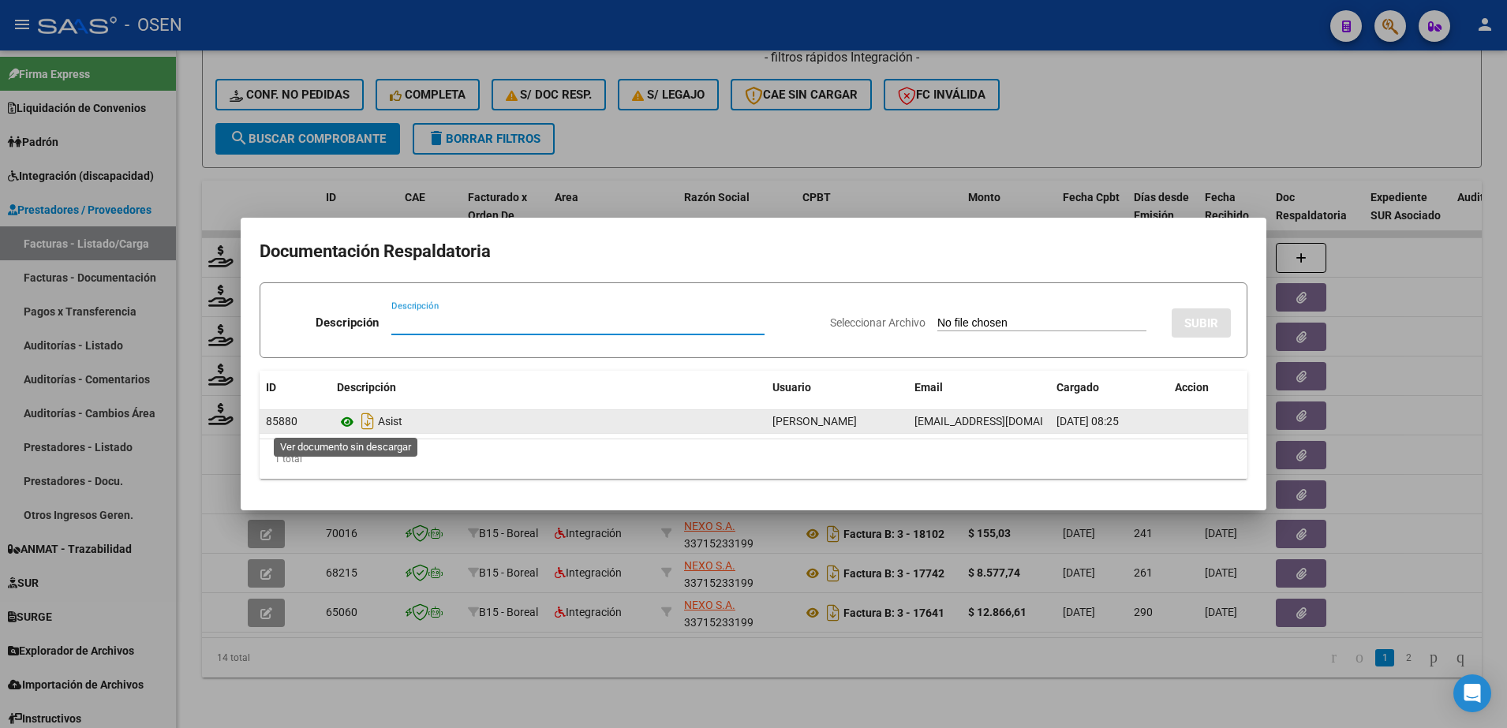
click at [346, 424] on icon at bounding box center [347, 422] width 21 height 19
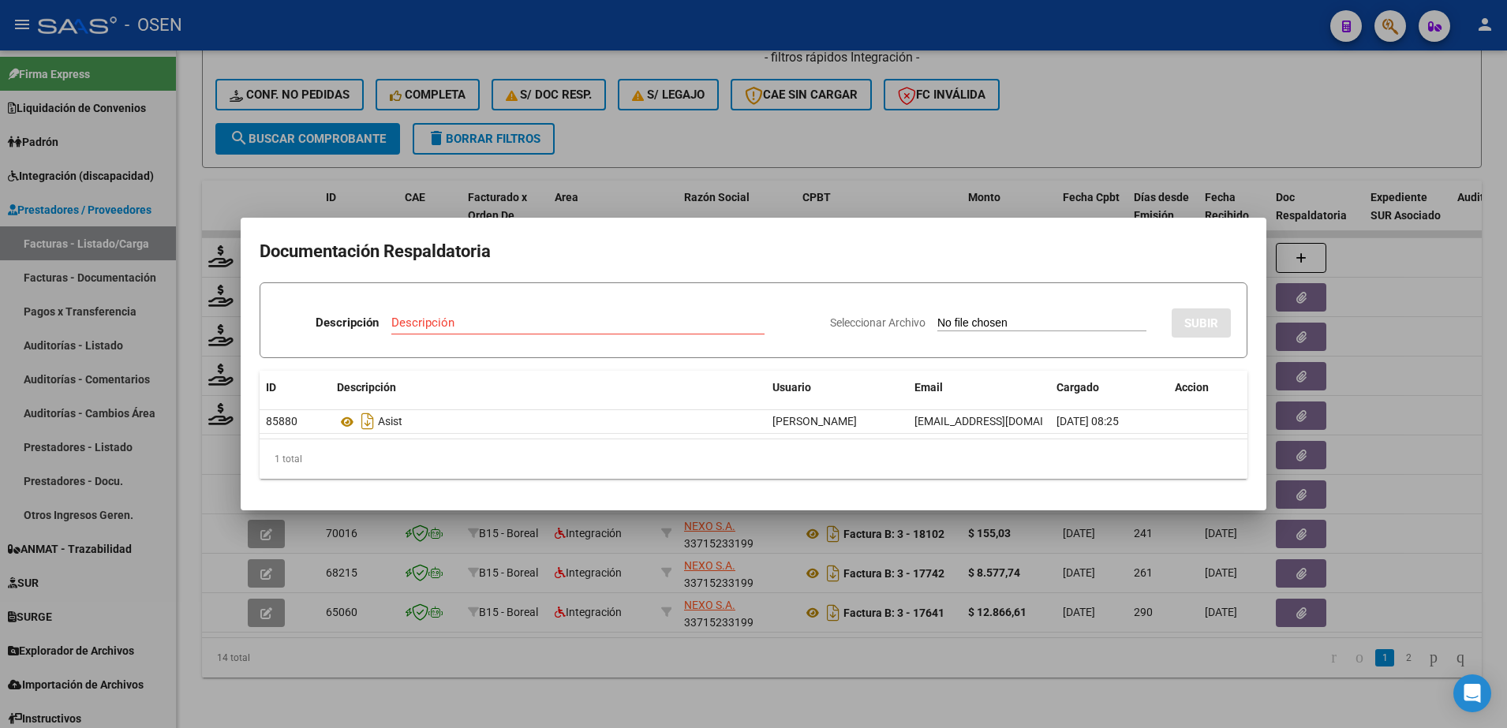
click at [779, 709] on div at bounding box center [753, 364] width 1507 height 728
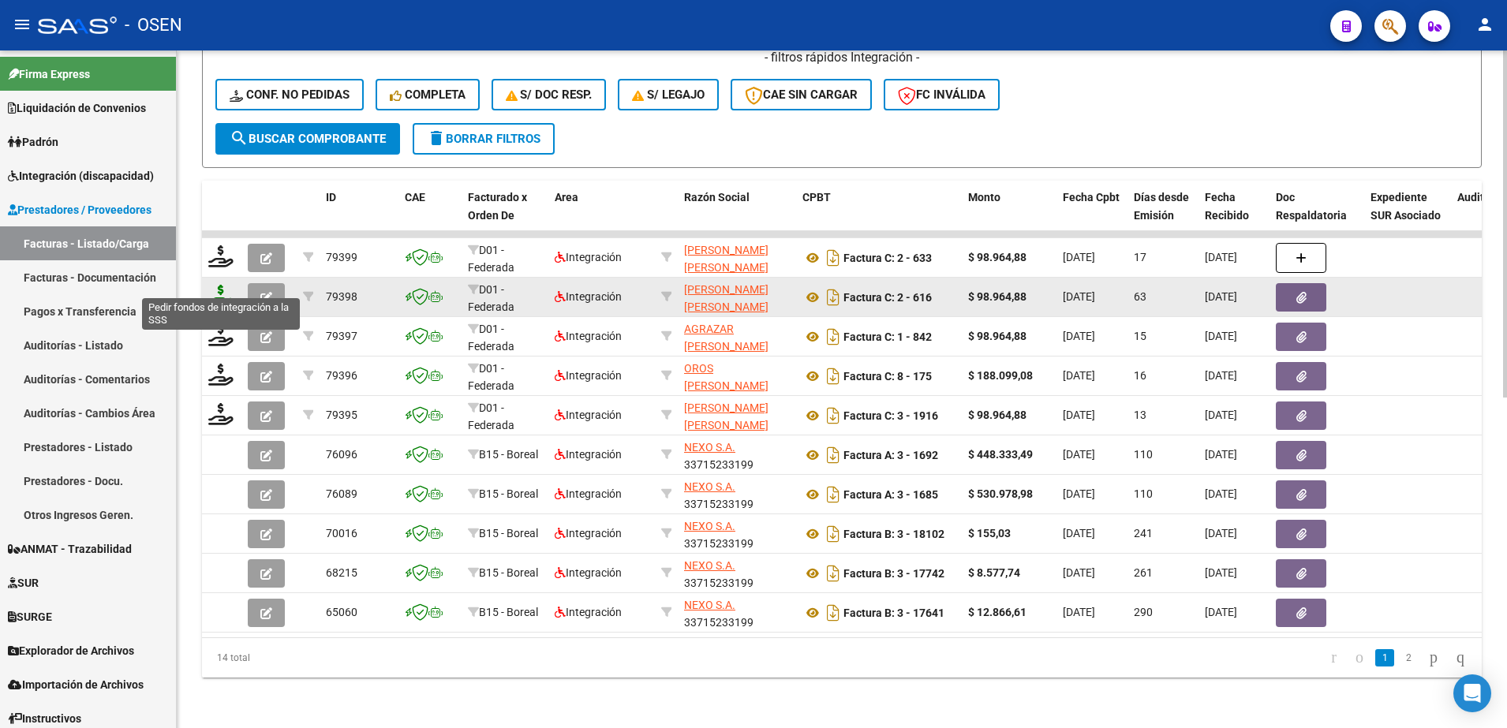
click at [230, 291] on icon at bounding box center [220, 296] width 25 height 22
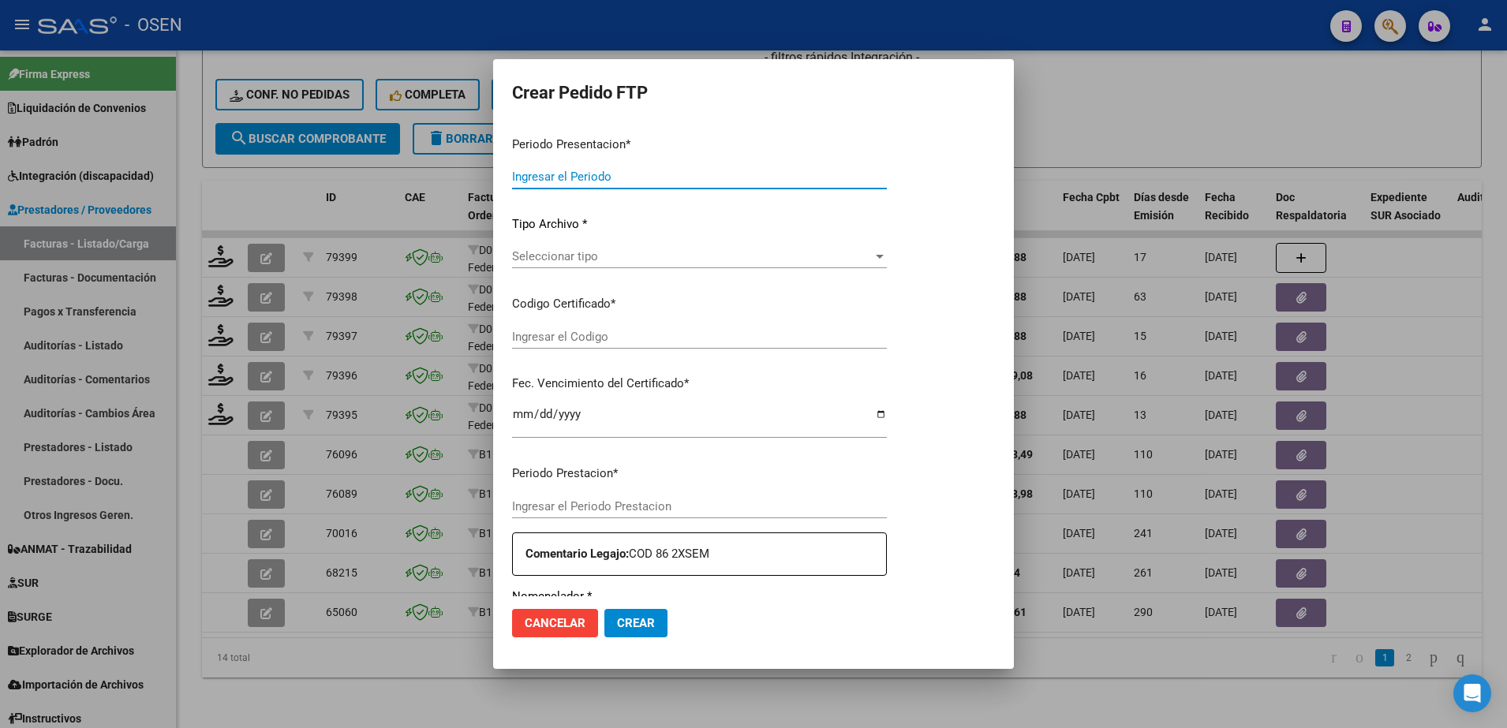
type input "202507"
type input "202505"
type input "$ 98.964,88"
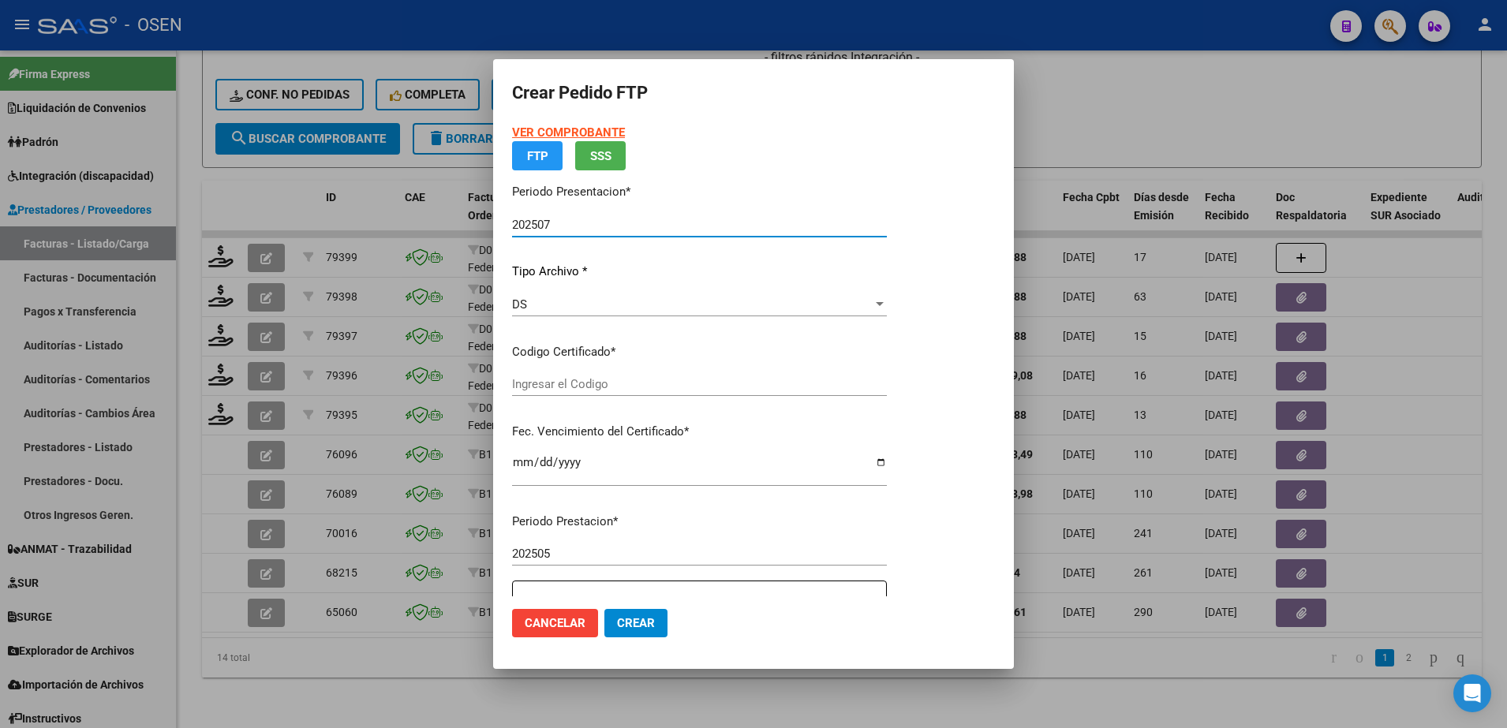
type input "ARG02000524084612022120120271201BS387"
type input "[DATE]"
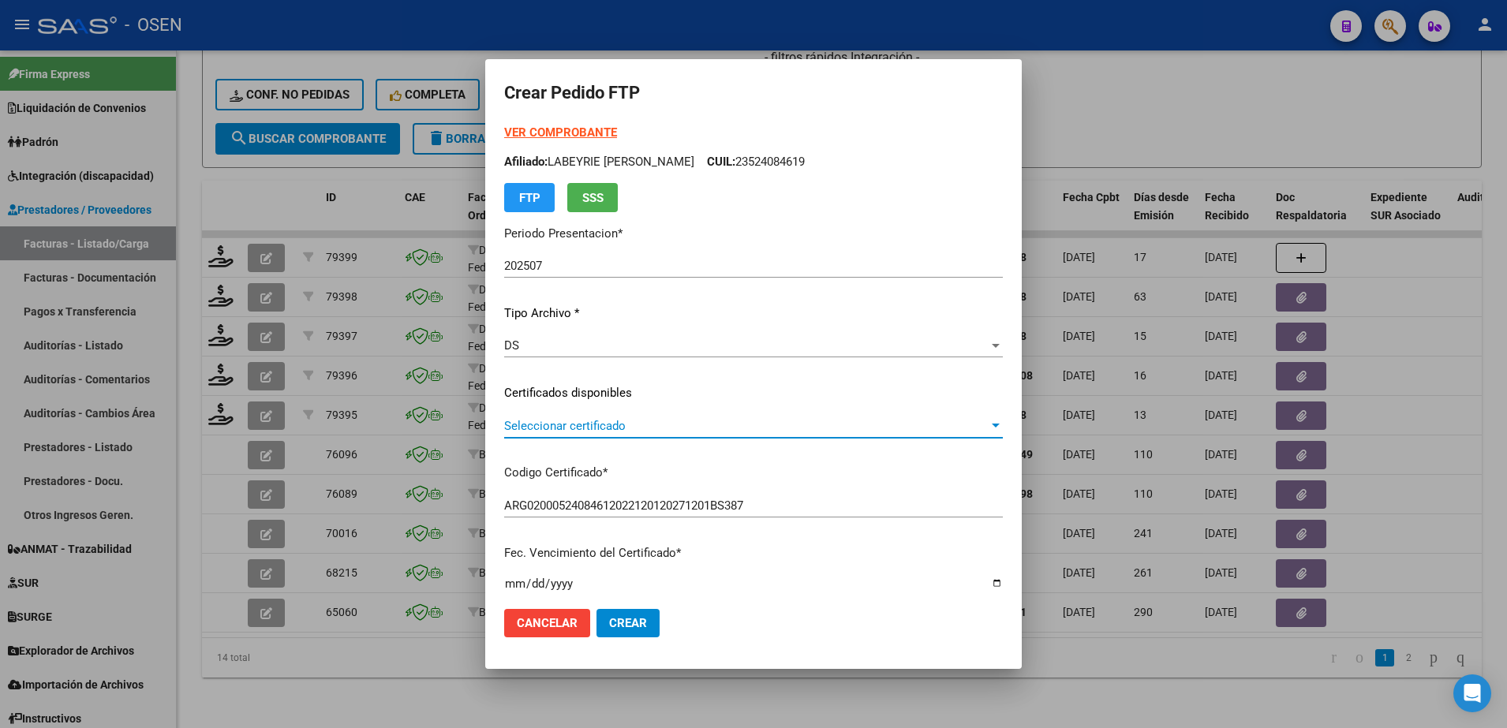
click at [560, 425] on span "Seleccionar certificado" at bounding box center [746, 426] width 484 height 14
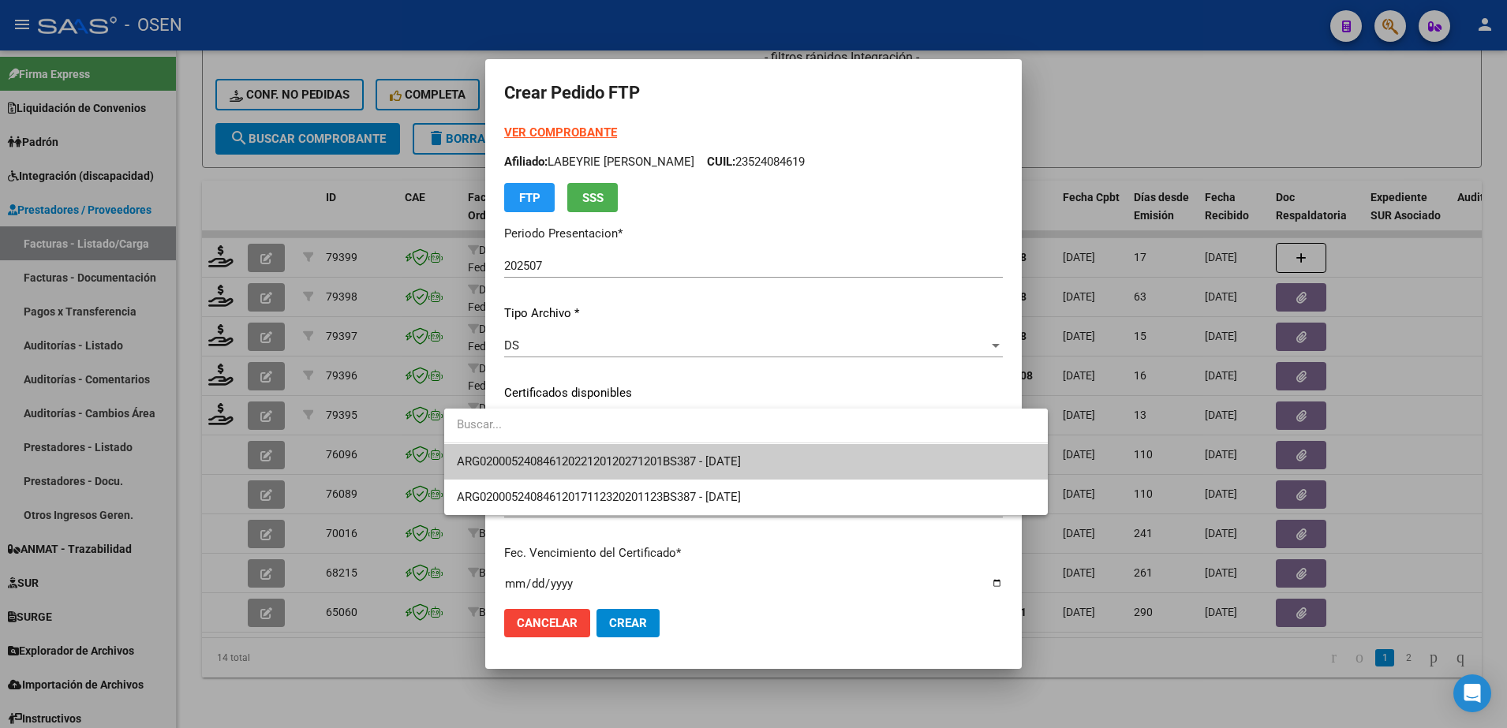
click at [571, 459] on span "ARG02000524084612022120120271201BS387 - [DATE]" at bounding box center [599, 461] width 284 height 14
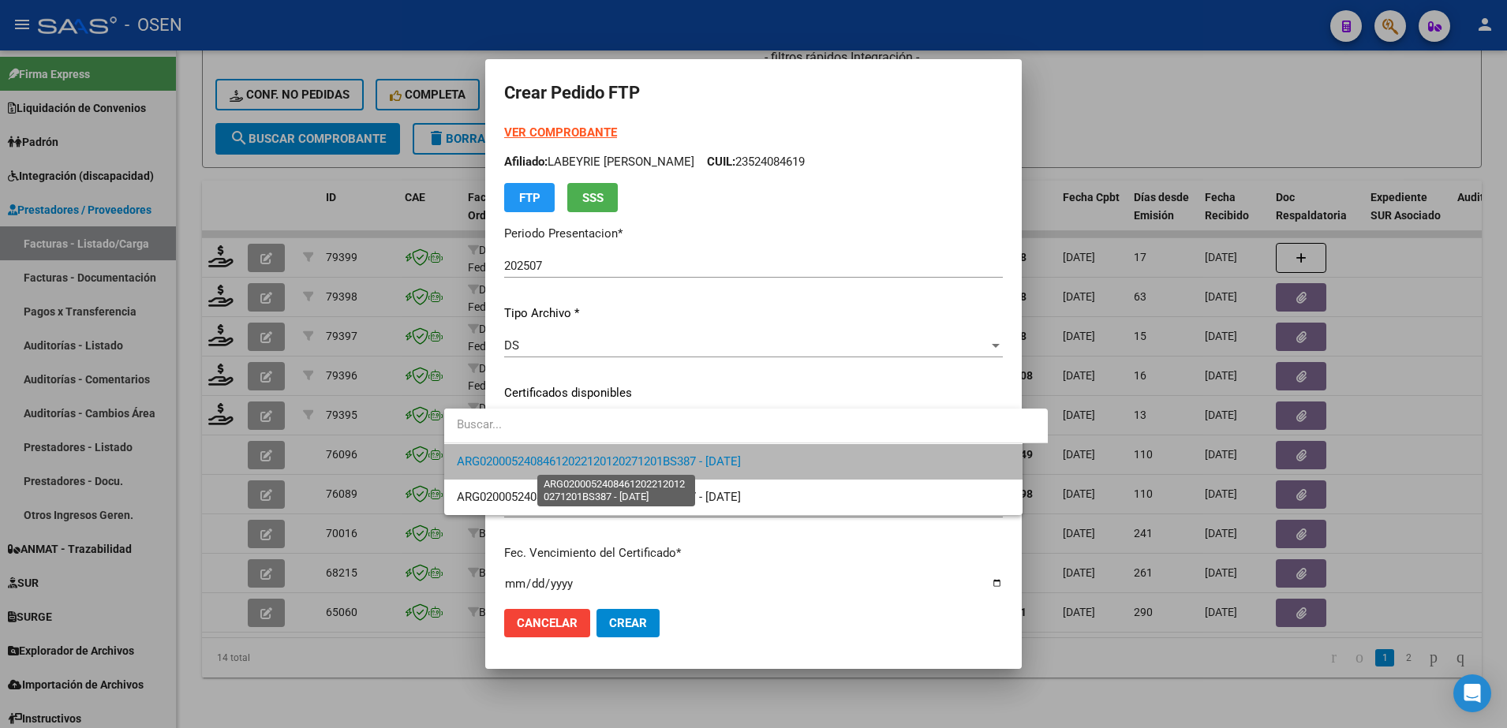
click at [571, 459] on div "VER COMPROBANTE ARCA Padrón Afiliado: LABEYRIE [PERSON_NAME]: 23524084619 FTP S…" at bounding box center [753, 382] width 499 height 516
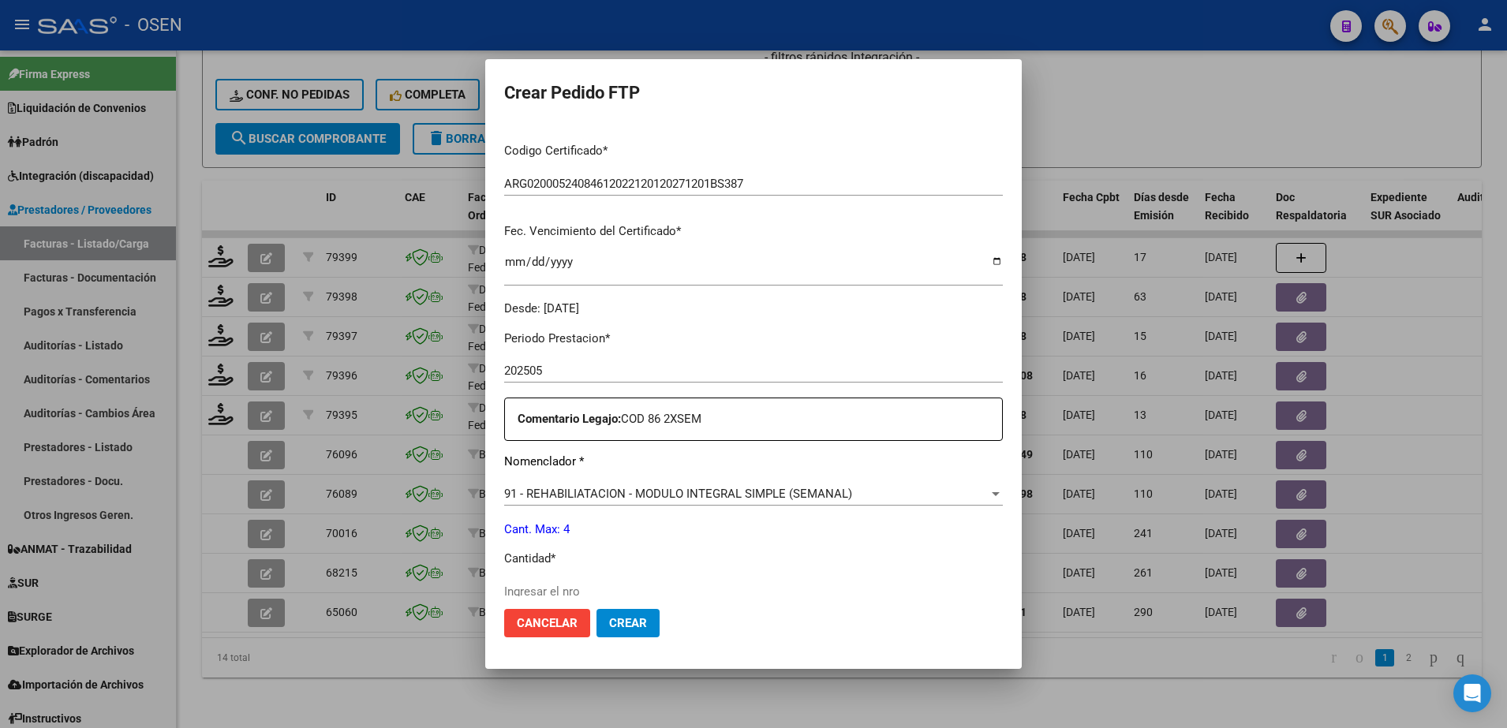
scroll to position [394, 0]
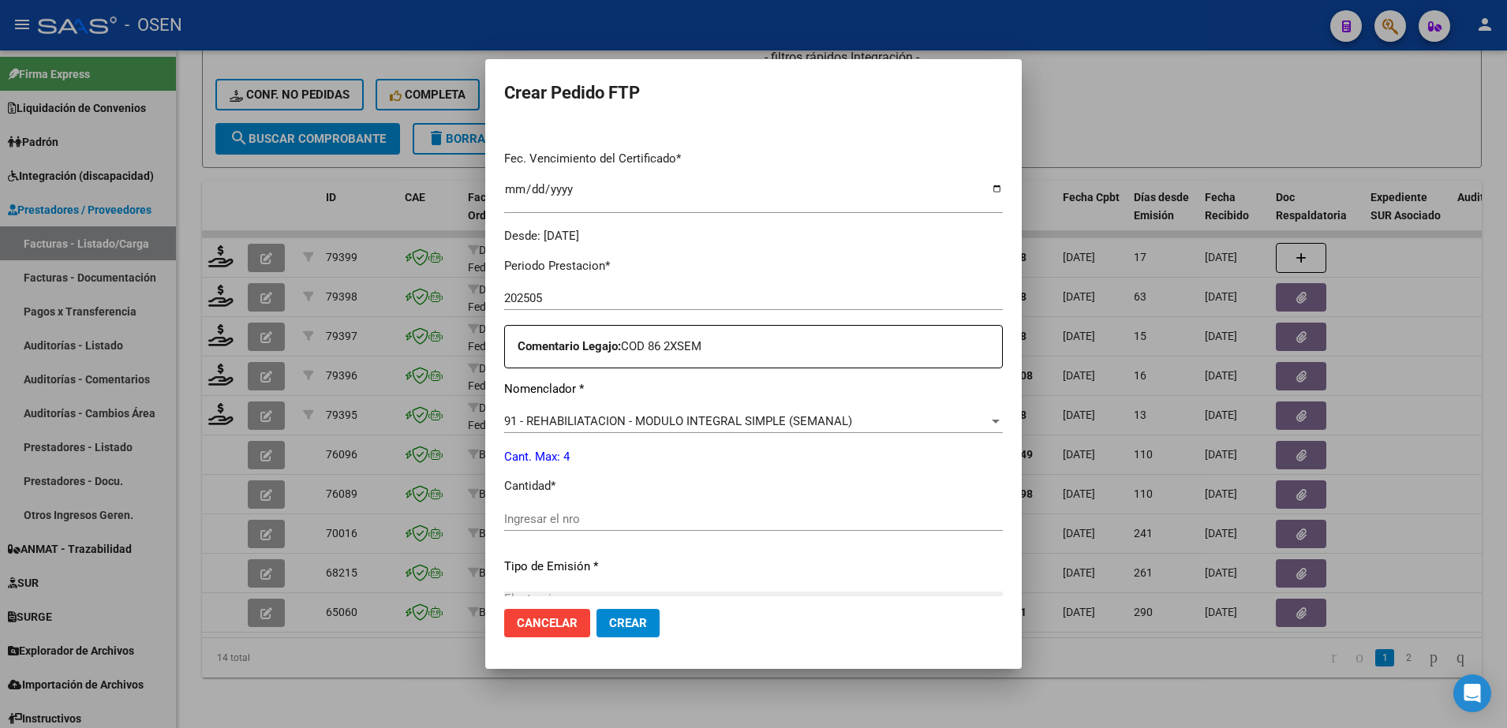
click at [558, 527] on div "Ingresar el nro" at bounding box center [753, 519] width 499 height 24
type input "4"
click at [609, 629] on span "Crear" at bounding box center [628, 623] width 38 height 14
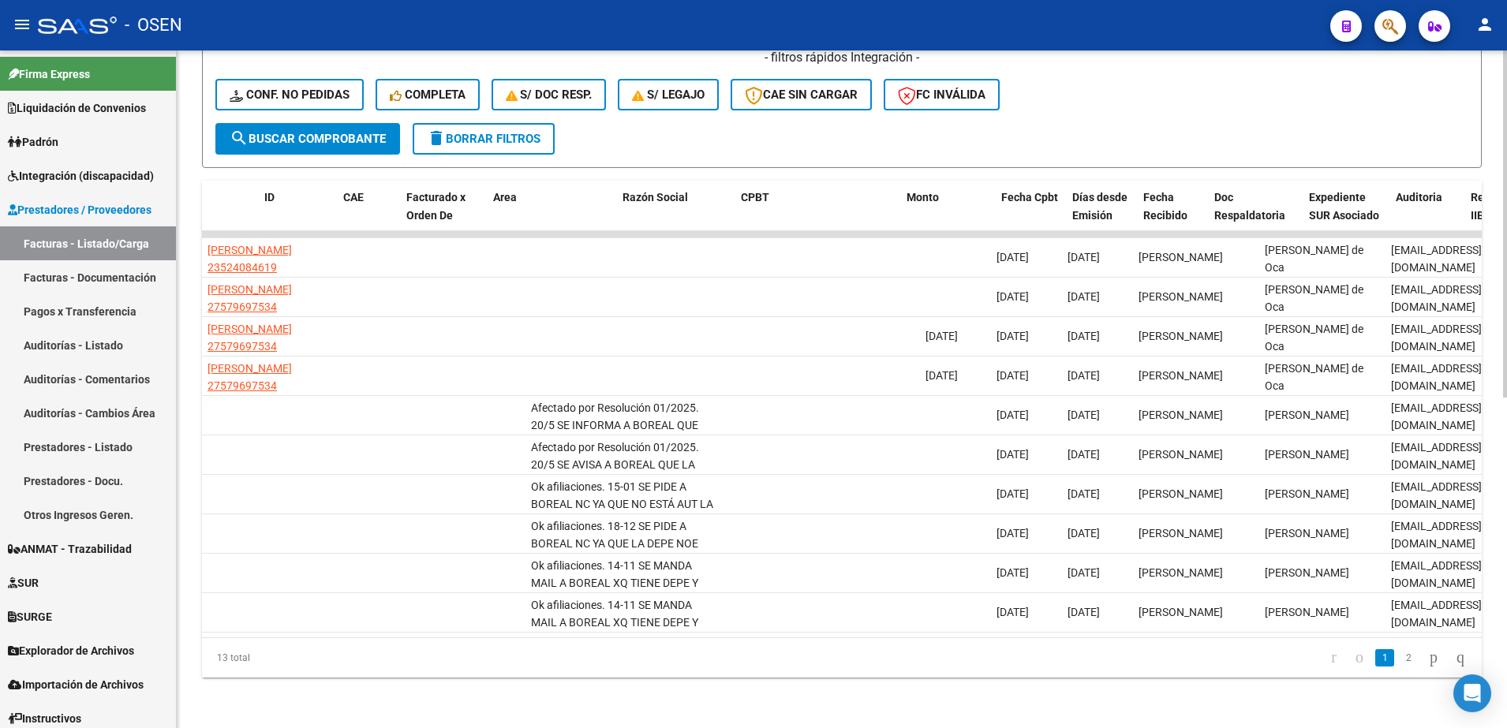
scroll to position [0, 0]
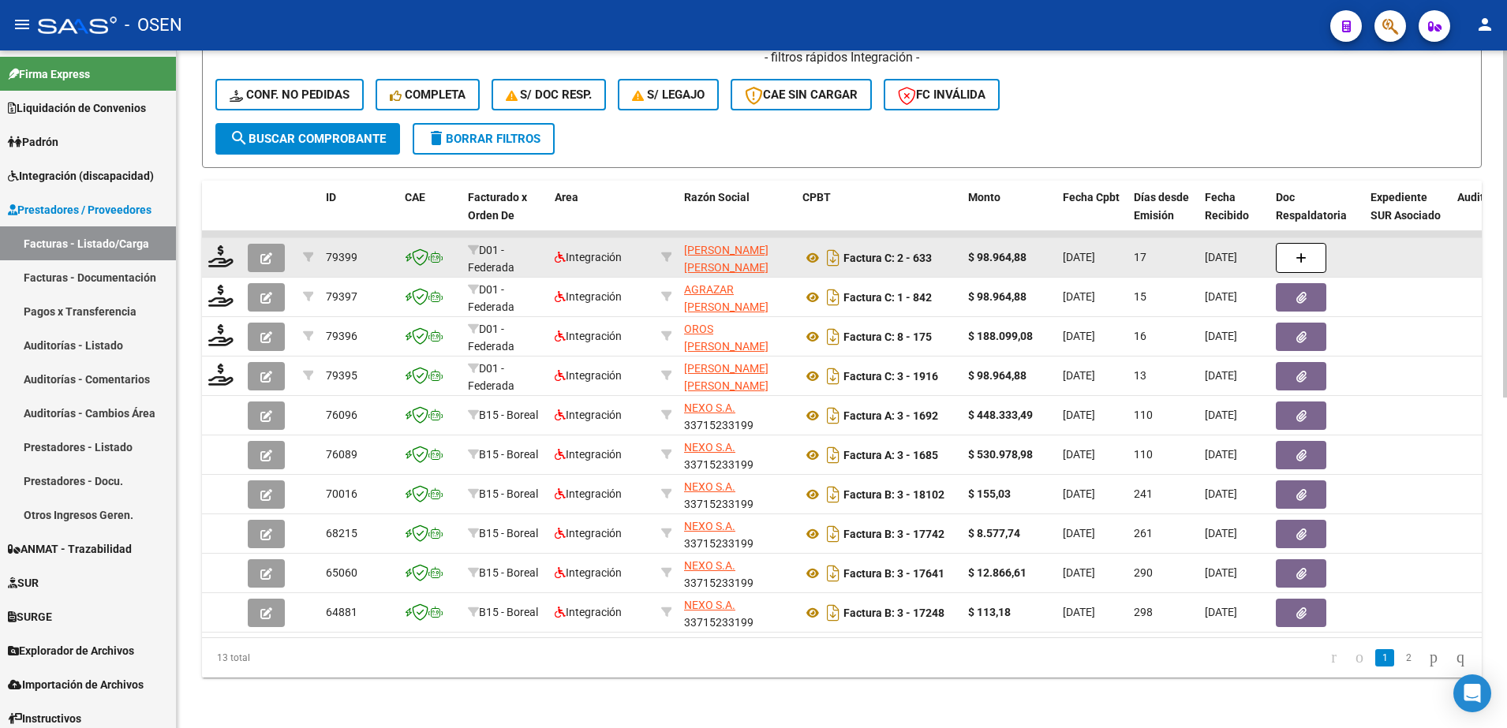
click at [256, 246] on button "button" at bounding box center [266, 258] width 37 height 28
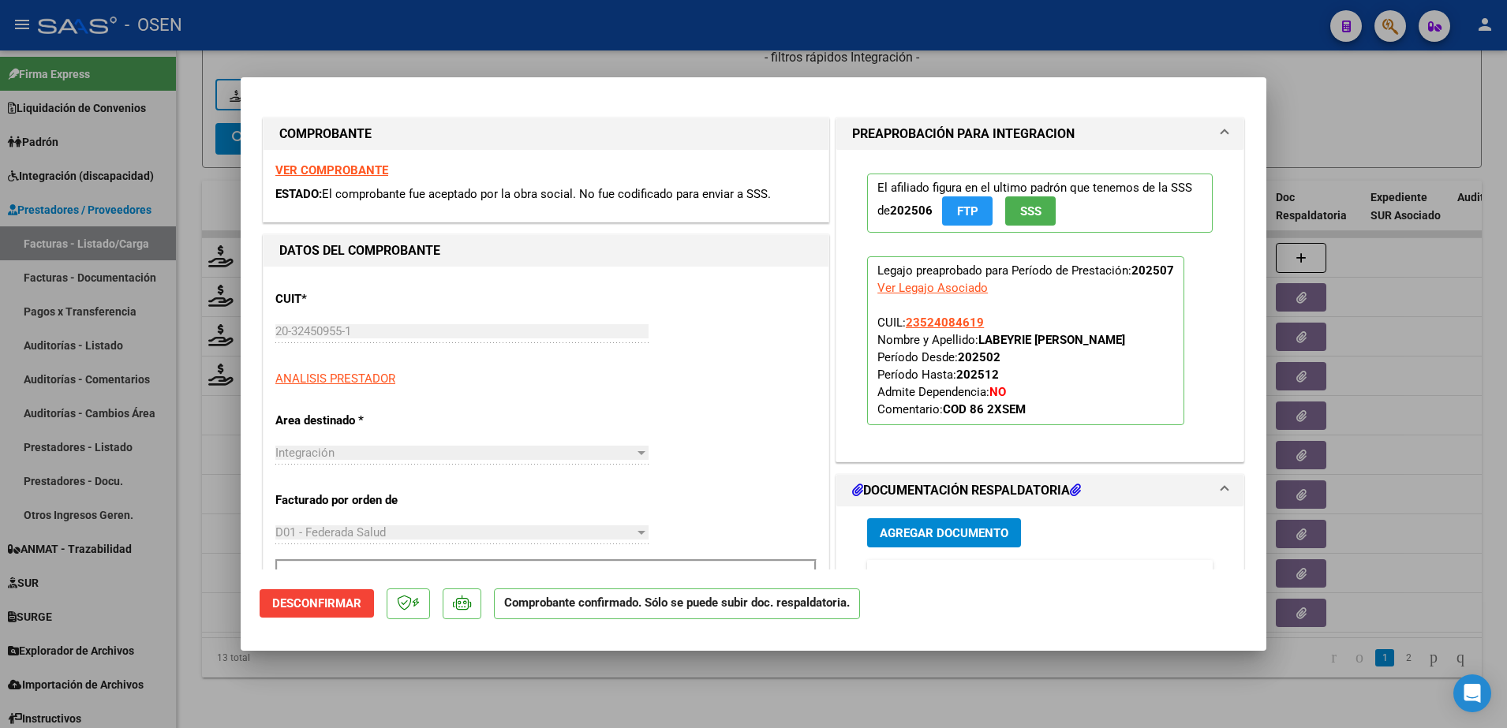
click at [316, 603] on span "Desconfirmar" at bounding box center [316, 603] width 89 height 14
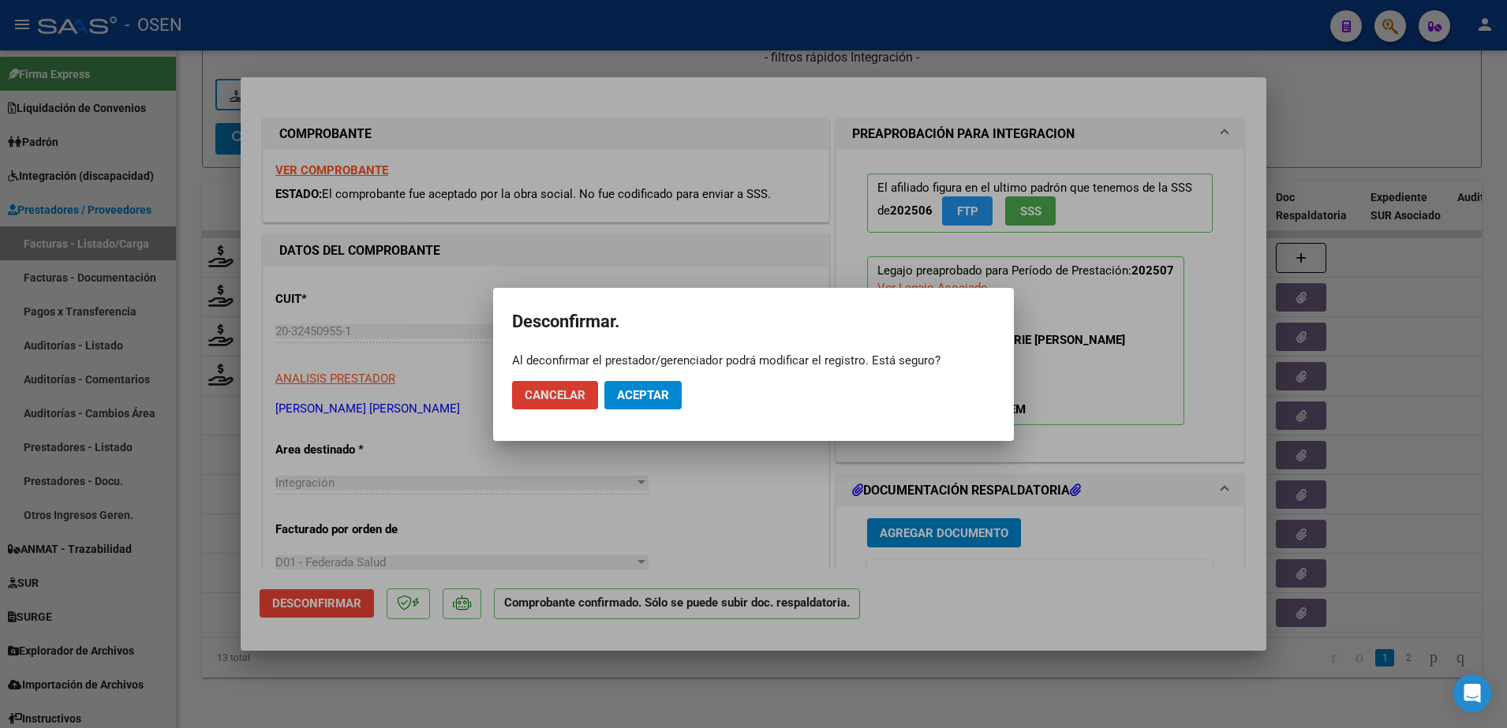
click at [667, 405] on button "Aceptar" at bounding box center [642, 395] width 77 height 28
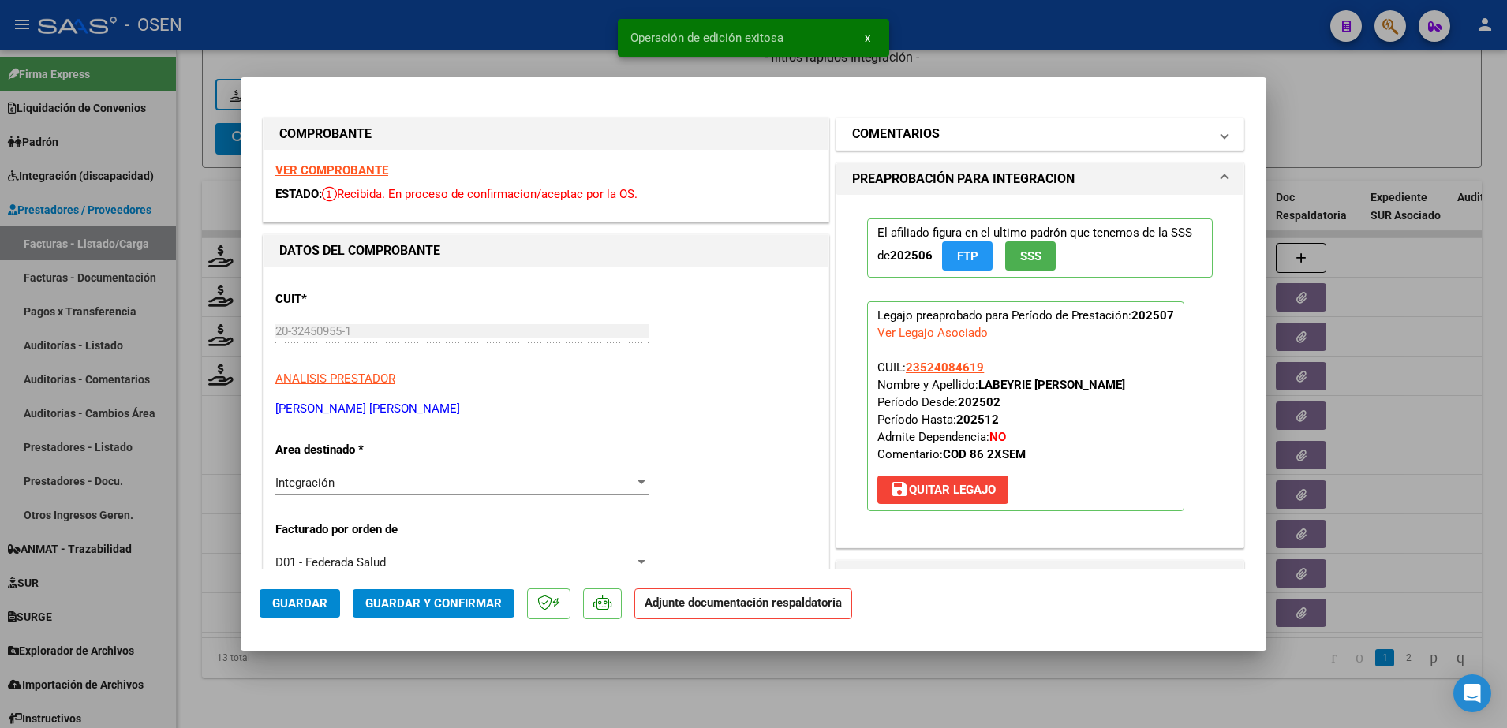
click at [943, 140] on mat-panel-title "COMENTARIOS" at bounding box center [1030, 134] width 357 height 19
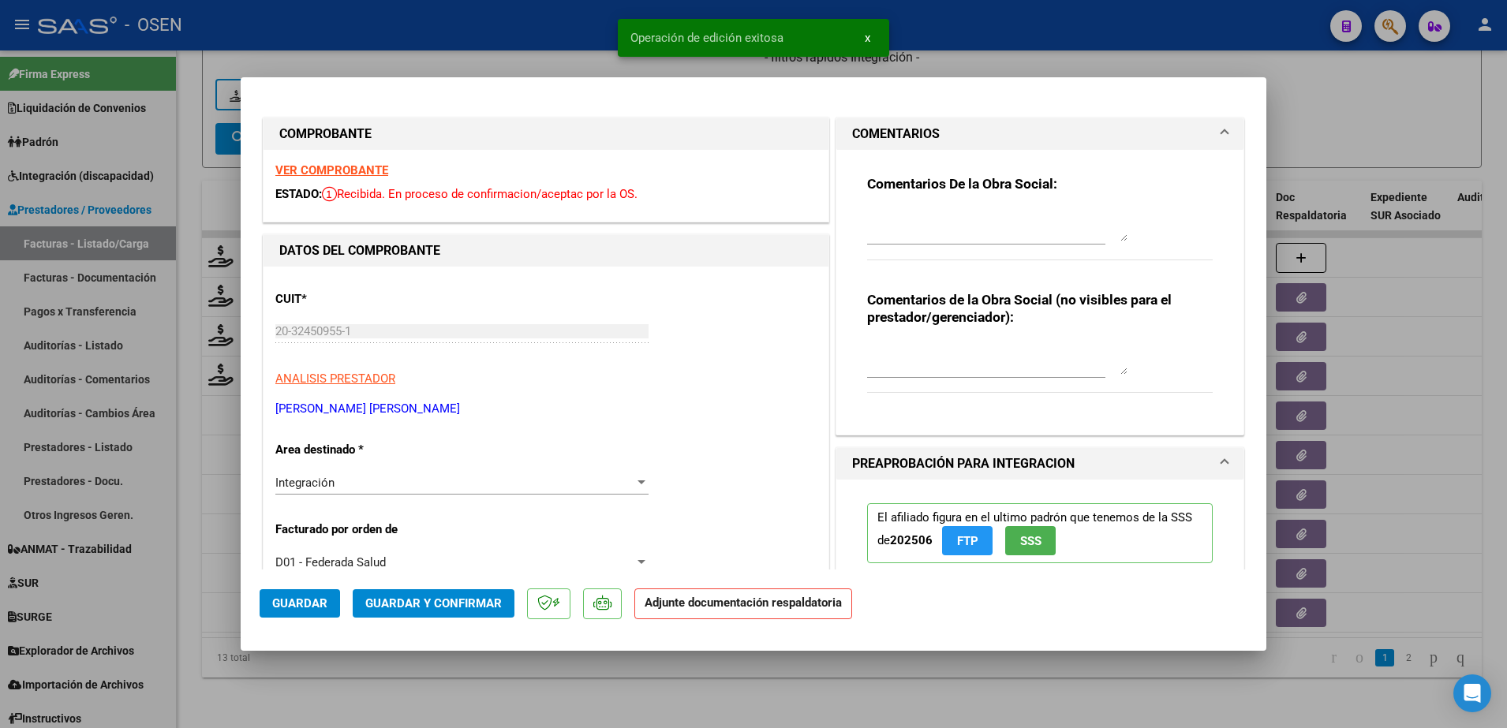
click at [905, 229] on textarea at bounding box center [997, 226] width 260 height 32
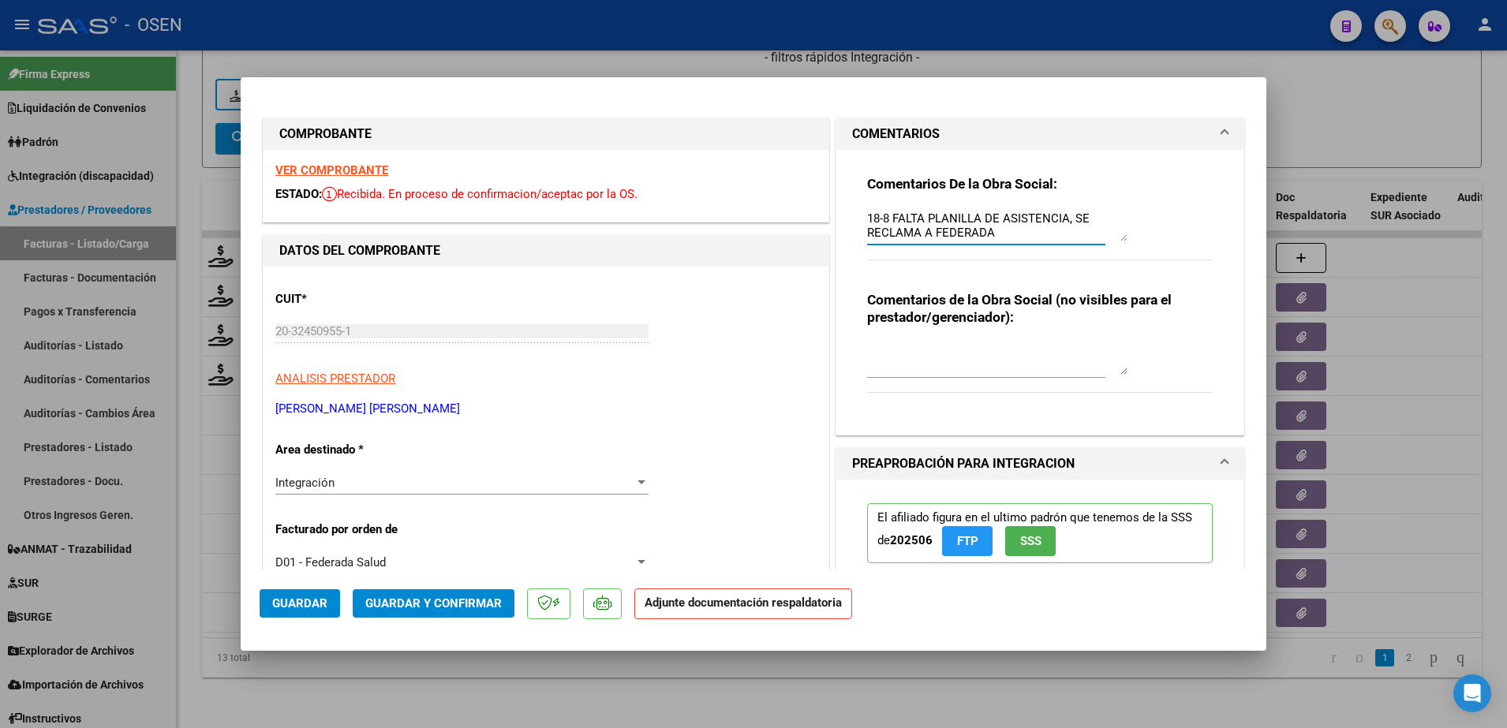
type textarea "18-8 FALTA PLANILLA DE ASISTENCIA, SE RECLAMA A FEDERADA"
click at [310, 605] on span "Guardar" at bounding box center [299, 603] width 55 height 14
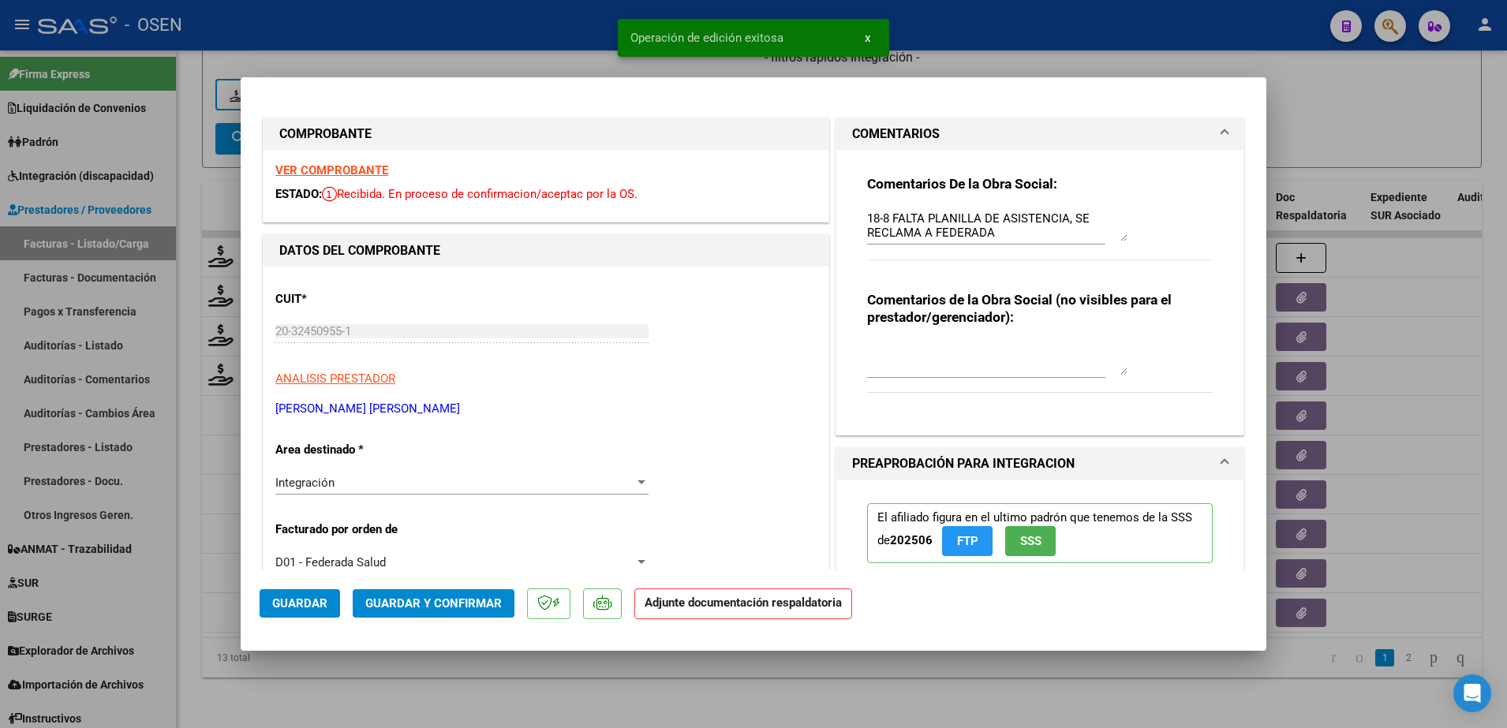
click at [479, 670] on div at bounding box center [753, 364] width 1507 height 728
type input "$ 0,00"
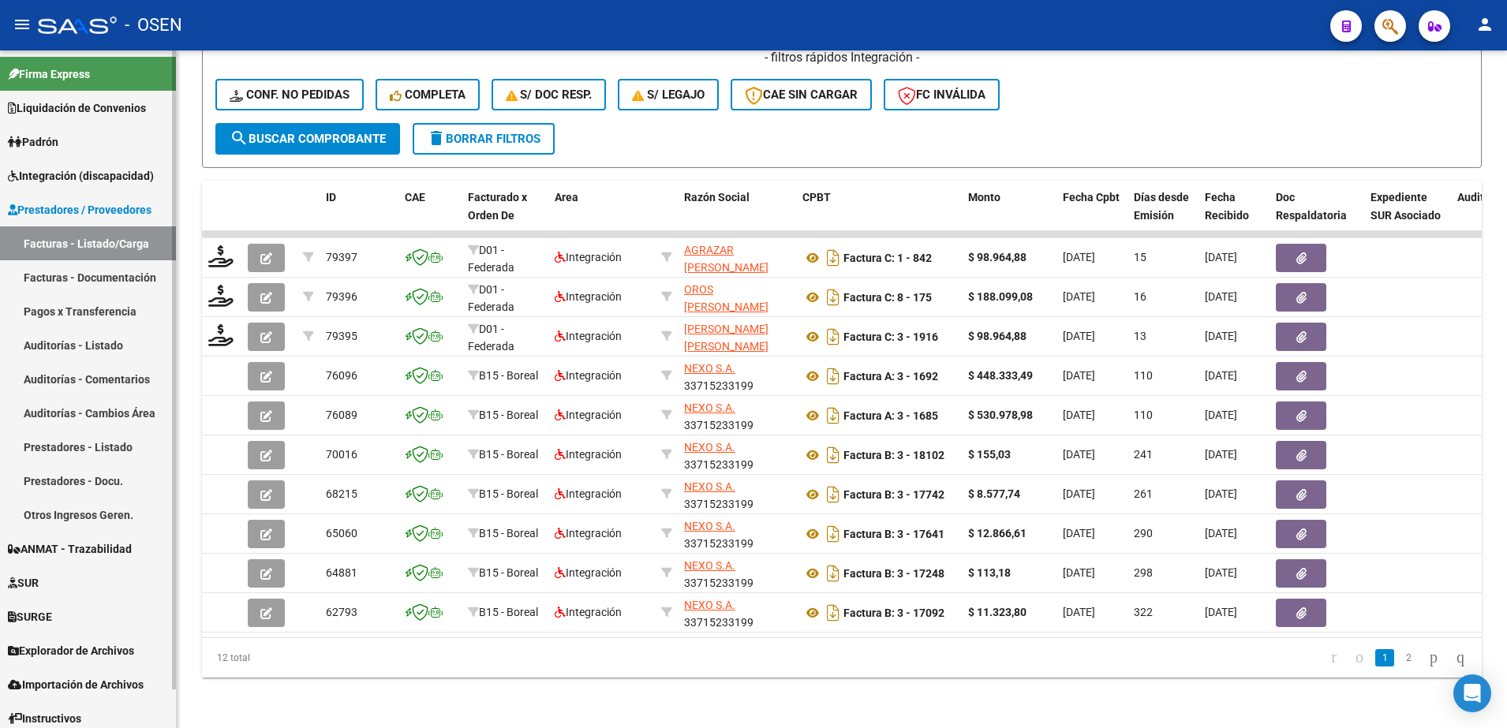
click at [64, 177] on span "Integración (discapacidad)" at bounding box center [81, 175] width 146 height 17
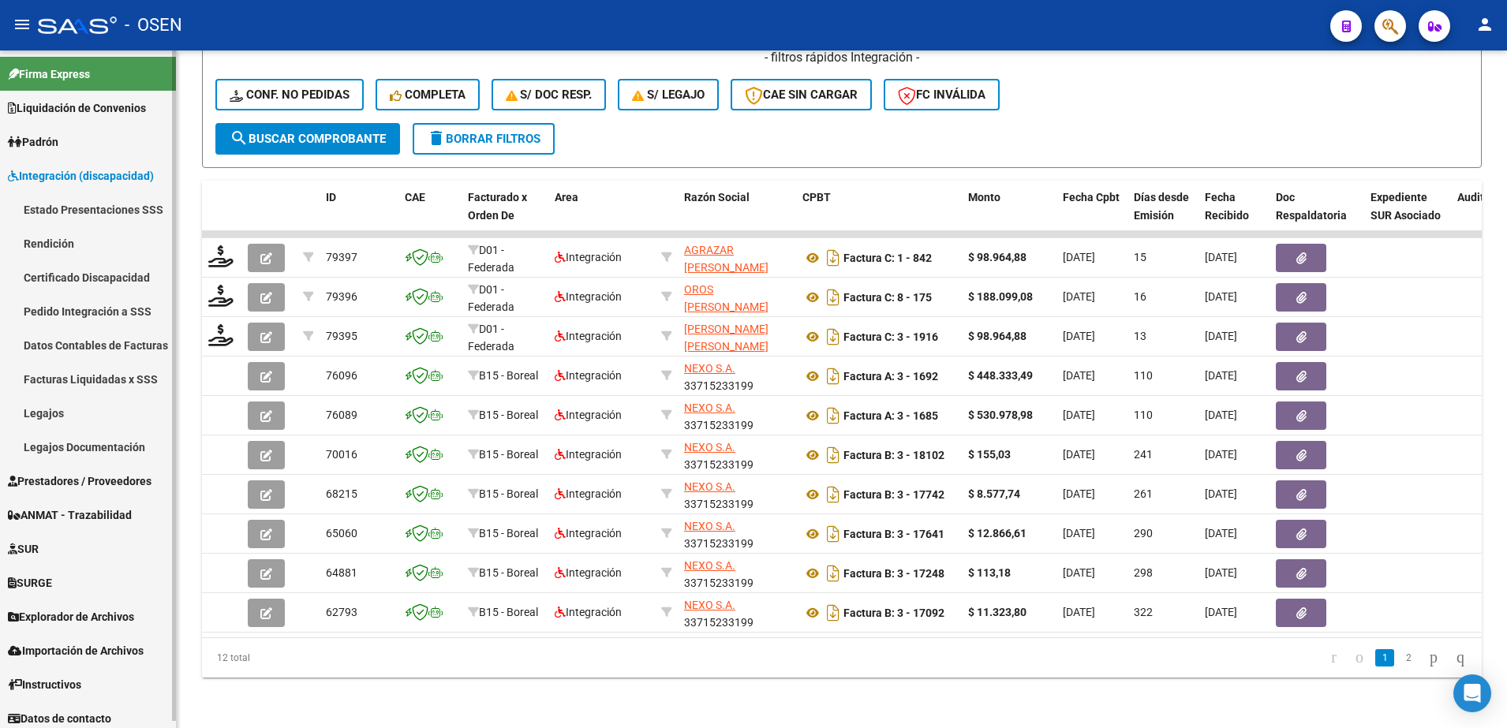
click at [65, 420] on link "Legajos" at bounding box center [88, 413] width 176 height 34
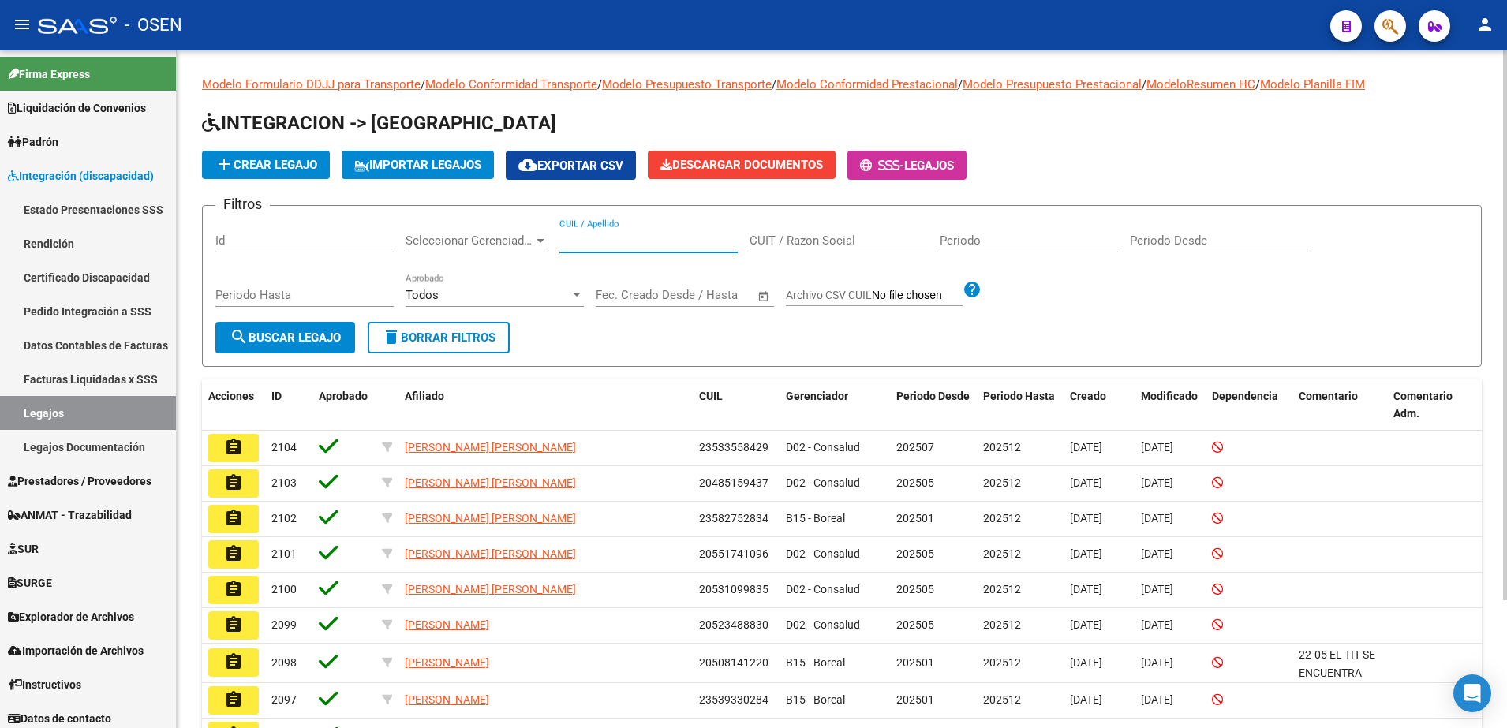
click at [633, 241] on input "CUIL / Apellido" at bounding box center [648, 240] width 178 height 14
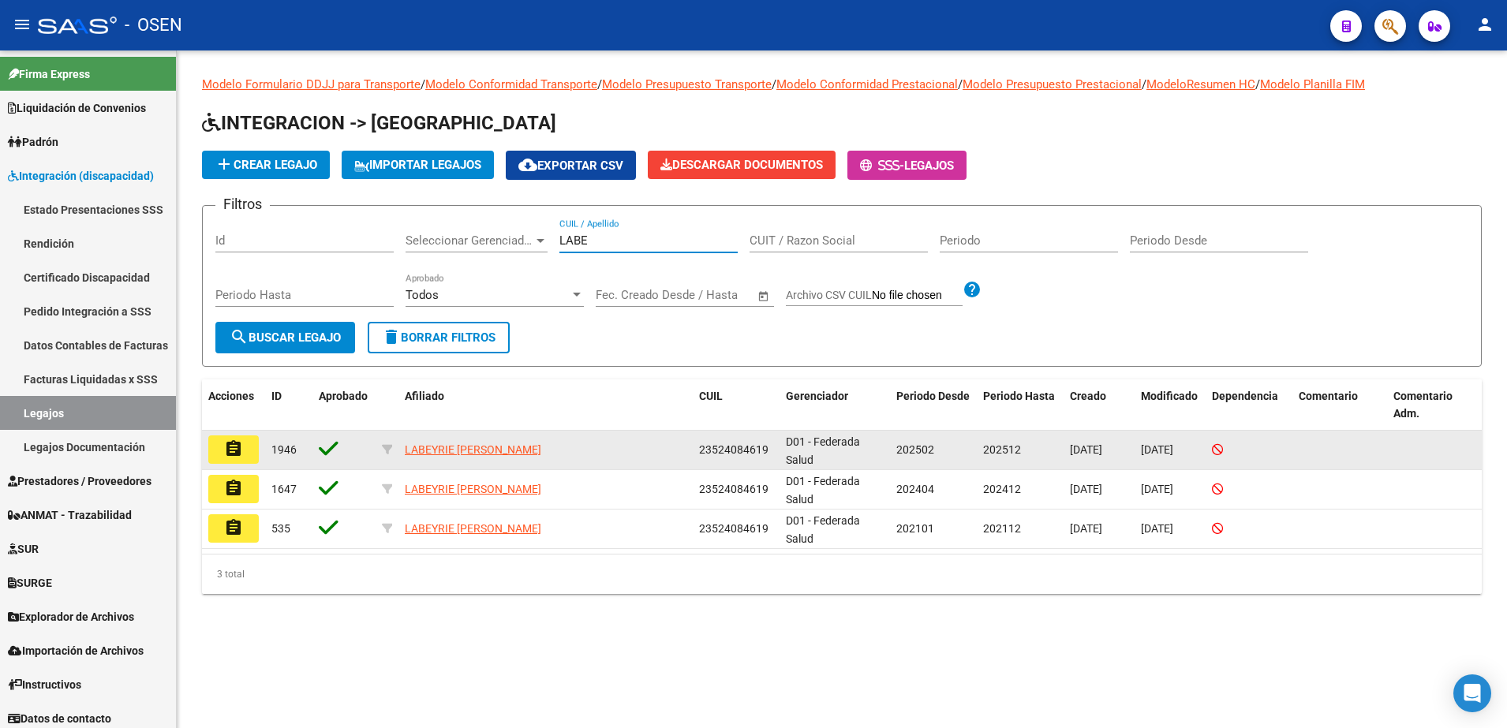
type input "LABE"
click at [737, 443] on span "23524084619" at bounding box center [733, 449] width 69 height 13
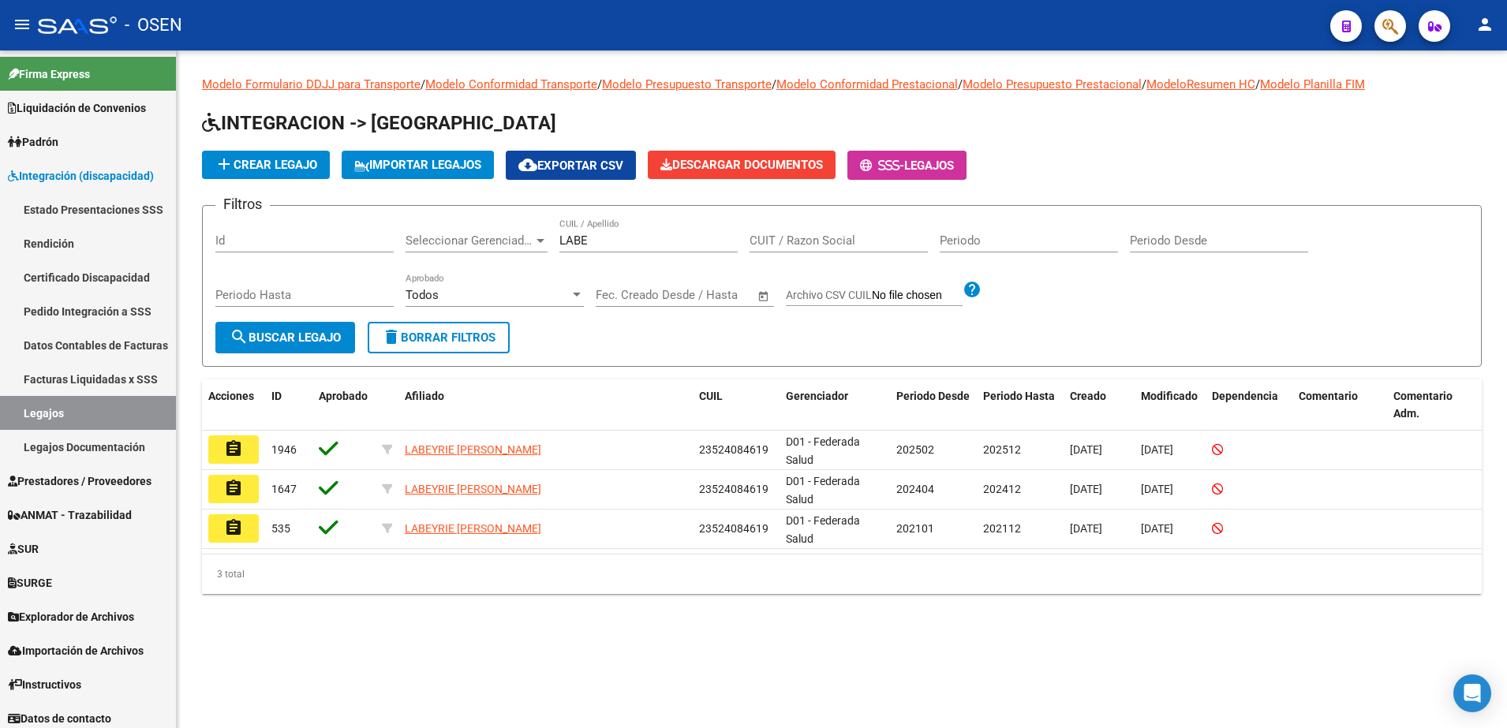
copy span "23524084619"
click at [58, 310] on link "Pedido Integración a SSS" at bounding box center [88, 311] width 176 height 34
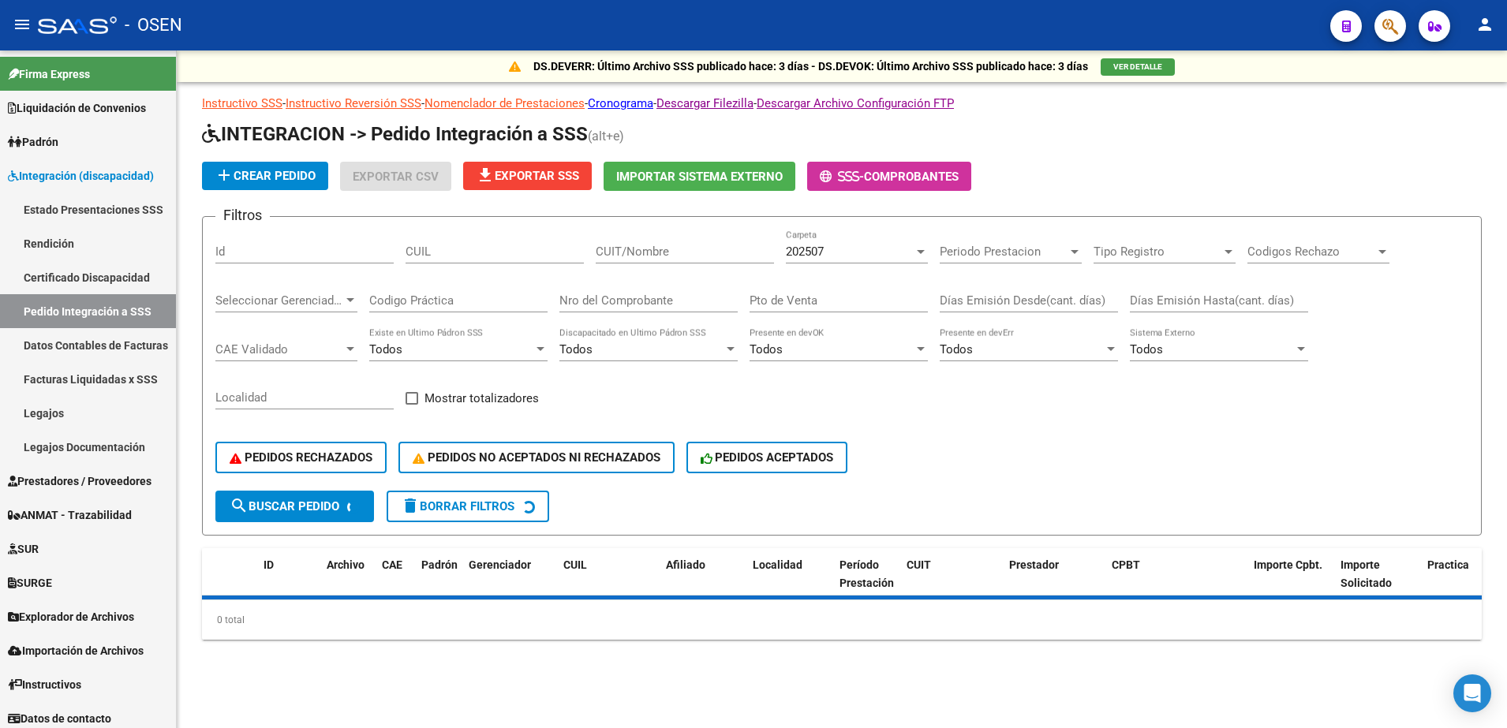
click at [495, 232] on div "CUIL" at bounding box center [494, 247] width 178 height 34
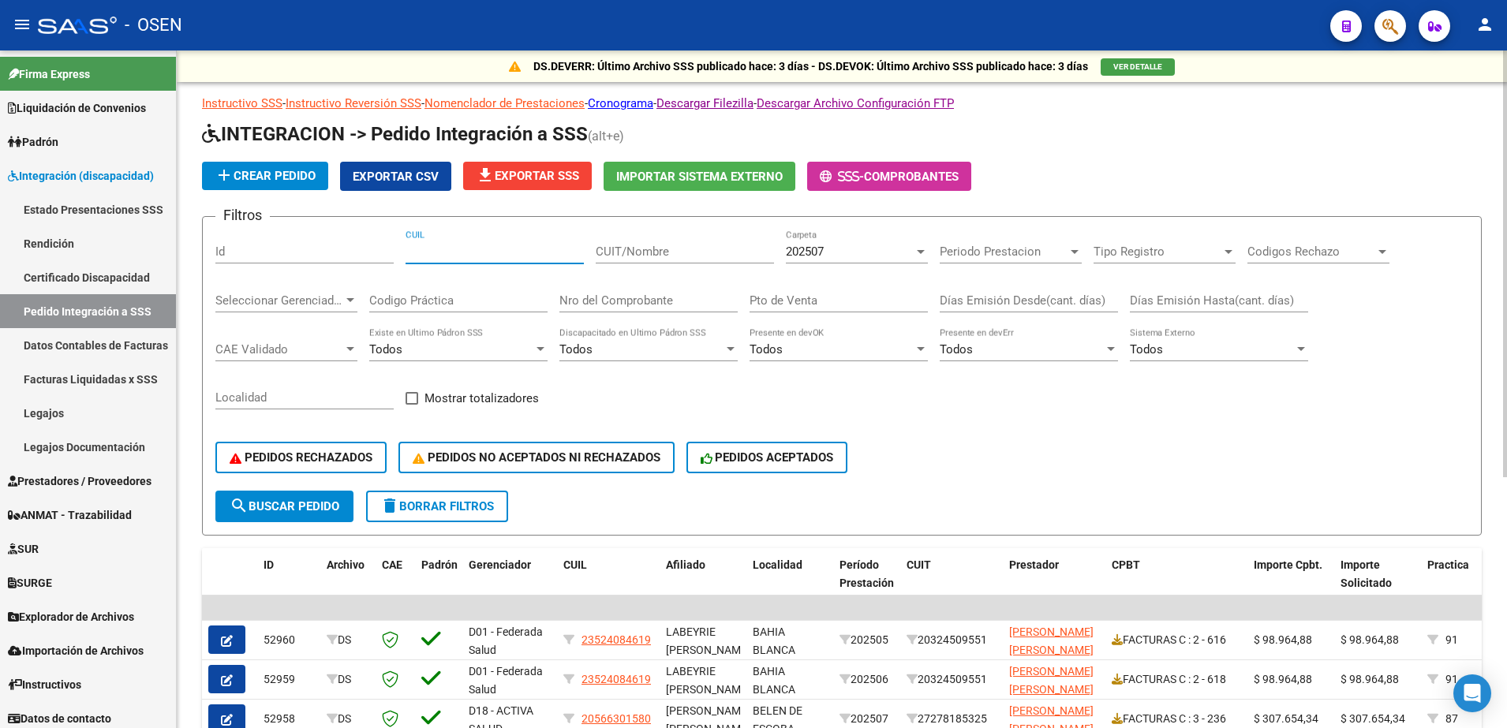
paste input "23524084619"
type input "23524084619"
click at [831, 246] on div "202507" at bounding box center [850, 252] width 128 height 14
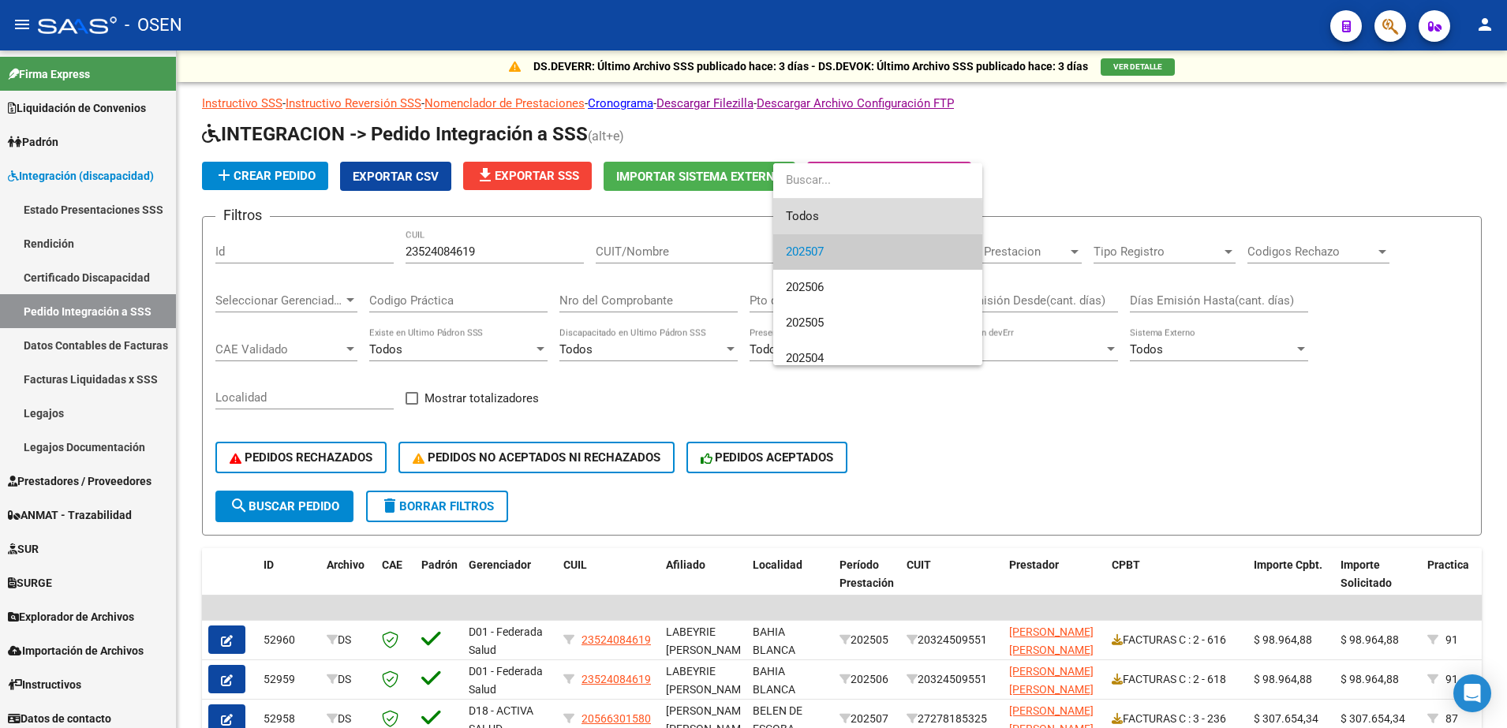
click at [829, 215] on span "Todos" at bounding box center [878, 216] width 184 height 35
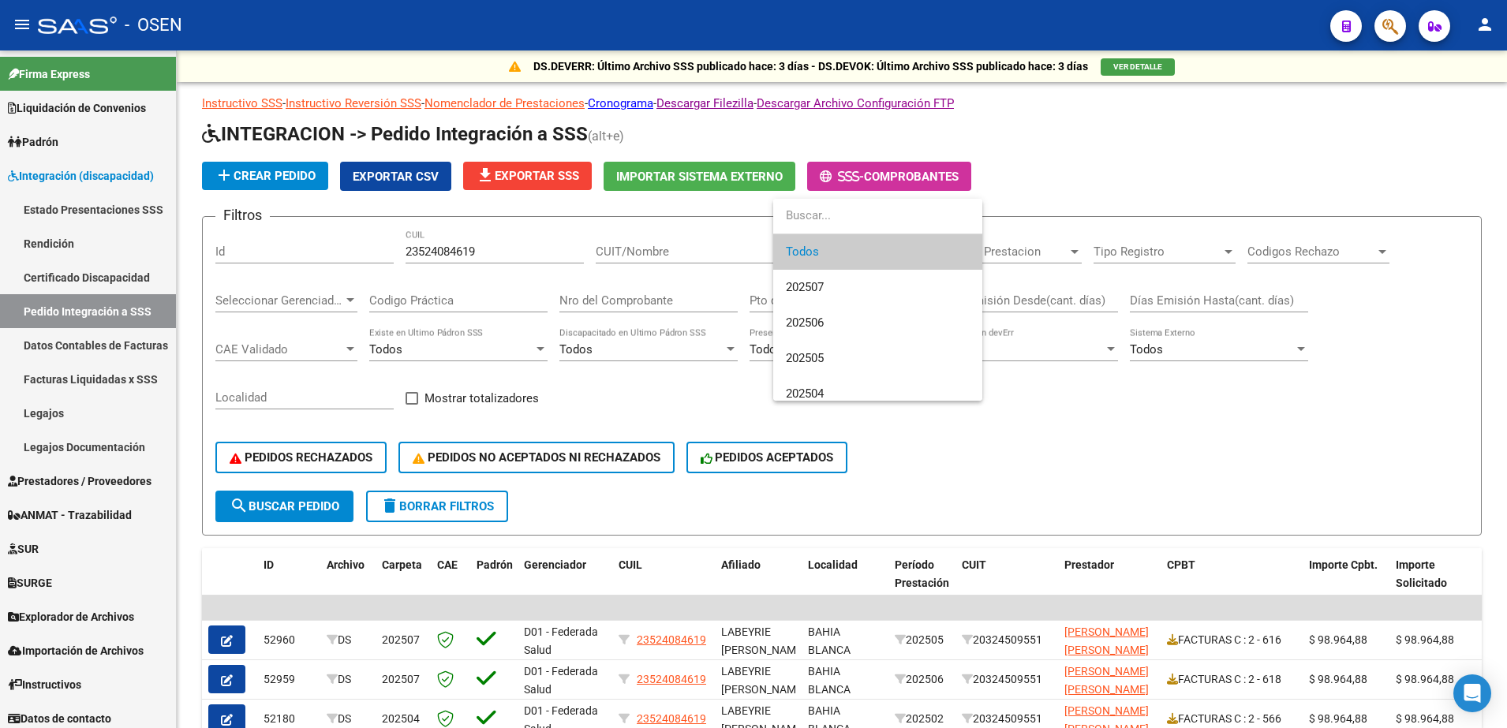
click at [1160, 409] on div at bounding box center [753, 364] width 1507 height 728
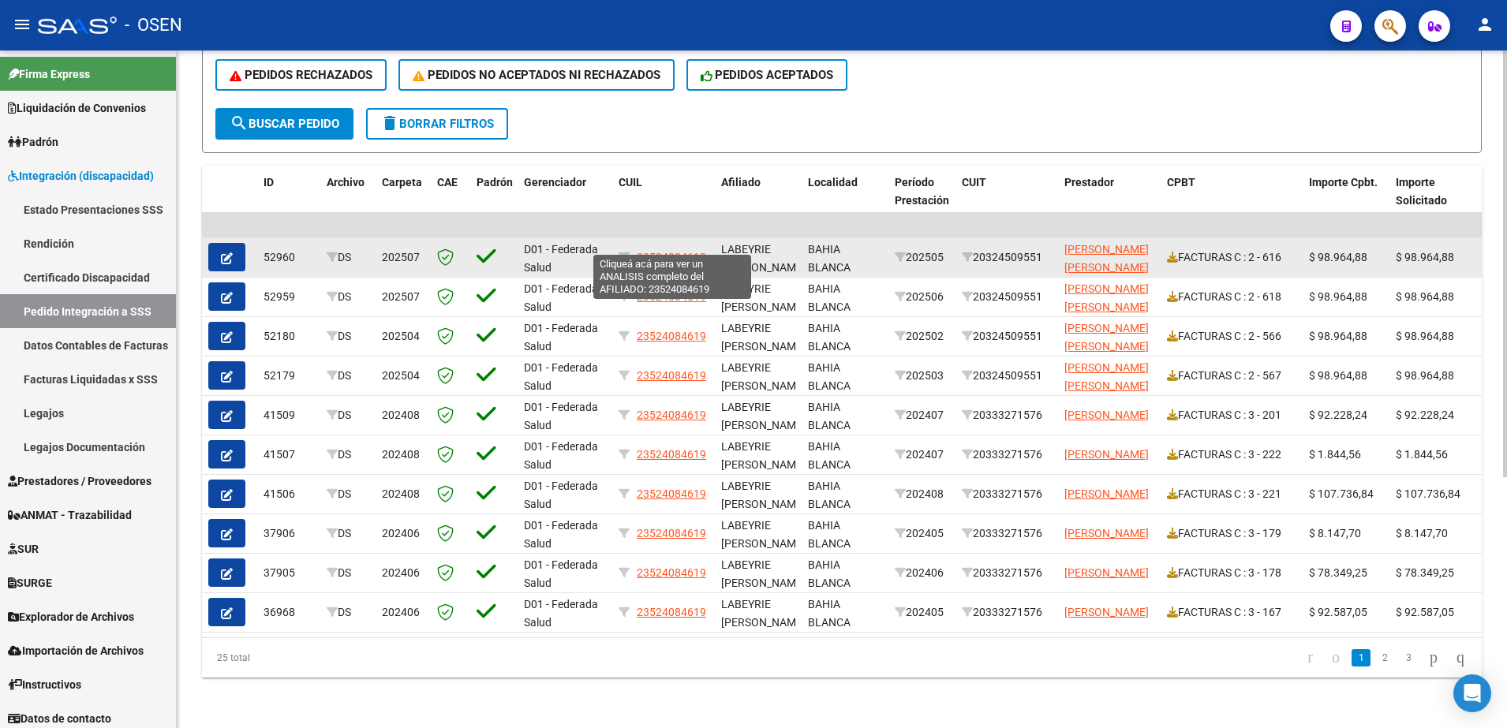
click at [670, 251] on span "23524084619" at bounding box center [671, 257] width 69 height 13
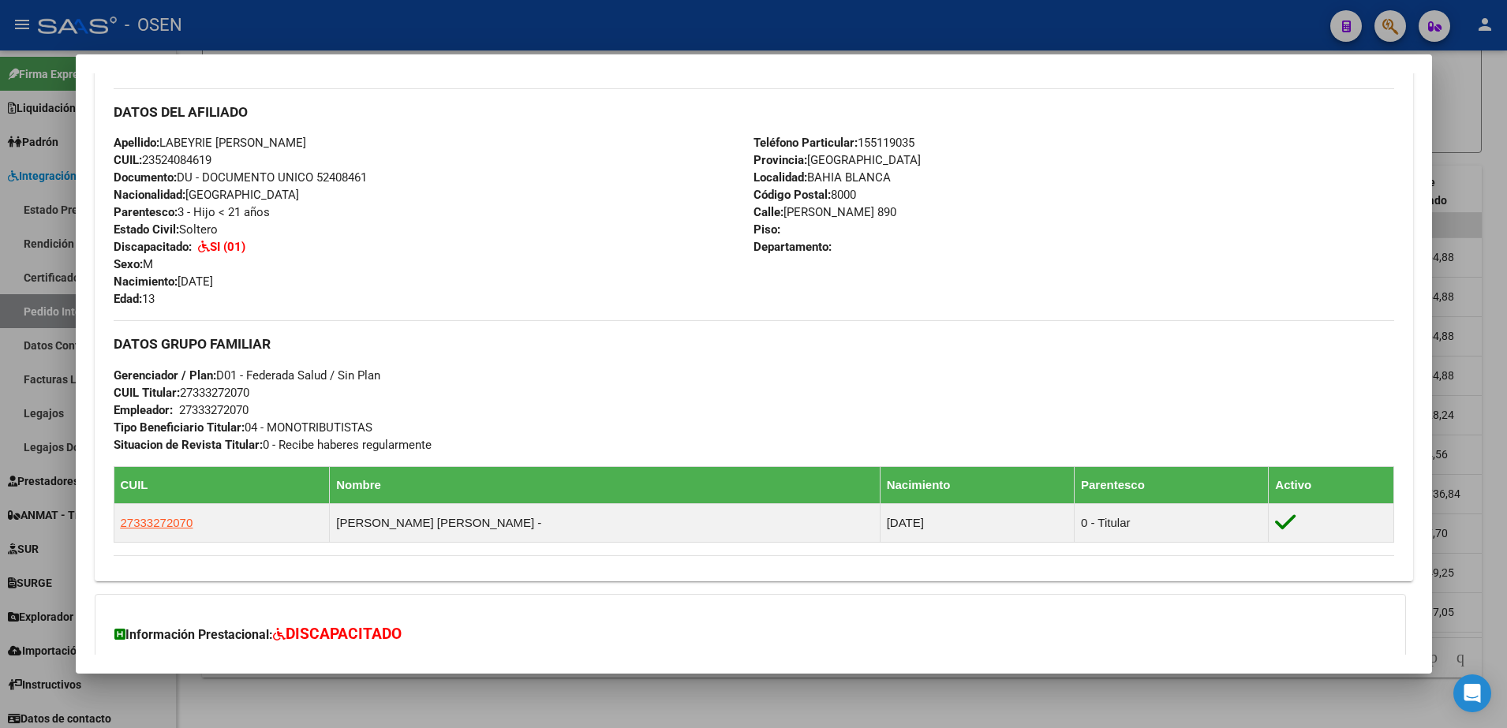
scroll to position [493, 0]
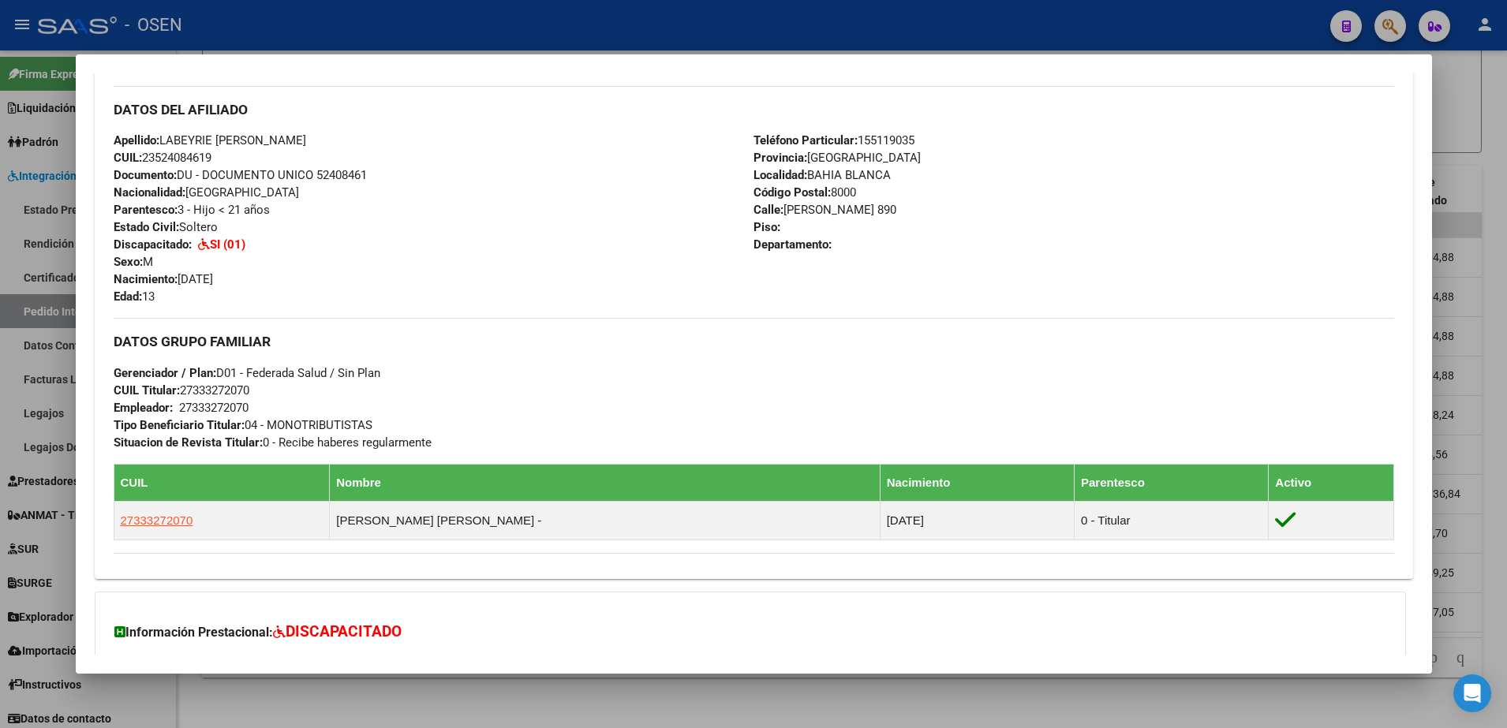
click at [543, 715] on div at bounding box center [753, 364] width 1507 height 728
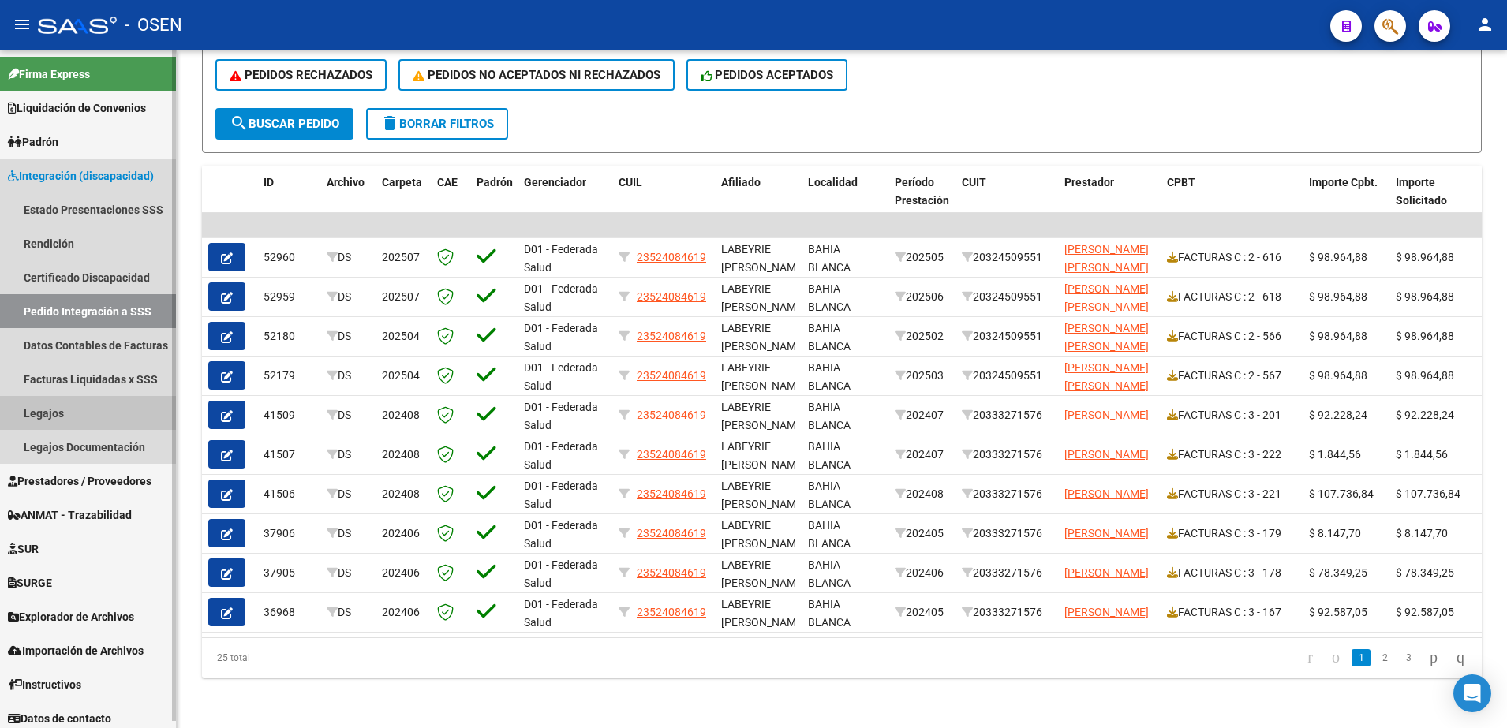
click at [76, 420] on link "Legajos" at bounding box center [88, 413] width 176 height 34
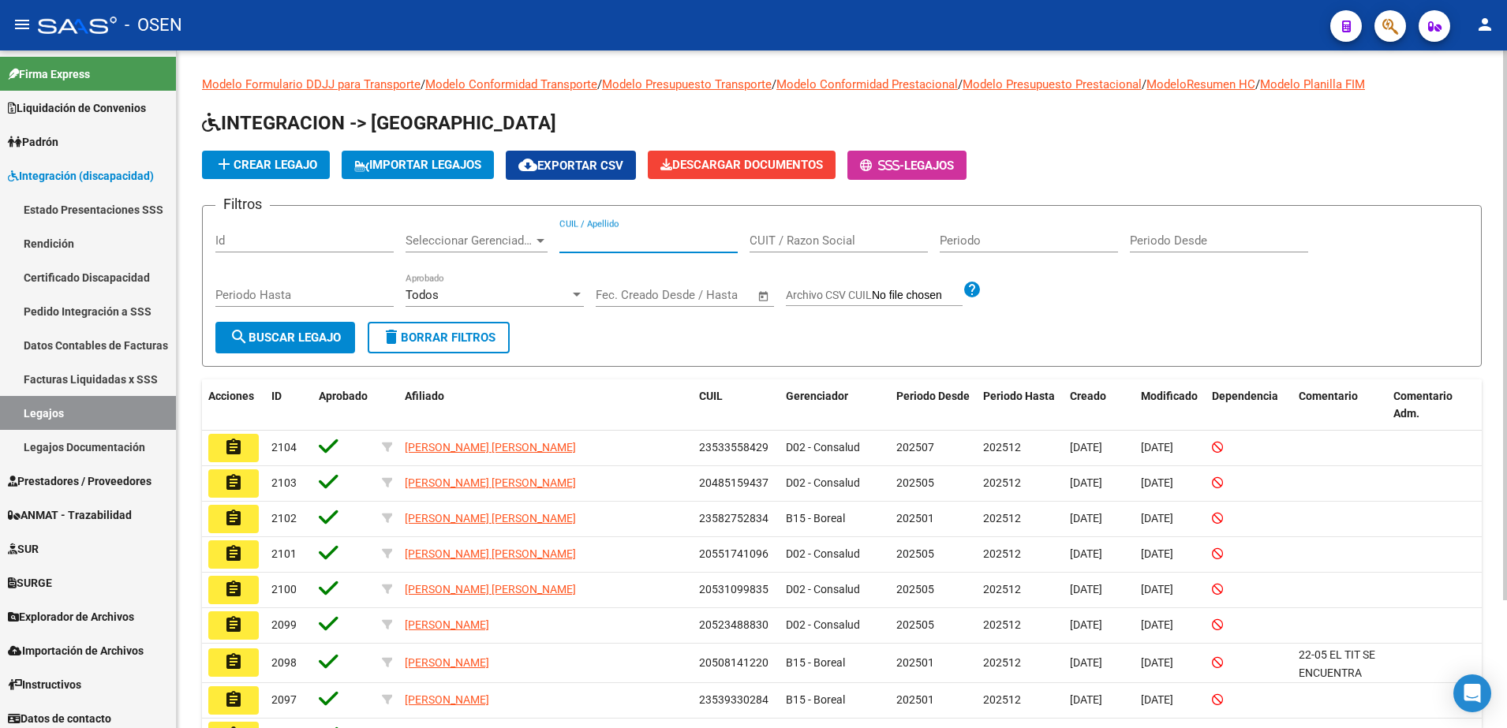
click at [615, 240] on input "CUIL / Apellido" at bounding box center [648, 240] width 178 height 14
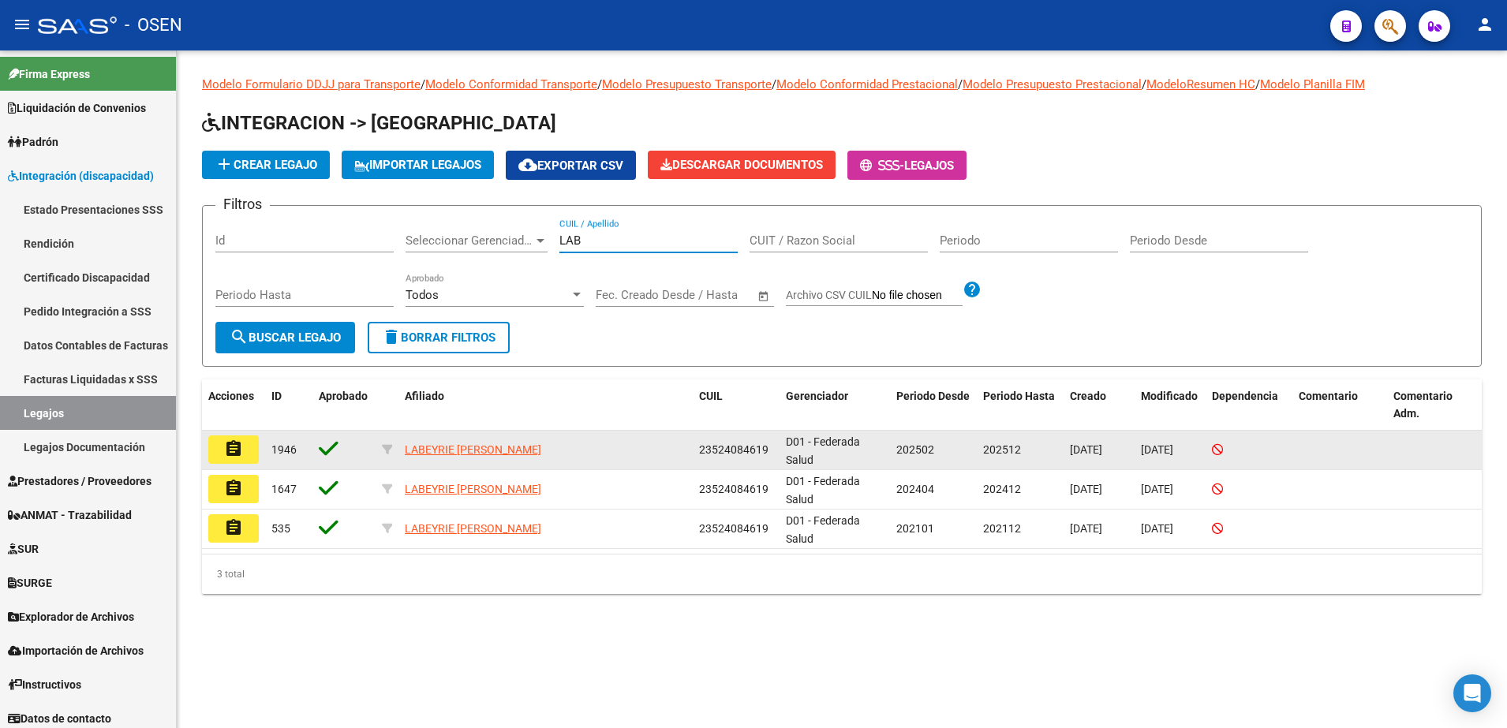
type input "LAB"
click at [242, 459] on button "assignment" at bounding box center [233, 449] width 50 height 28
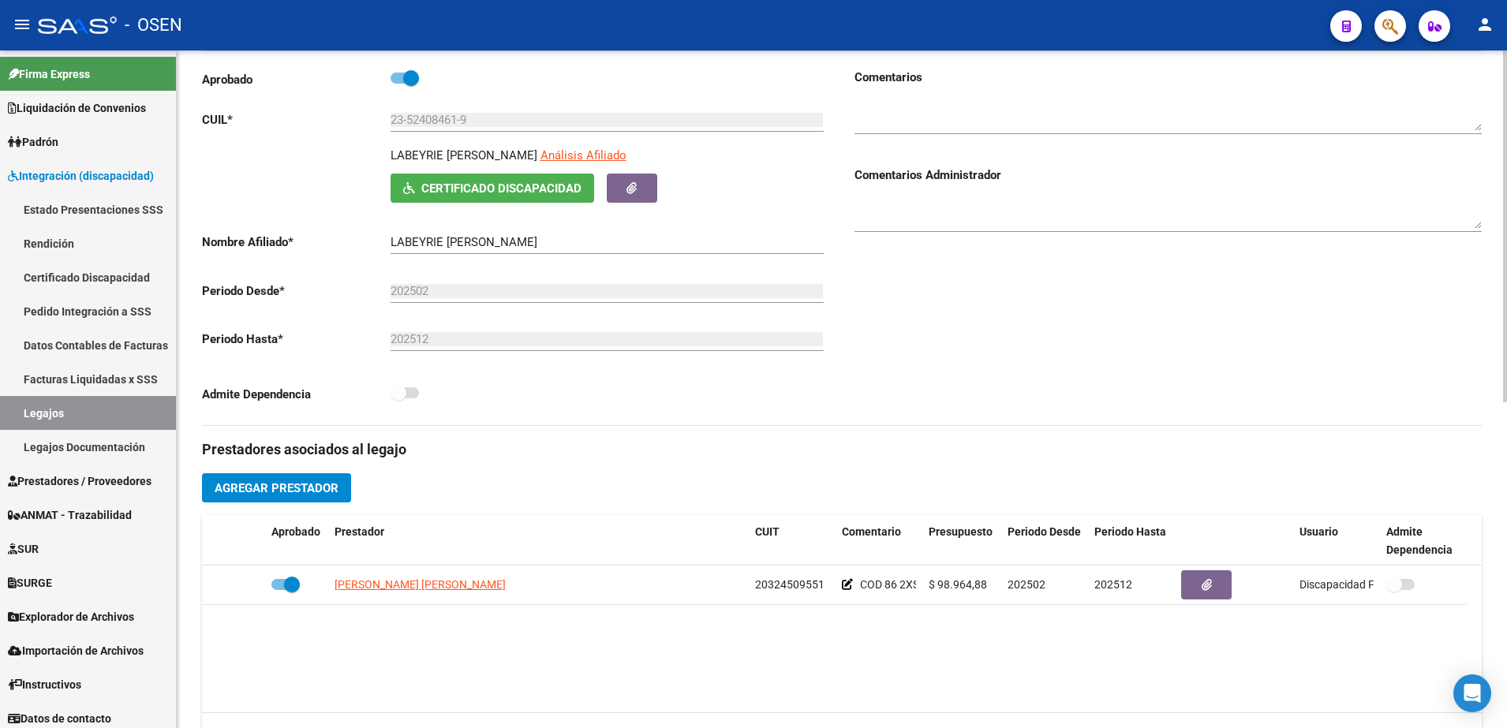
scroll to position [197, 0]
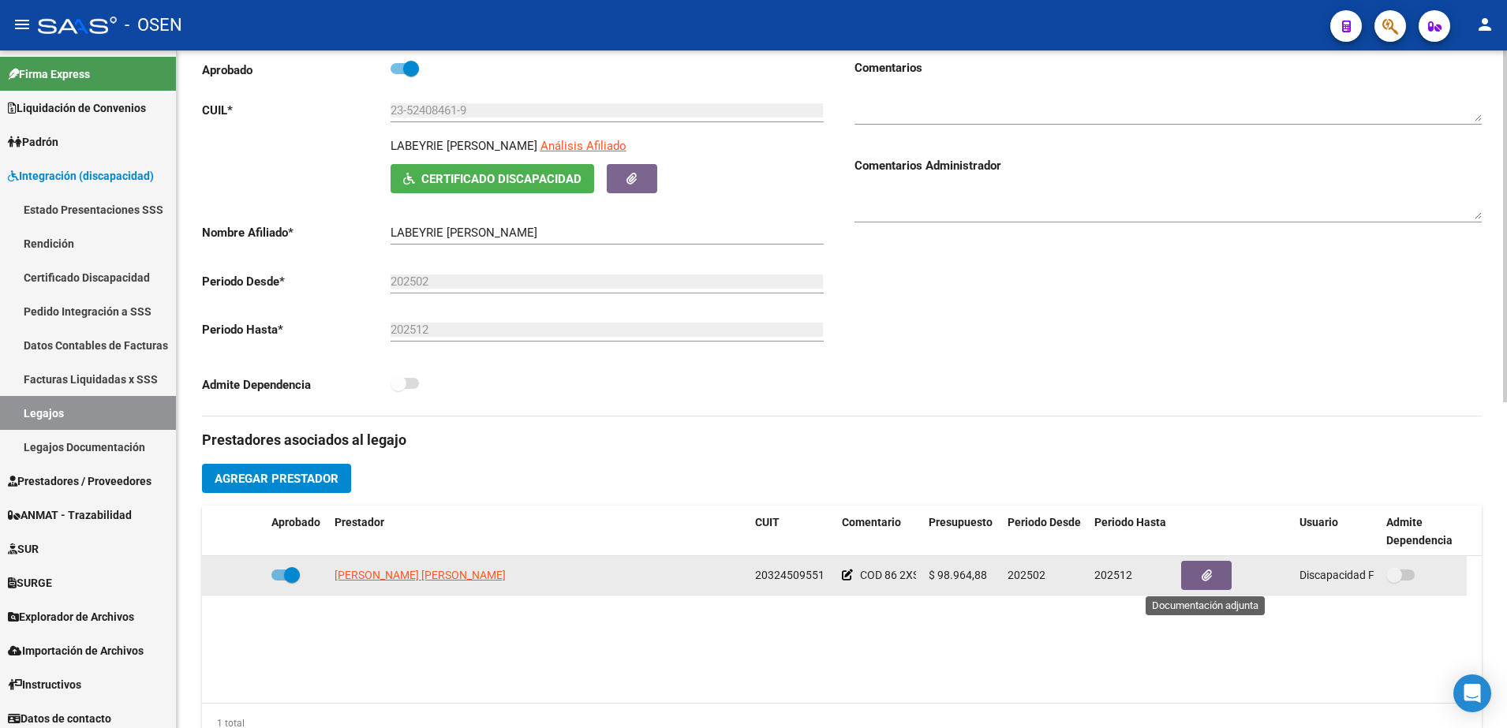
click at [1214, 585] on button "button" at bounding box center [1206, 575] width 50 height 29
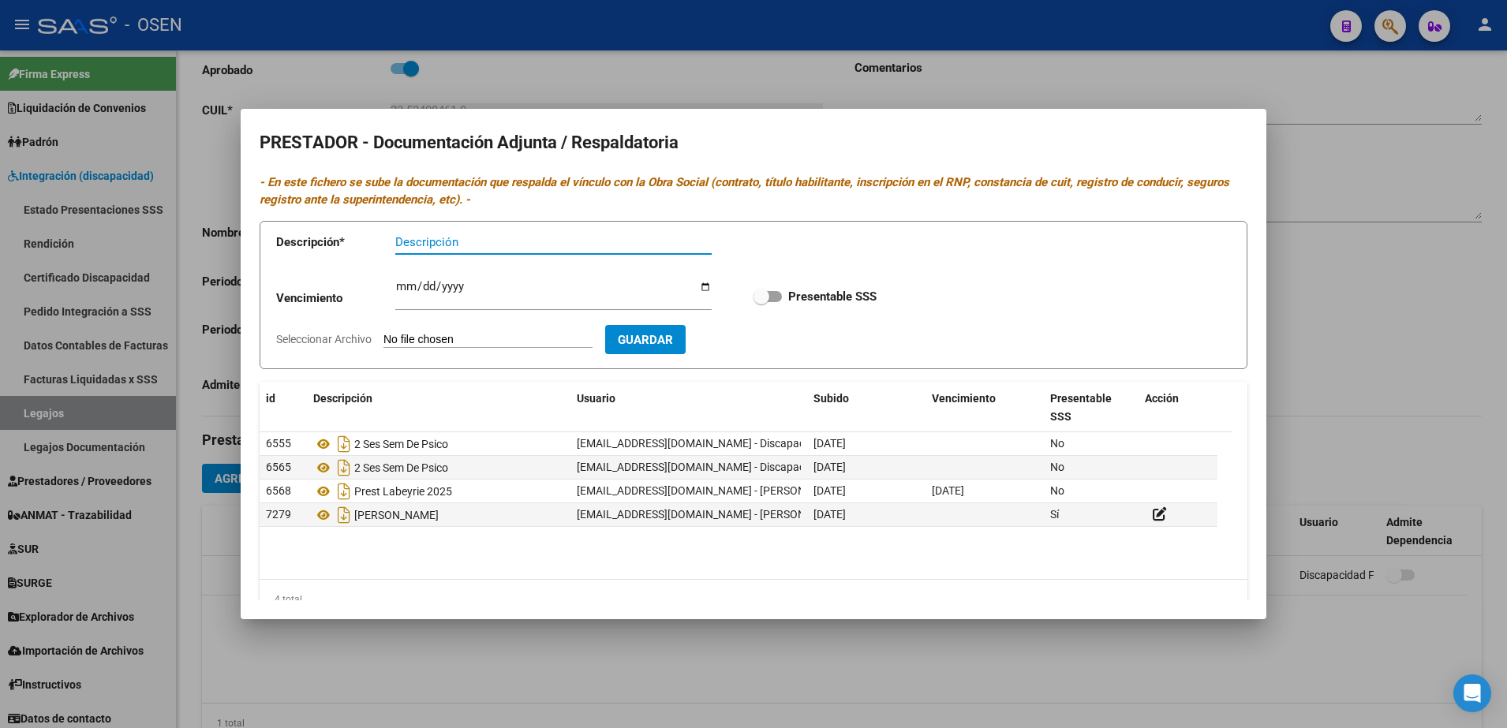
click at [445, 574] on datatable-body "6555 2 Ses Sem De Psico [EMAIL_ADDRESS][DOMAIN_NAME] - Discapacidad Federada [D…" at bounding box center [746, 505] width 973 height 147
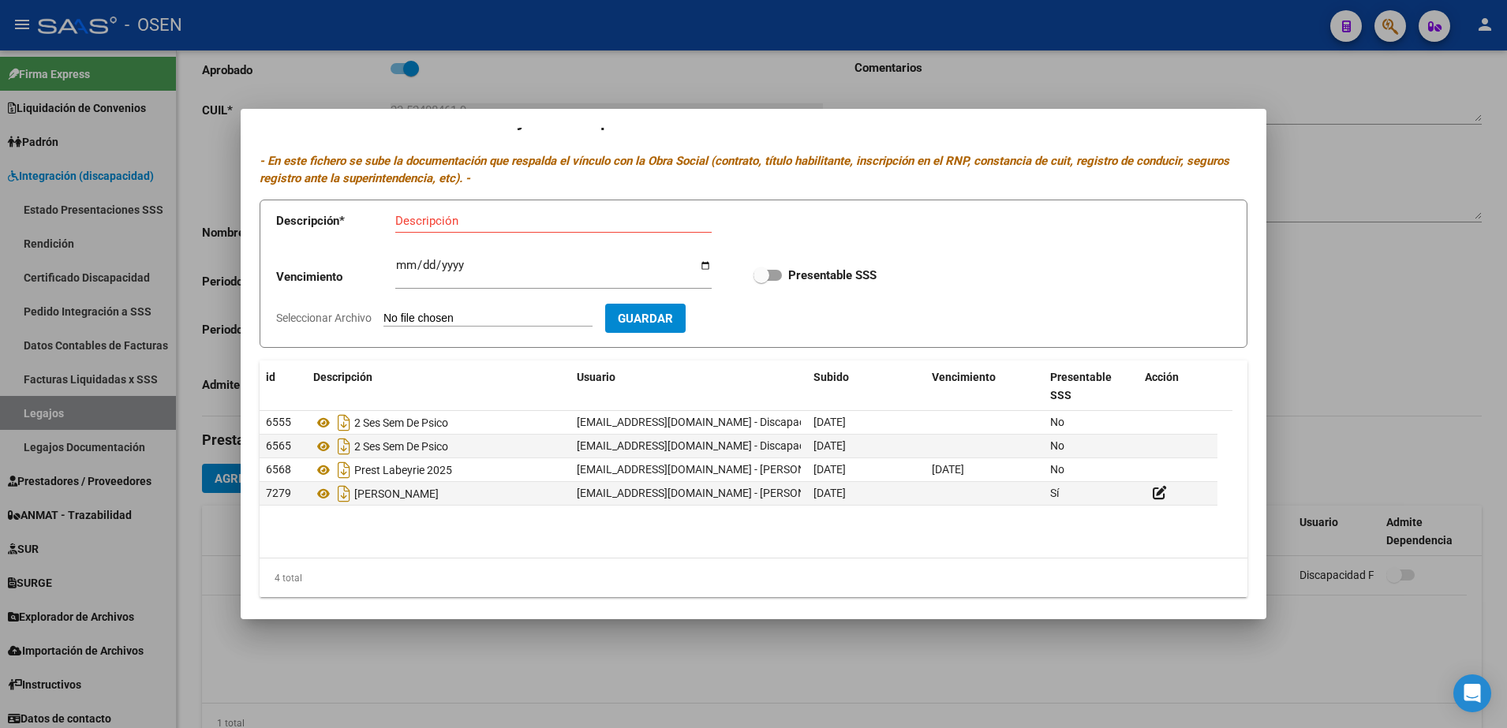
scroll to position [31, 0]
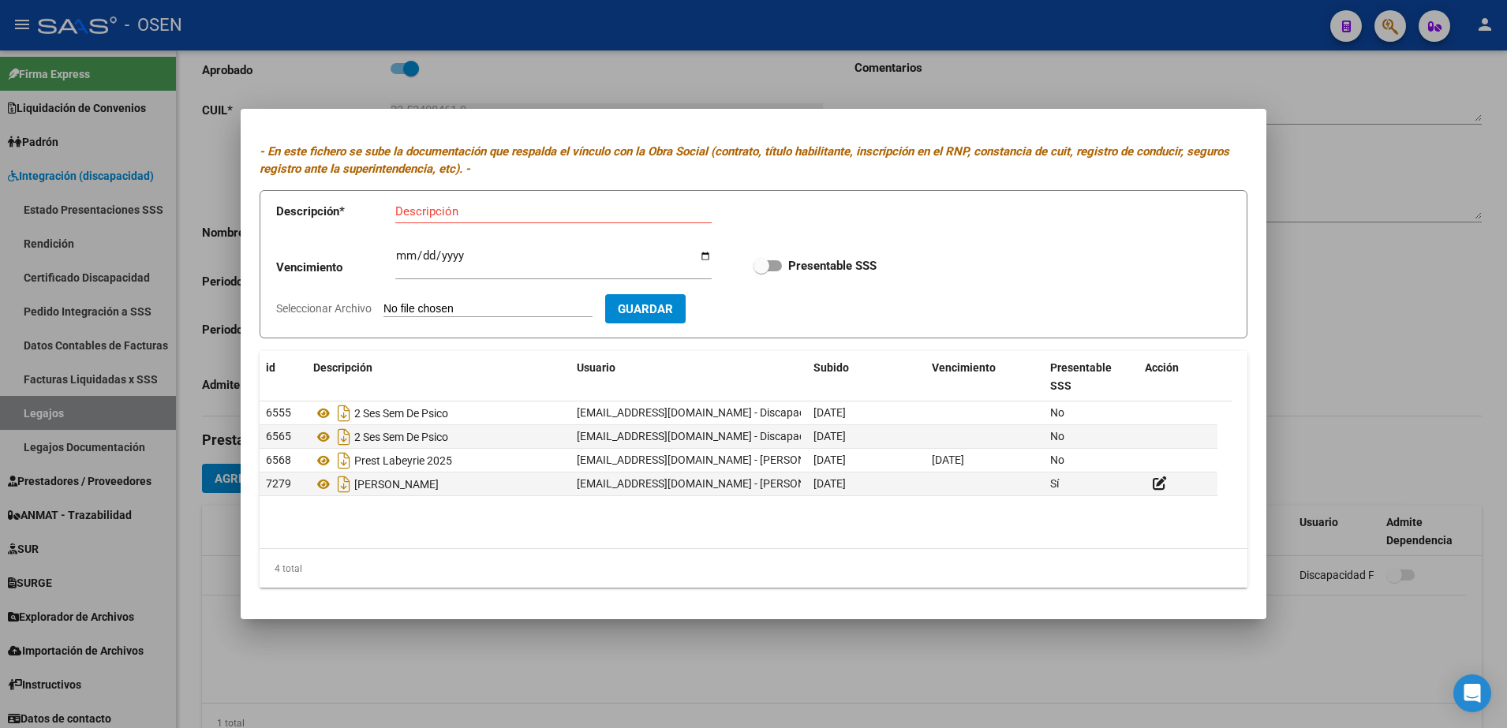
click at [581, 626] on div at bounding box center [753, 364] width 1507 height 728
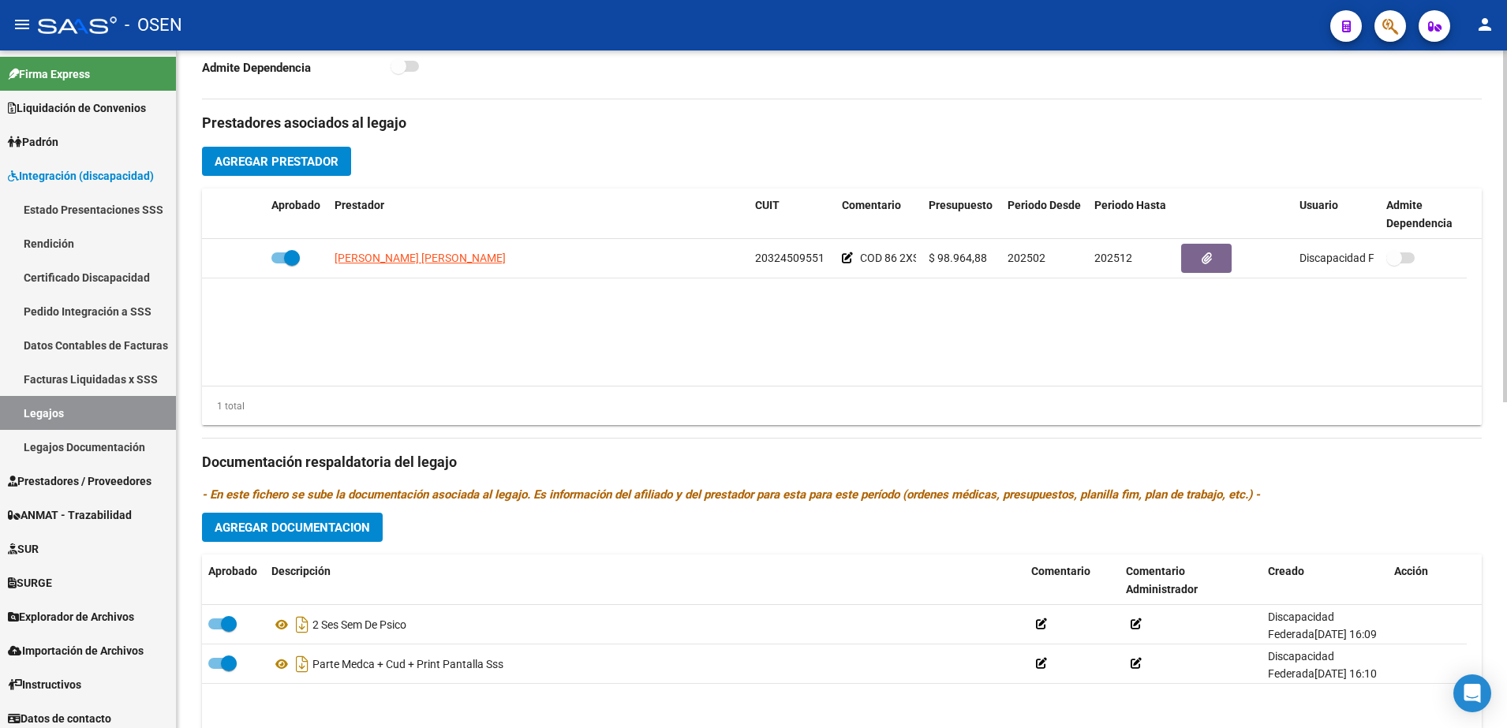
scroll to position [592, 0]
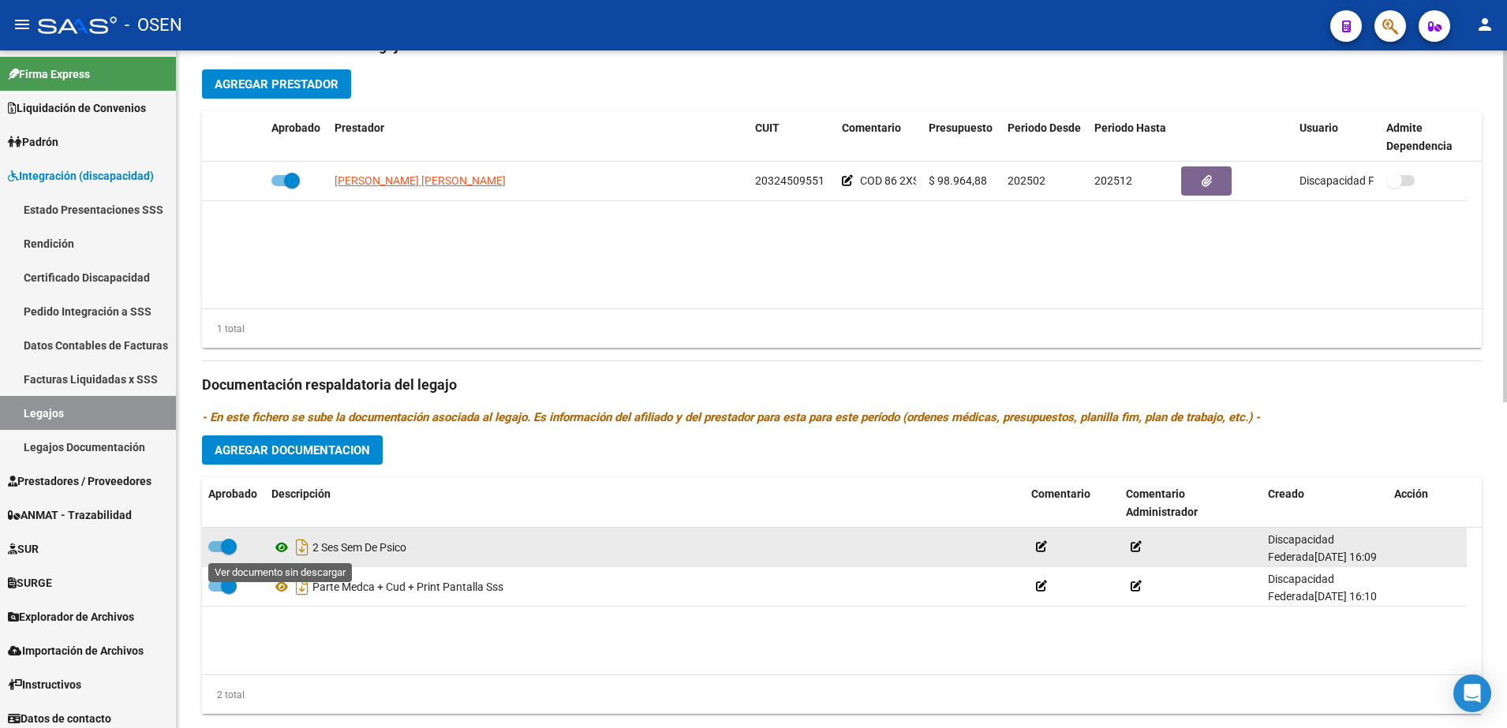
click at [275, 547] on icon at bounding box center [281, 547] width 21 height 19
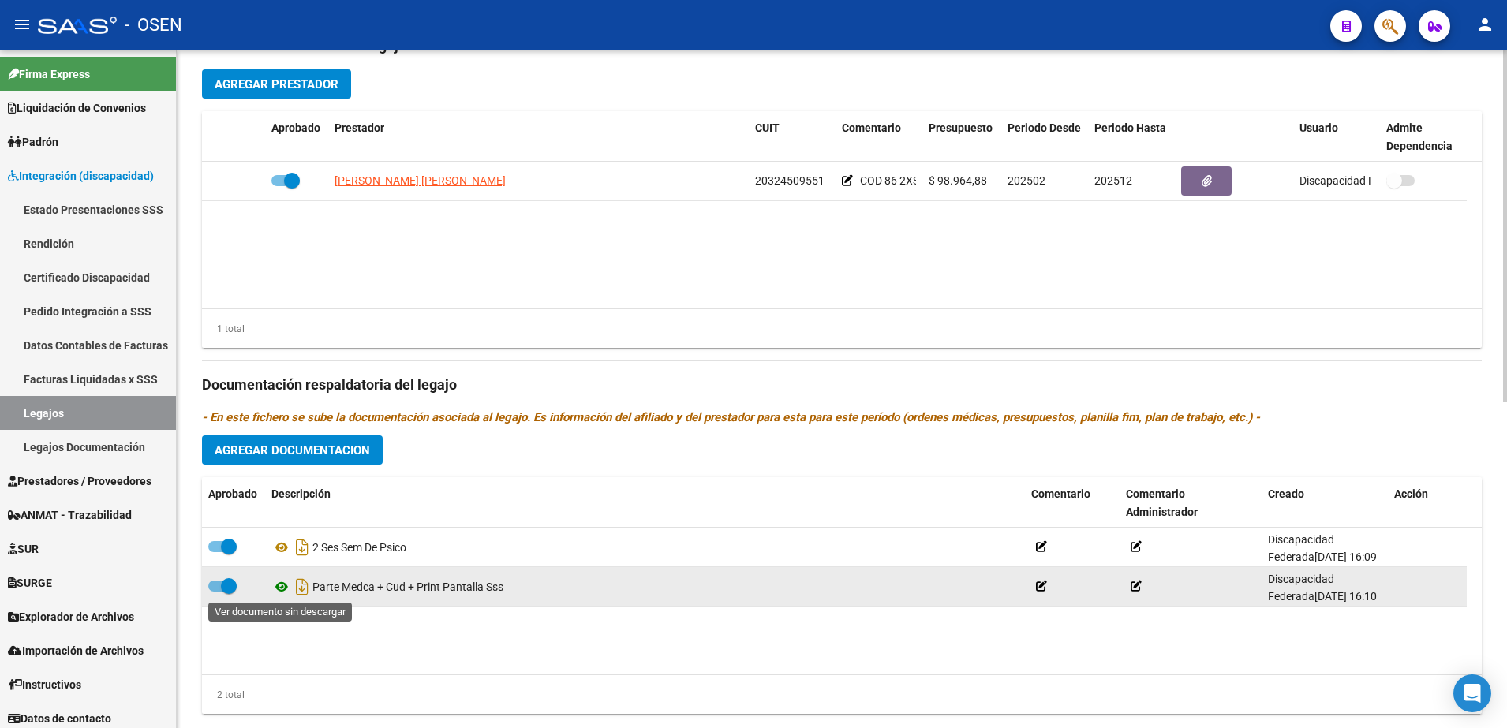
click at [277, 592] on icon at bounding box center [281, 586] width 21 height 19
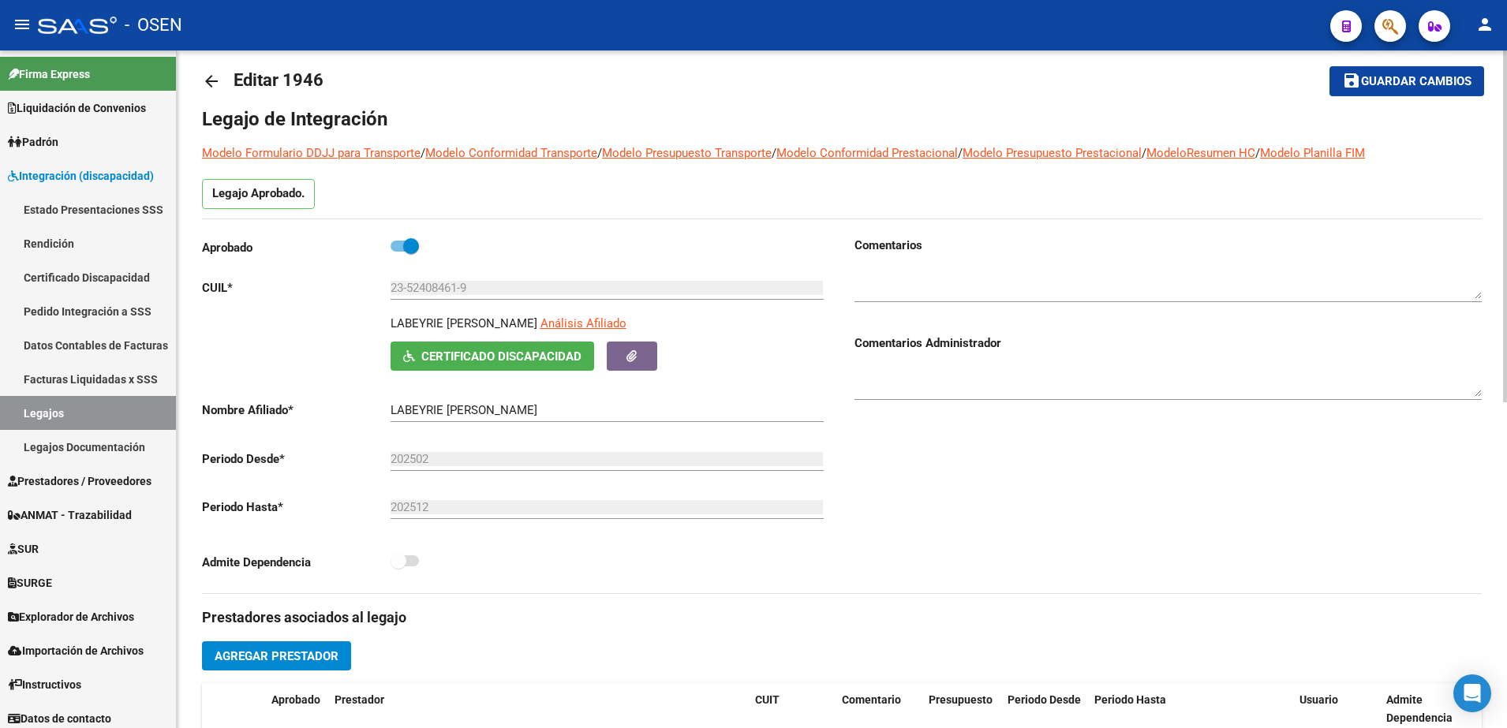
scroll to position [0, 0]
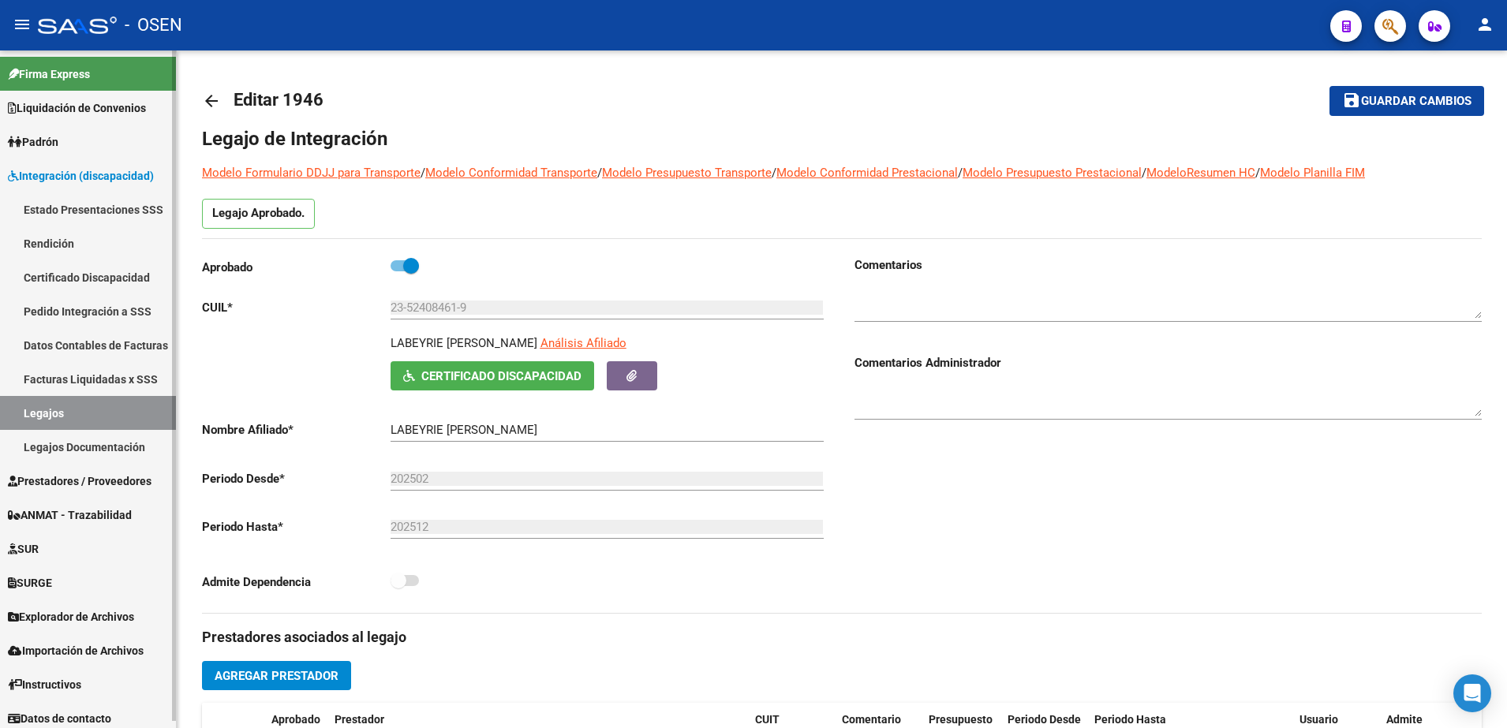
click at [32, 416] on link "Legajos" at bounding box center [88, 413] width 176 height 34
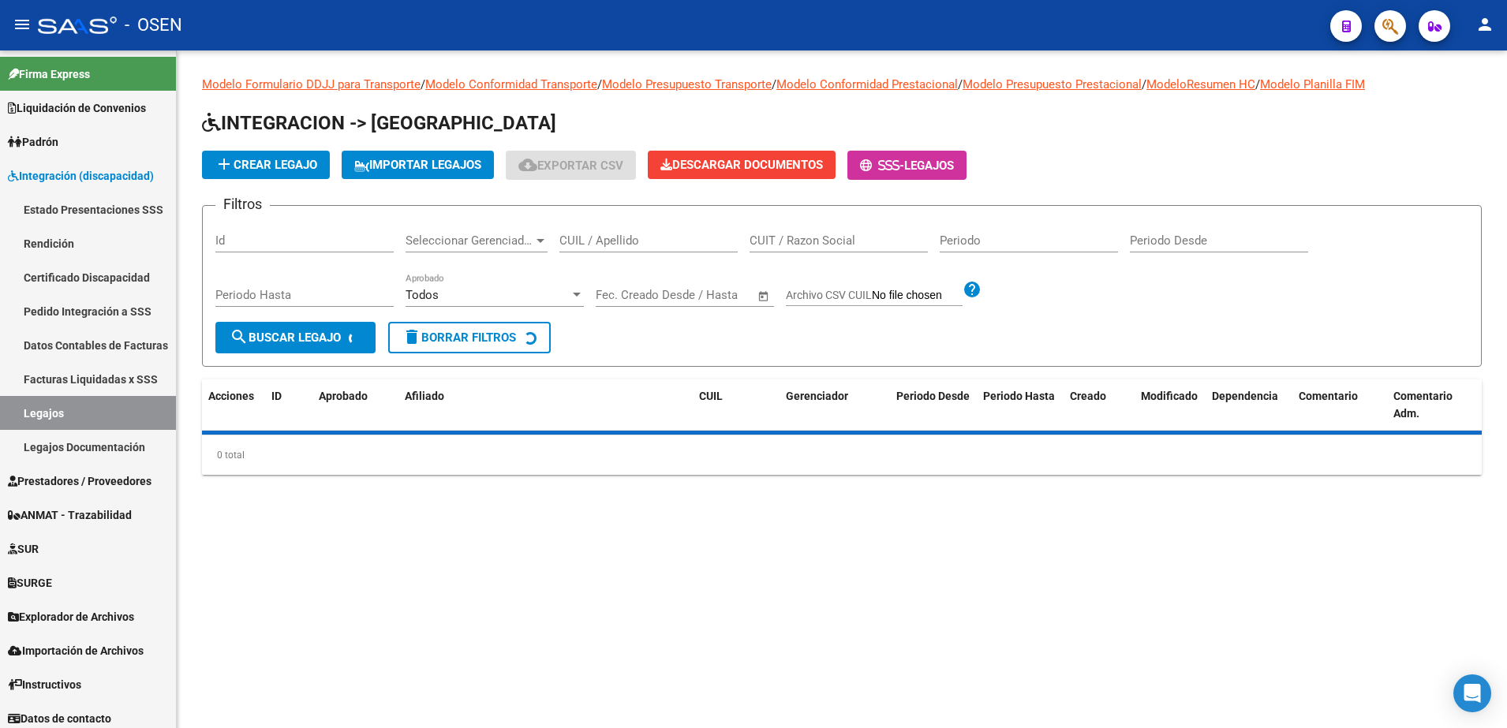
click at [669, 251] on div "CUIL / Apellido" at bounding box center [648, 236] width 178 height 34
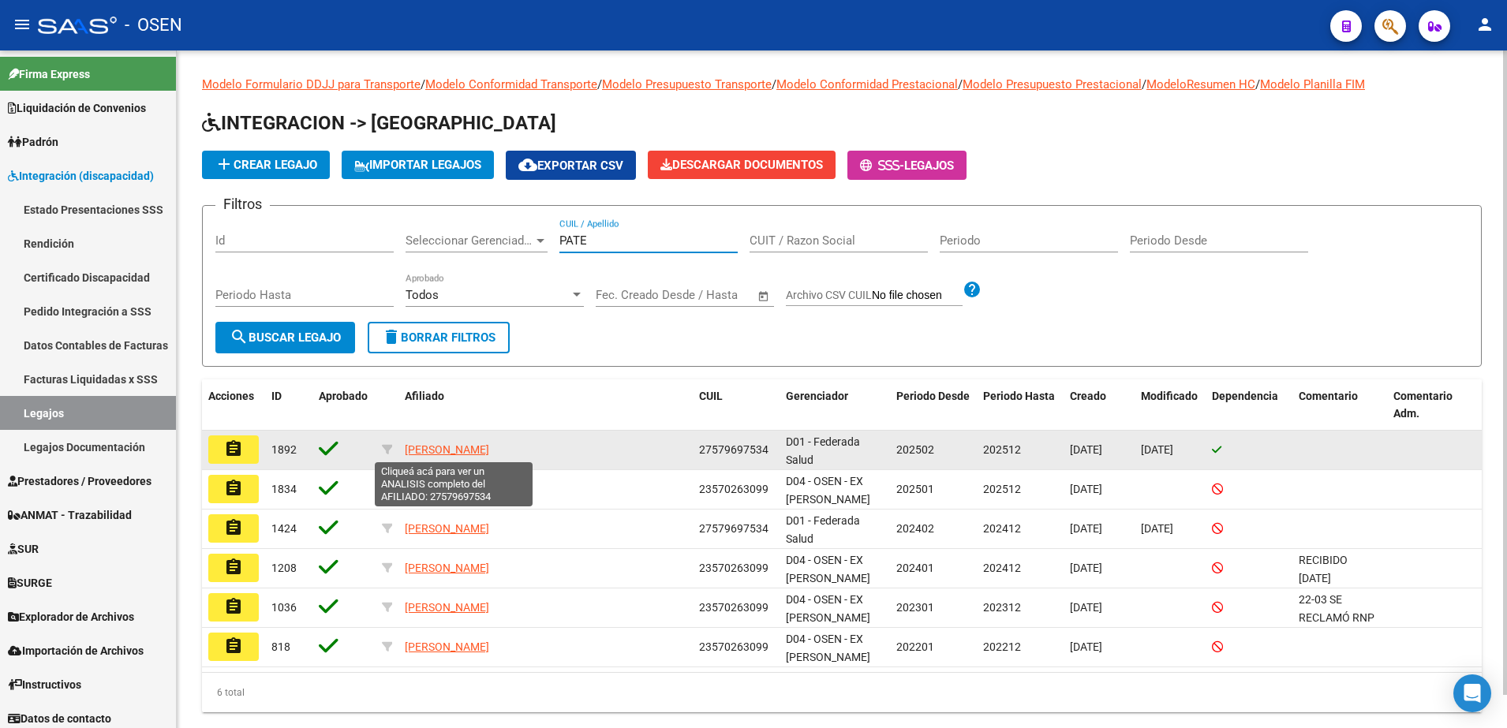
type input "PATE"
click at [477, 447] on span "[PERSON_NAME]" at bounding box center [447, 449] width 84 height 13
type textarea "27579697534"
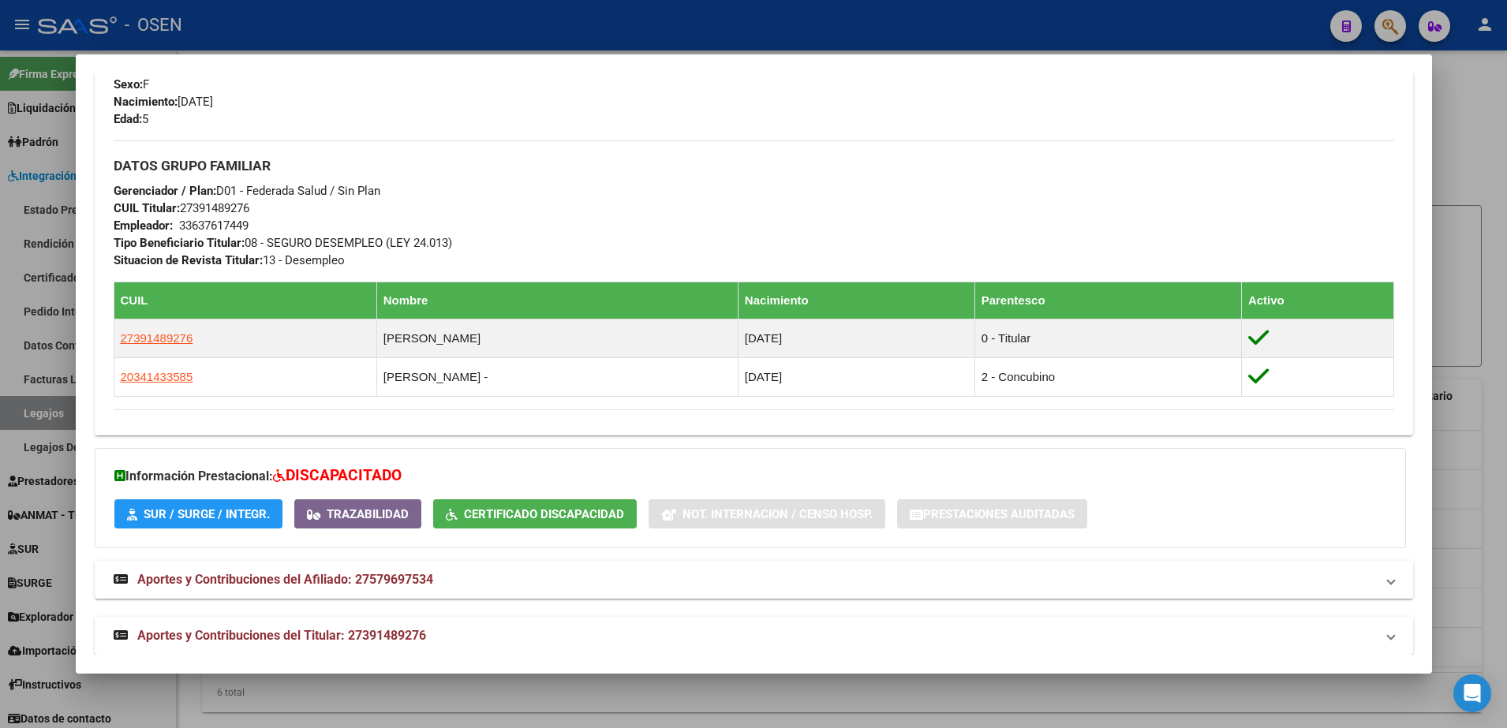
scroll to position [641, 0]
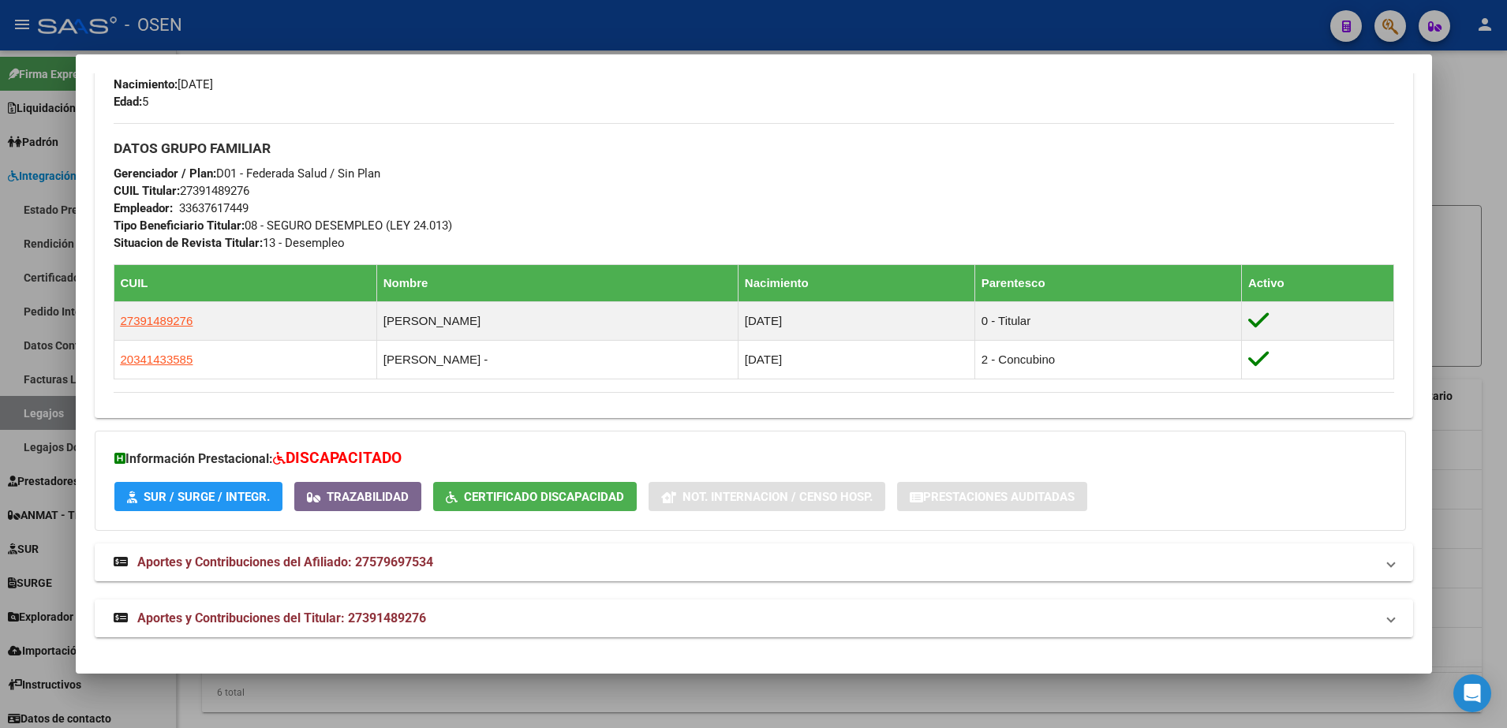
click at [367, 620] on span "Aportes y Contribuciones del Titular: 27391489276" at bounding box center [281, 618] width 289 height 15
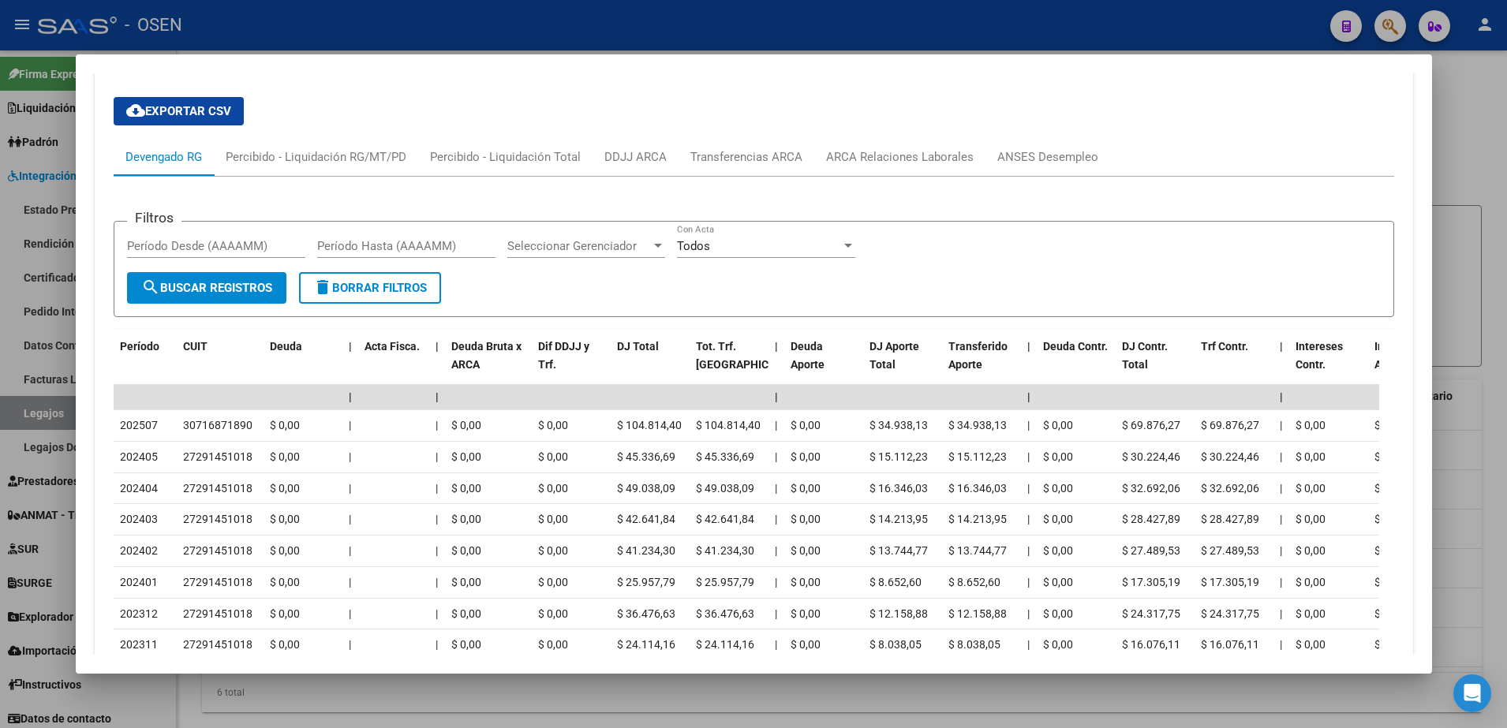
scroll to position [1233, 0]
click at [364, 699] on div at bounding box center [753, 364] width 1507 height 728
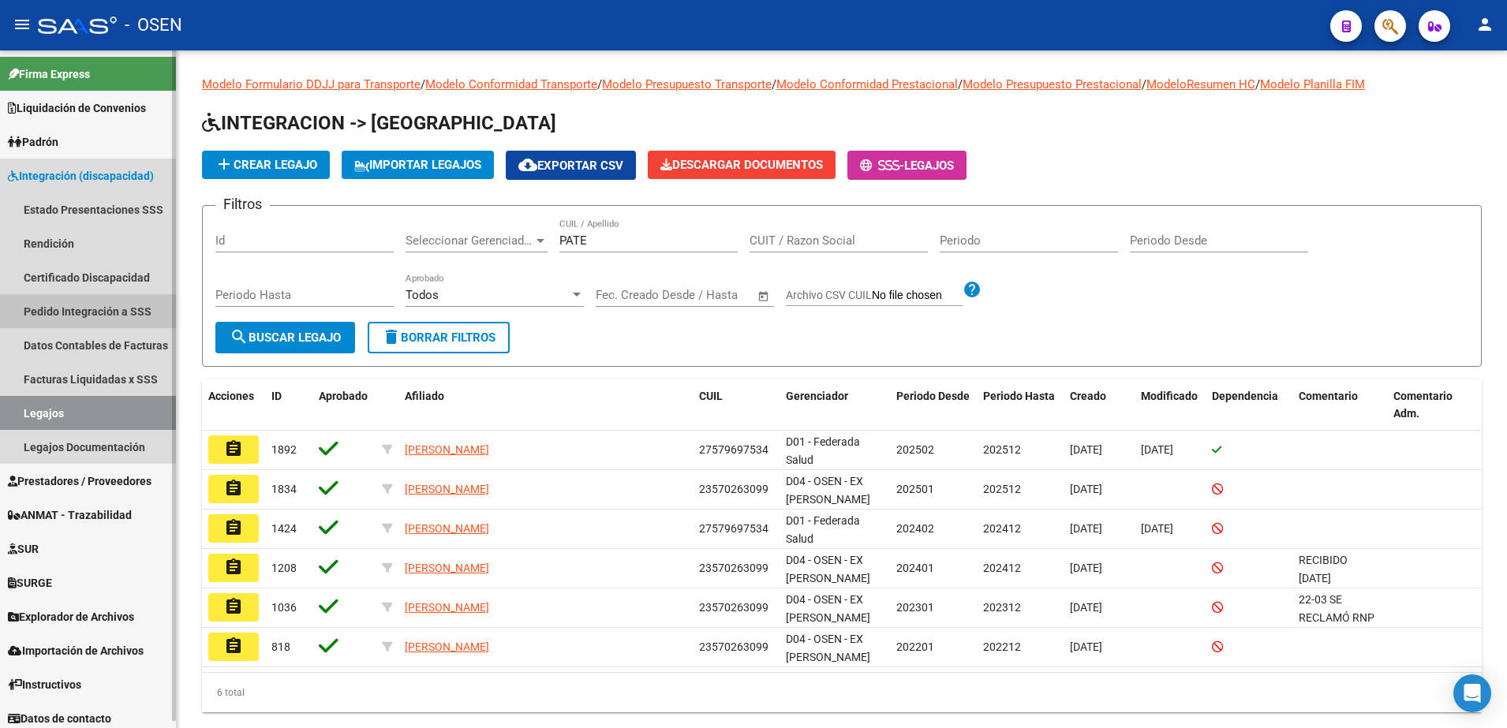
click at [88, 304] on link "Pedido Integración a SSS" at bounding box center [88, 311] width 176 height 34
